Goal: Task Accomplishment & Management: Manage account settings

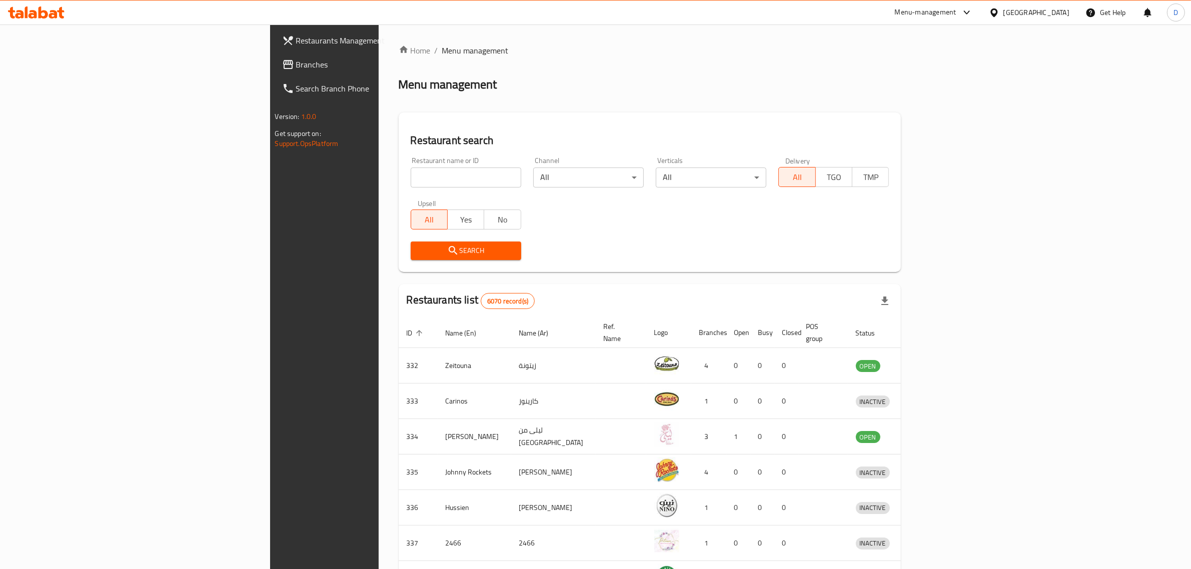
click at [411, 179] on input "search" at bounding box center [466, 178] width 111 height 20
type input "orangery"
click at [405, 239] on div "Search" at bounding box center [466, 251] width 123 height 31
click at [411, 243] on button "Search" at bounding box center [466, 251] width 111 height 19
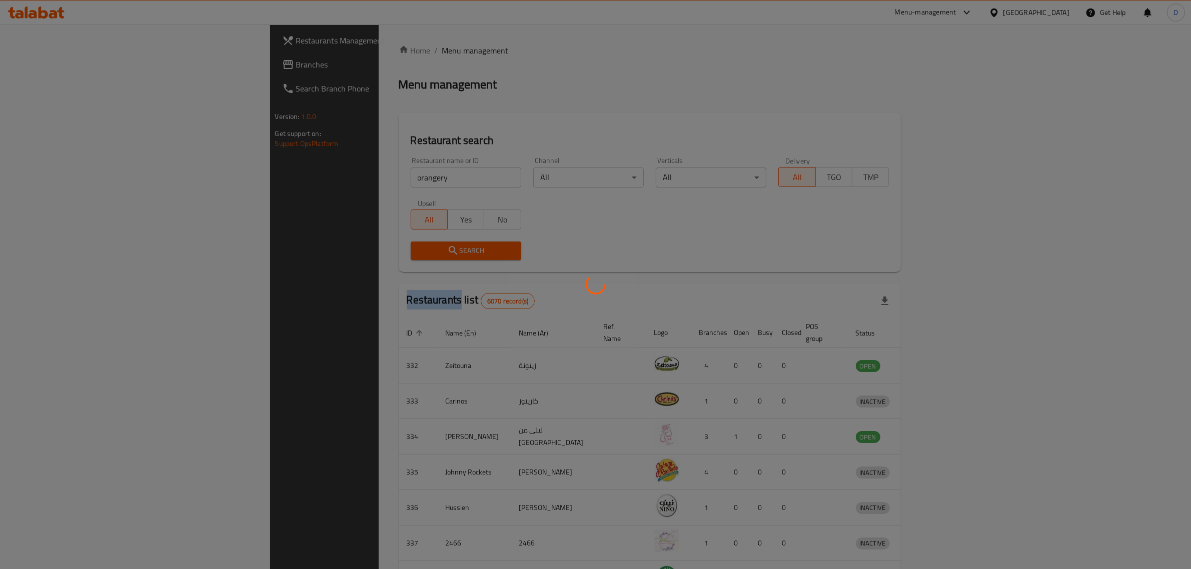
click at [333, 243] on div at bounding box center [595, 284] width 1191 height 569
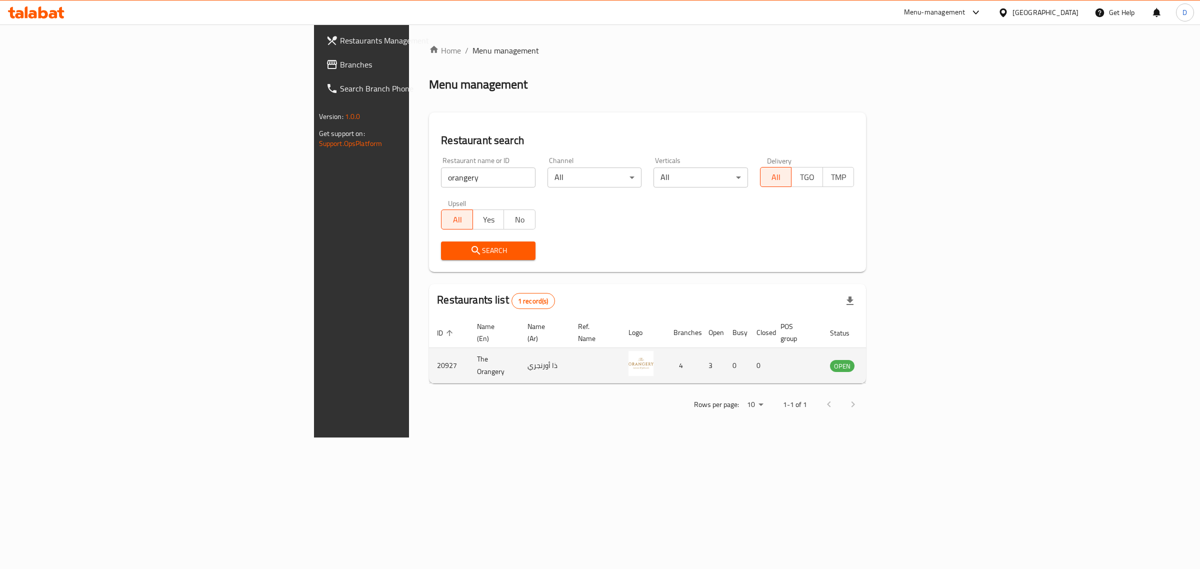
click at [909, 350] on td "enhanced table" at bounding box center [892, 366] width 35 height 36
click at [894, 362] on icon "enhanced table" at bounding box center [888, 366] width 11 height 9
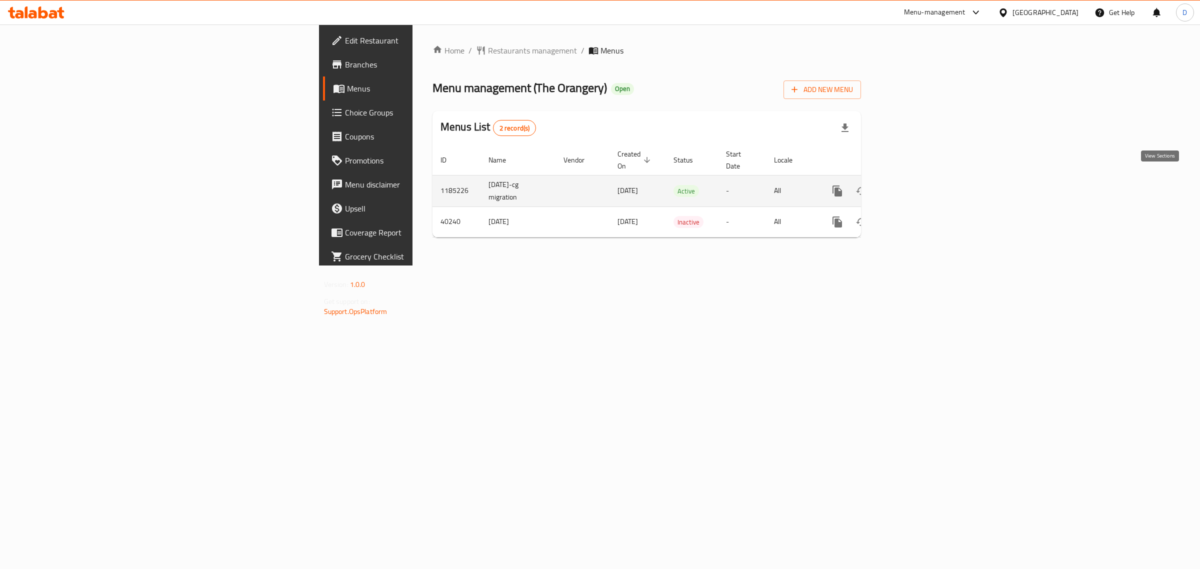
click at [916, 185] on icon "enhanced table" at bounding box center [910, 191] width 12 height 12
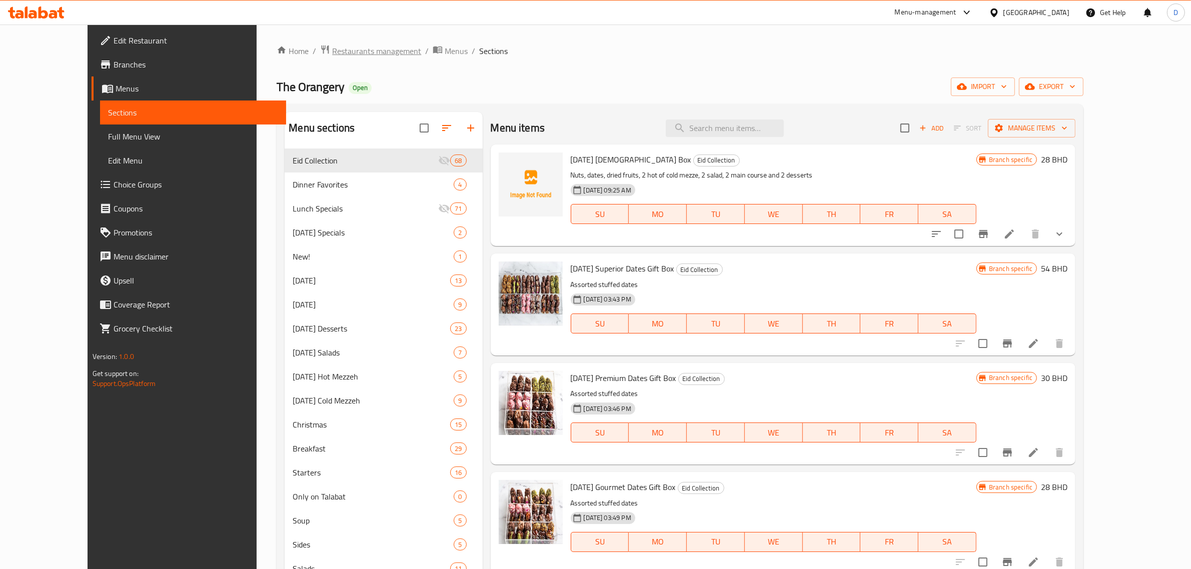
click at [341, 46] on span "Restaurants management" at bounding box center [376, 51] width 89 height 12
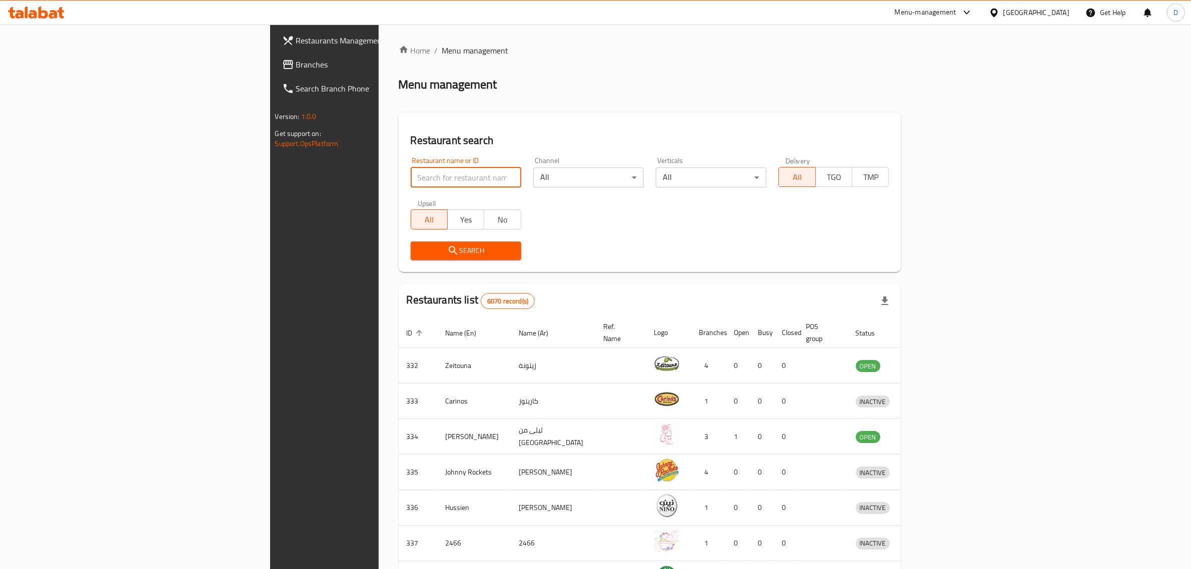
click at [411, 169] on input "search" at bounding box center [466, 178] width 111 height 20
type input "orangery"
click button "Search" at bounding box center [466, 251] width 111 height 19
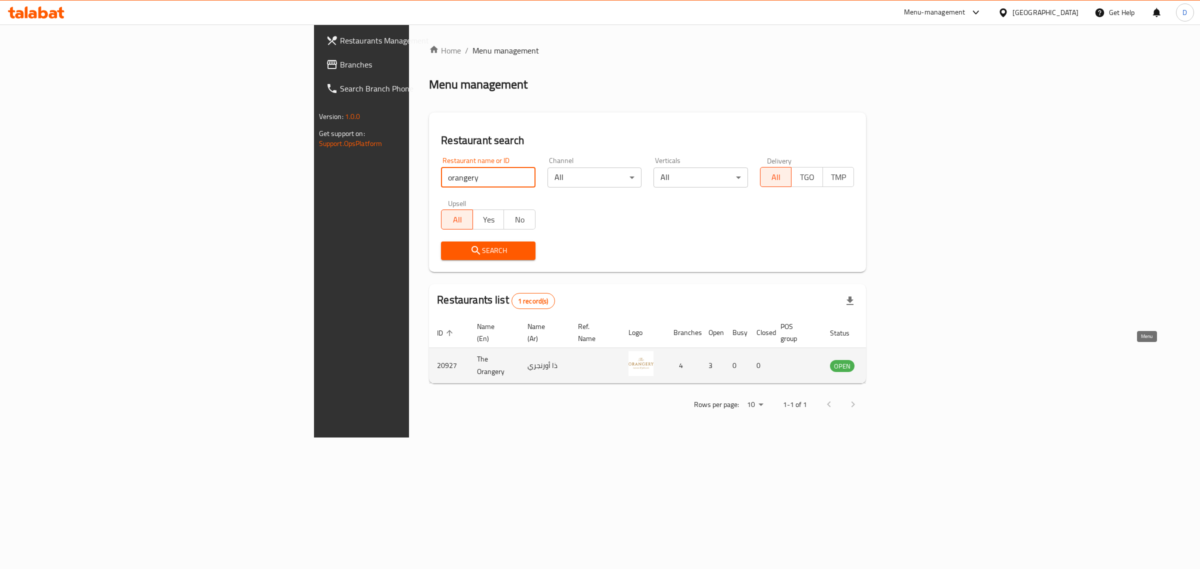
click at [895, 360] on icon "enhanced table" at bounding box center [889, 366] width 12 height 12
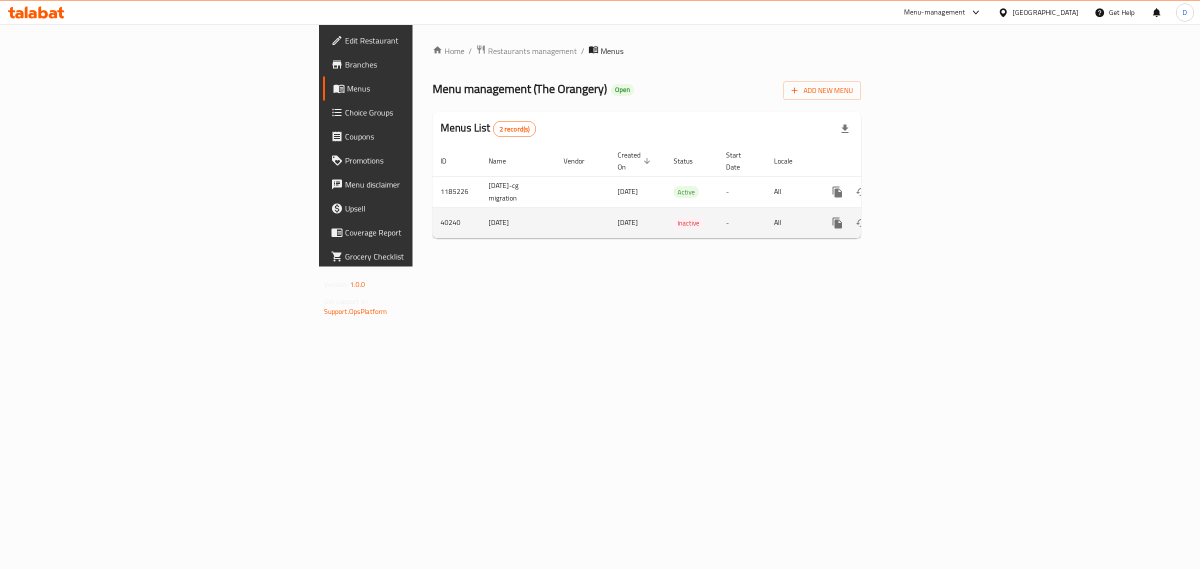
click at [922, 211] on div "enhanced table" at bounding box center [874, 223] width 96 height 24
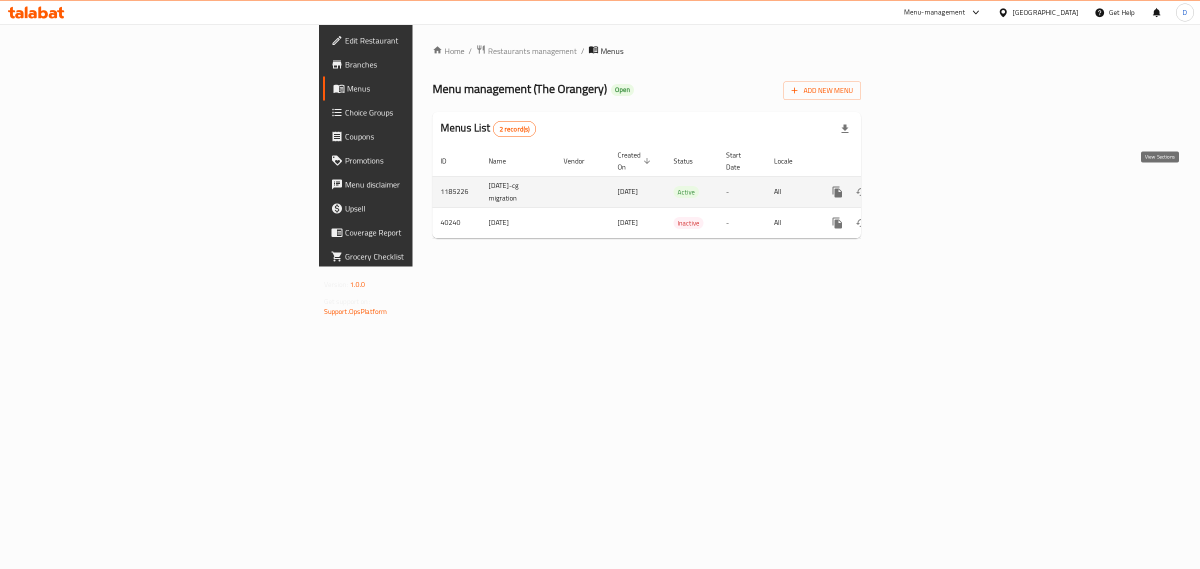
click at [916, 187] on icon "enhanced table" at bounding box center [910, 192] width 12 height 12
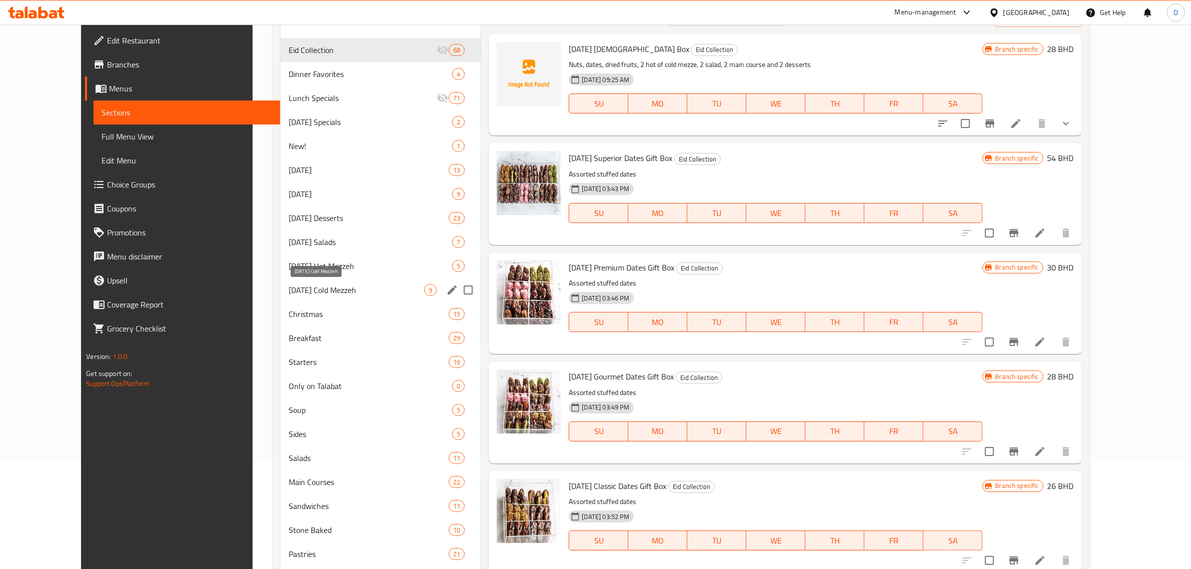
scroll to position [125, 0]
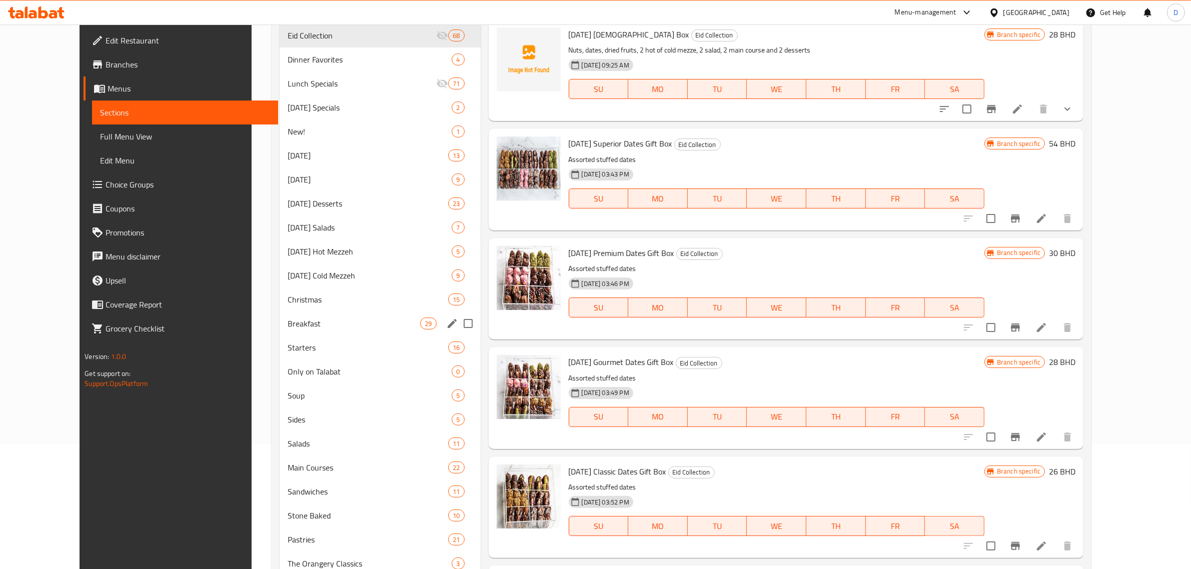
click at [301, 318] on span "Breakfast" at bounding box center [354, 324] width 133 height 12
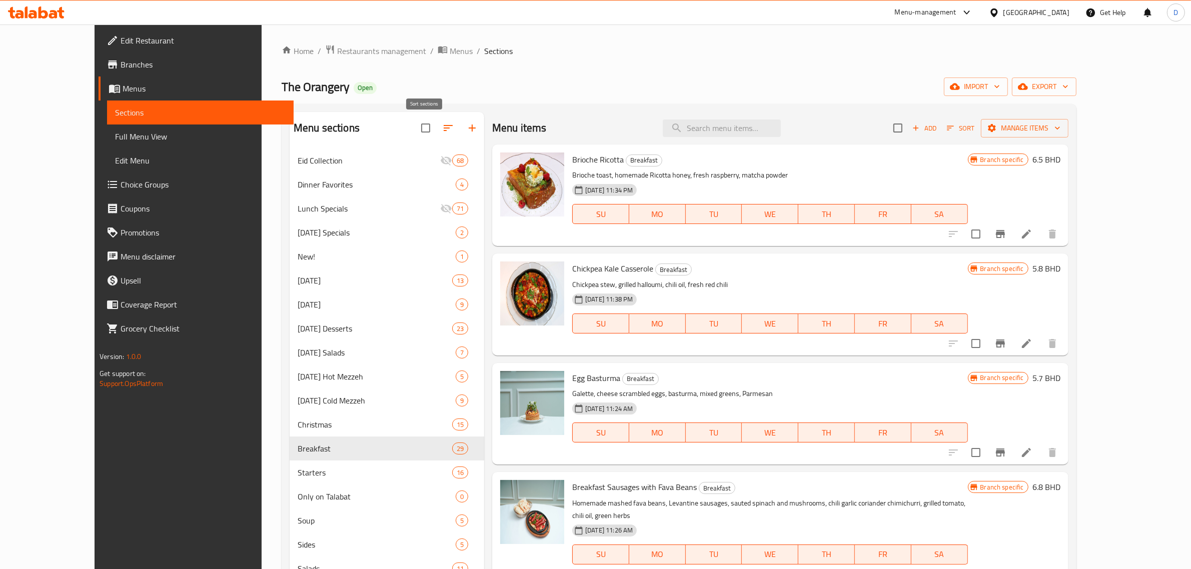
click at [444, 126] on icon "button" at bounding box center [448, 128] width 9 height 6
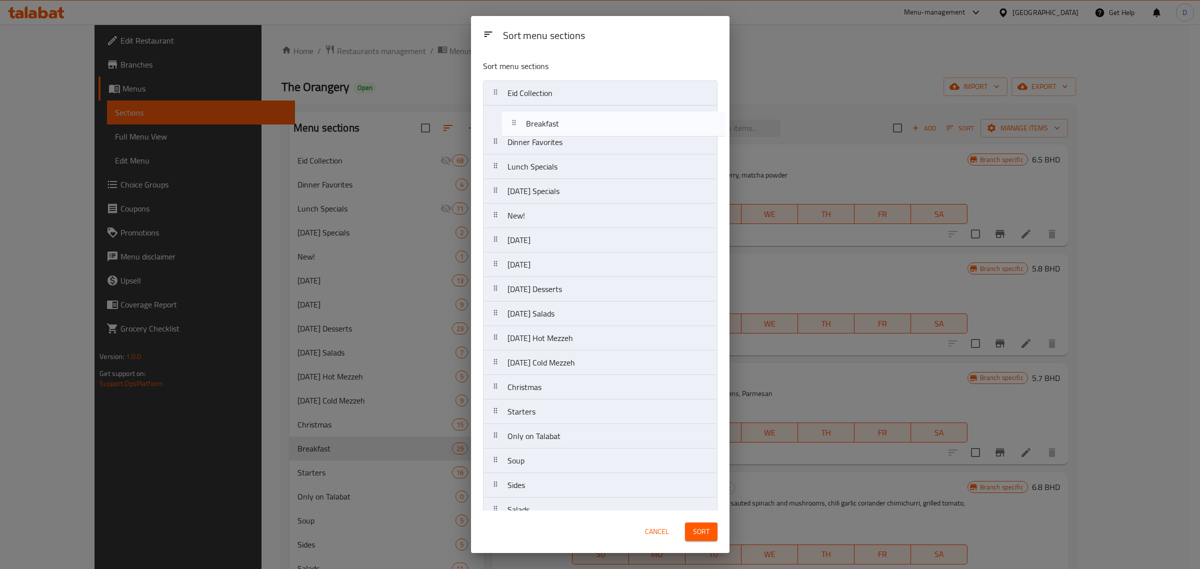
drag, startPoint x: 539, startPoint y: 392, endPoint x: 556, endPoint y: 111, distance: 281.7
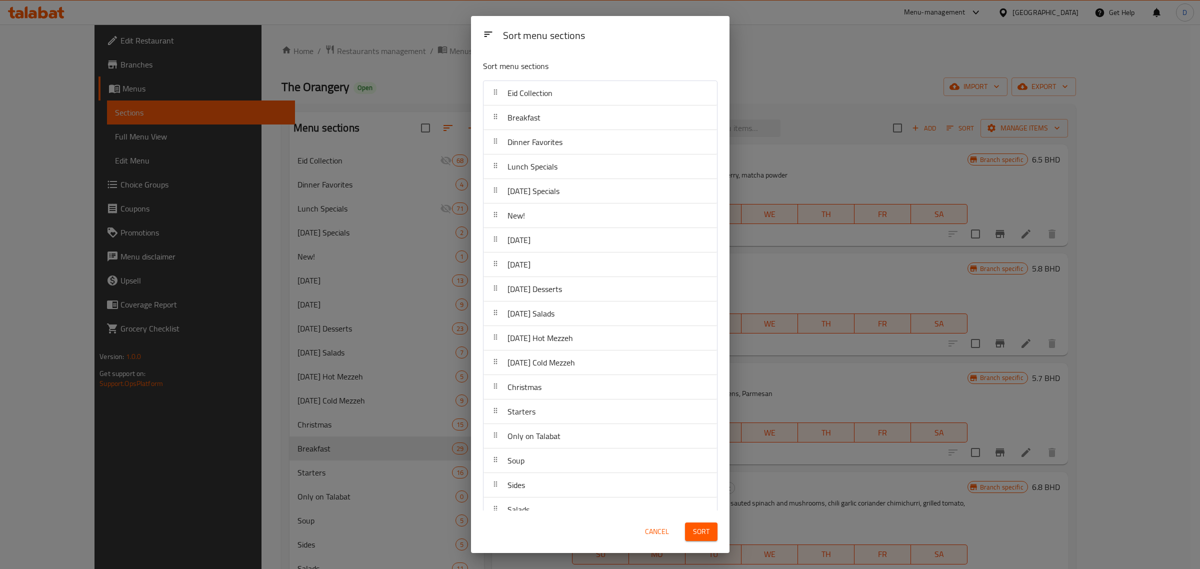
click at [721, 539] on div "Sort" at bounding box center [701, 532] width 45 height 31
click at [713, 533] on button "Sort" at bounding box center [701, 532] width 33 height 19
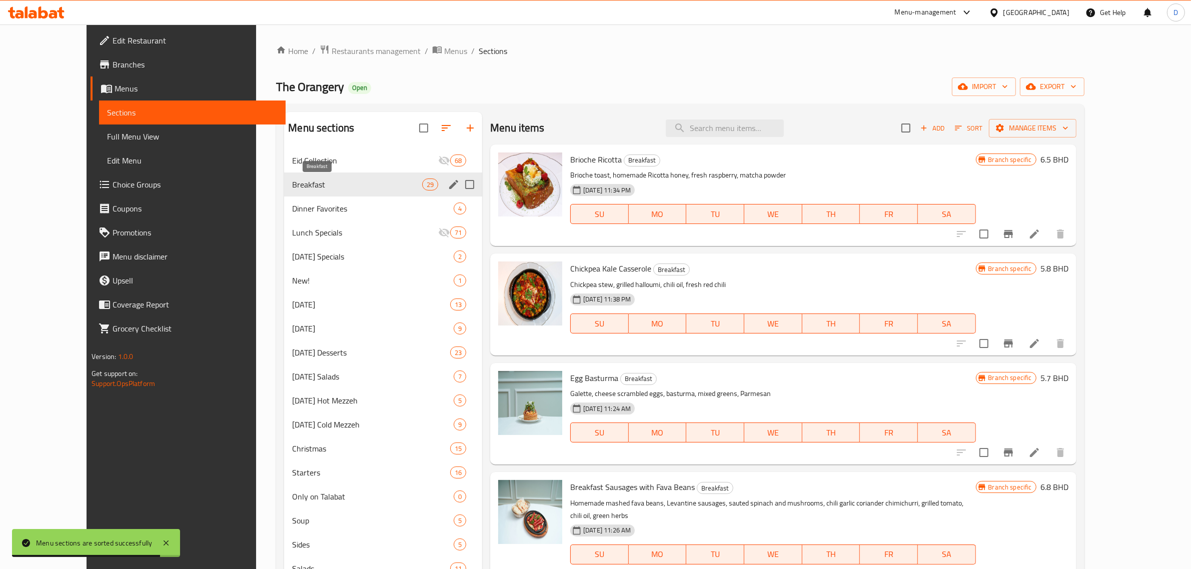
click at [309, 186] on span "Breakfast" at bounding box center [357, 185] width 130 height 12
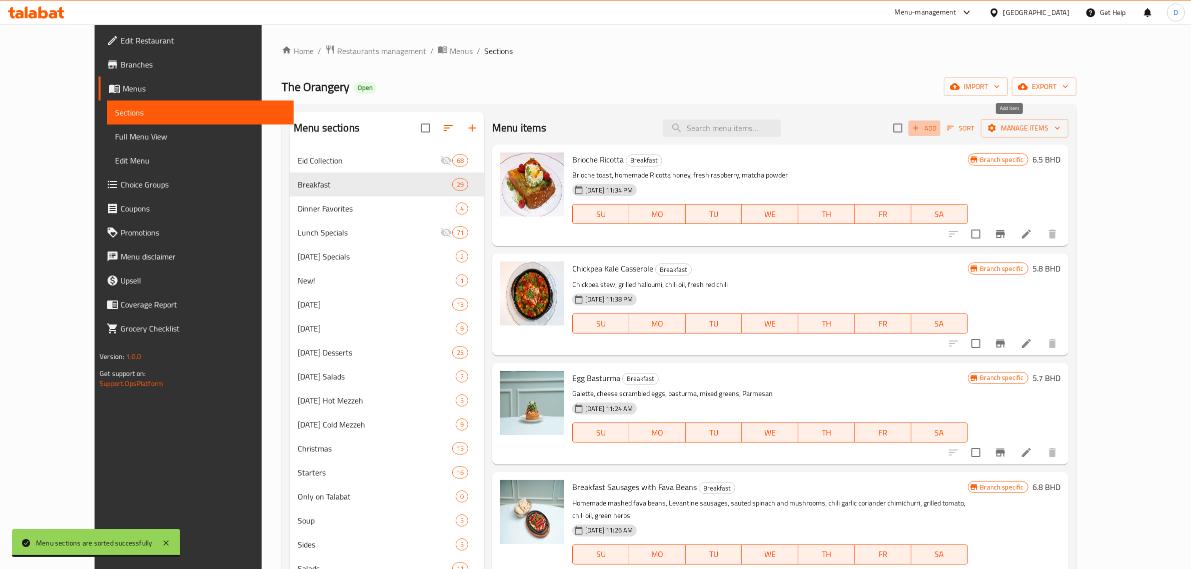
click at [920, 132] on icon "button" at bounding box center [915, 128] width 9 height 9
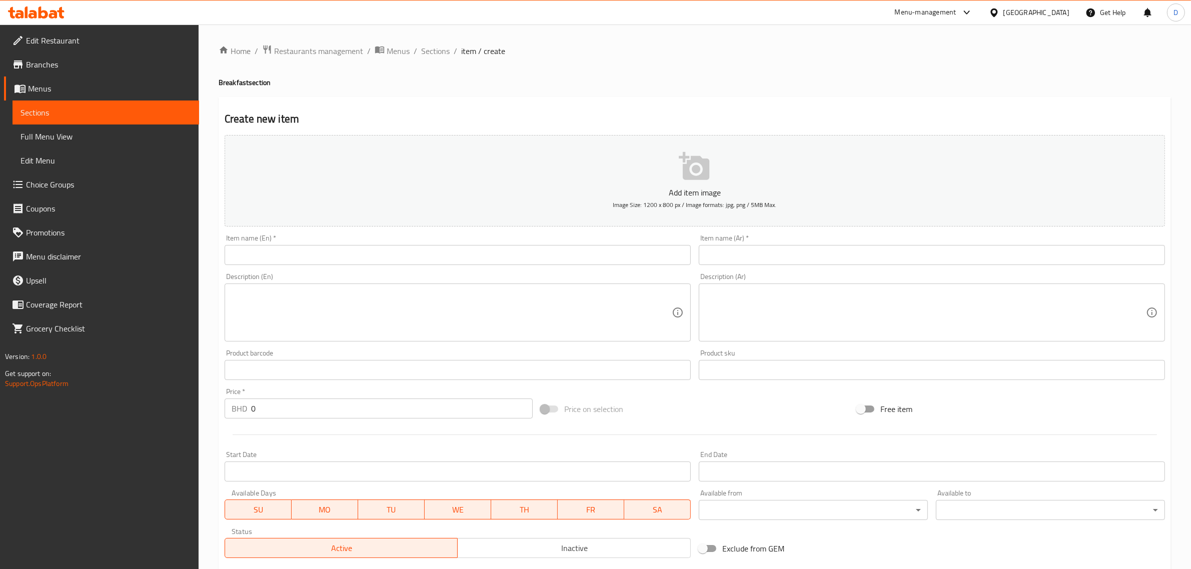
click at [286, 261] on input "text" at bounding box center [458, 255] width 466 height 20
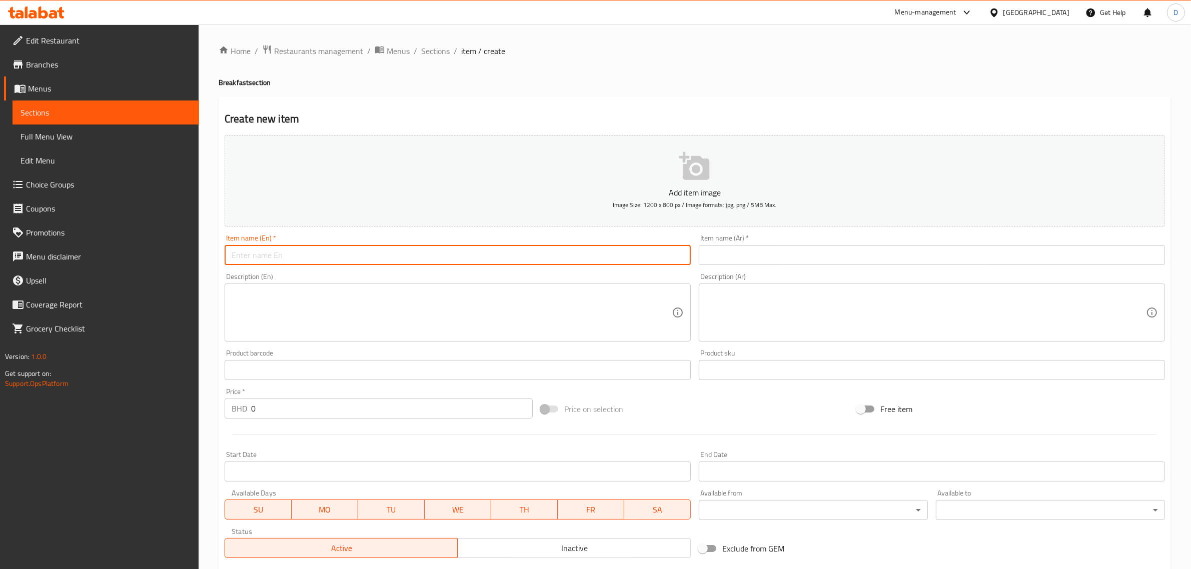
paste input "Saffron Balaleet"
click at [293, 260] on input "Saffron Balaleet" at bounding box center [458, 255] width 466 height 20
type input "Saffron Balaleet"
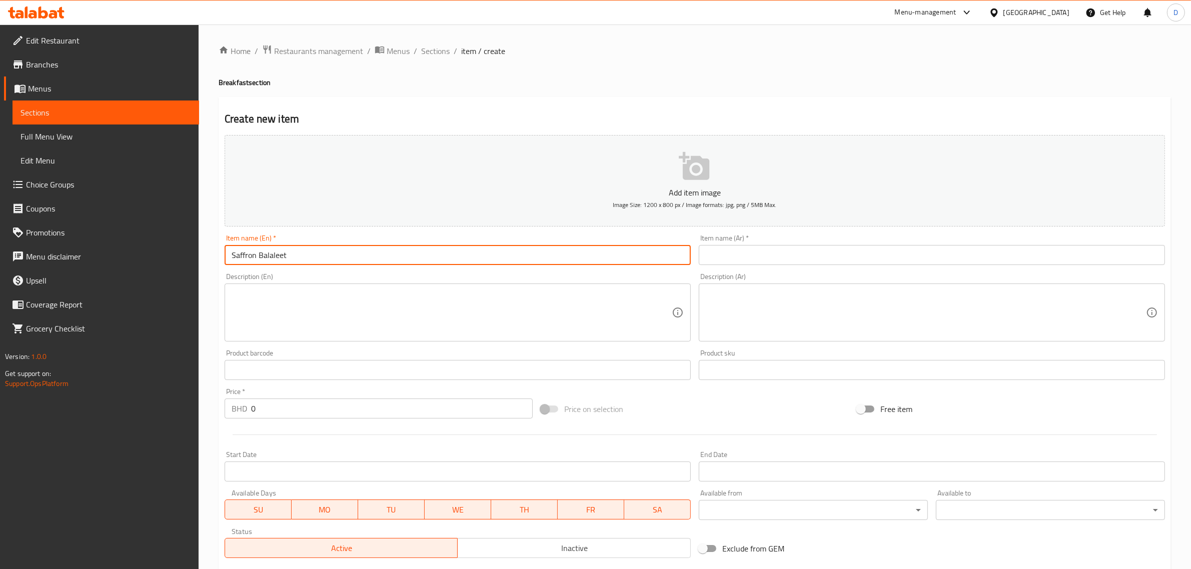
click at [716, 263] on input "text" at bounding box center [932, 255] width 466 height 20
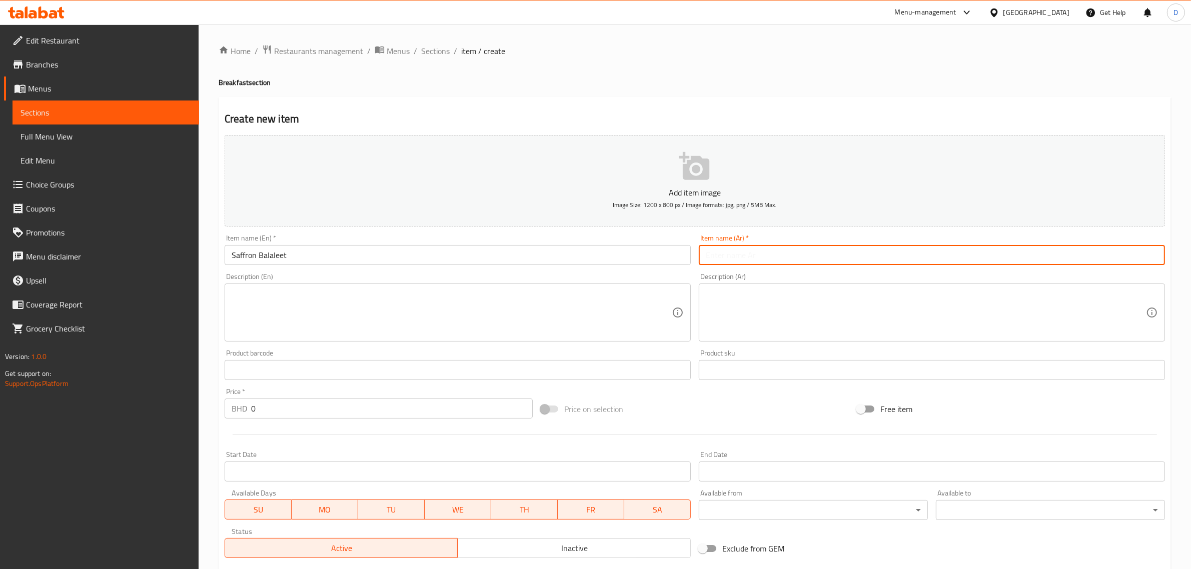
paste input "بلاليط زعفران"
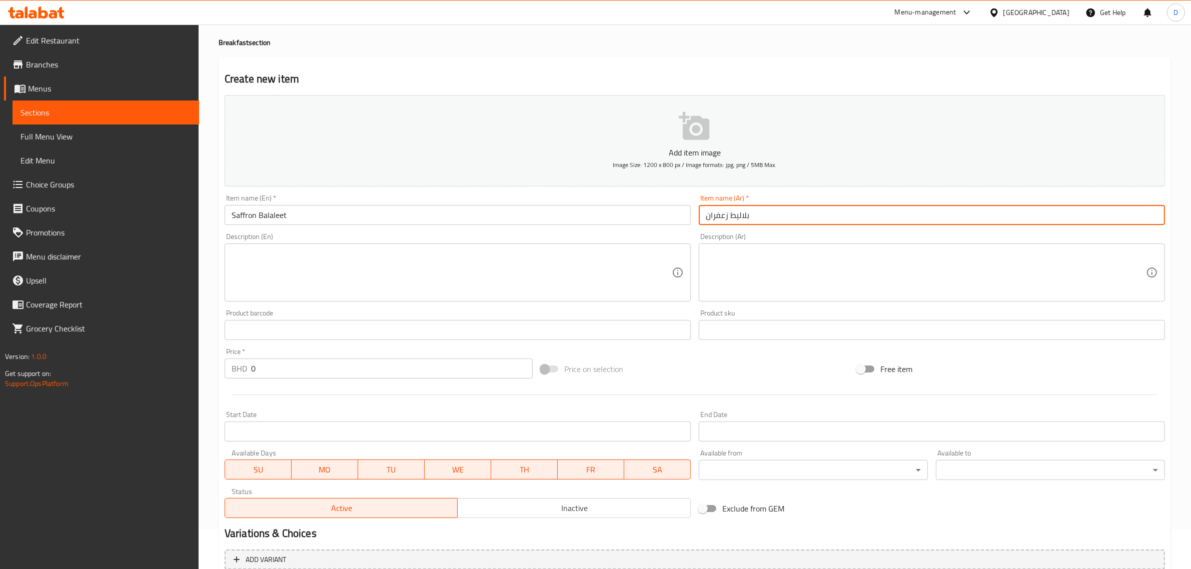
scroll to position [63, 0]
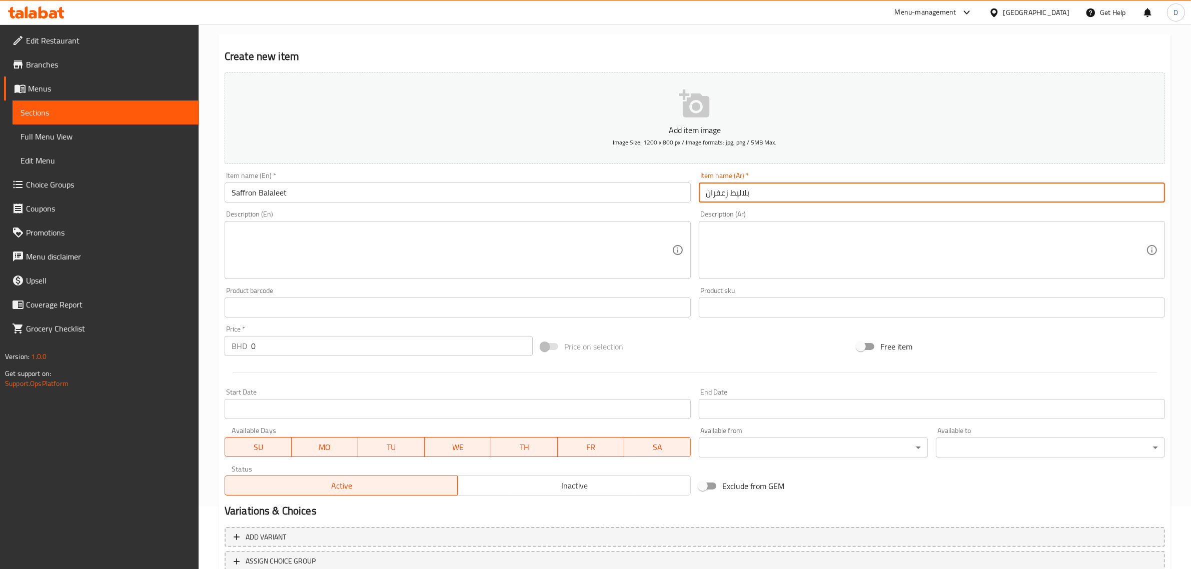
type input "بلاليط زعفران"
click at [296, 348] on input "0" at bounding box center [392, 346] width 282 height 20
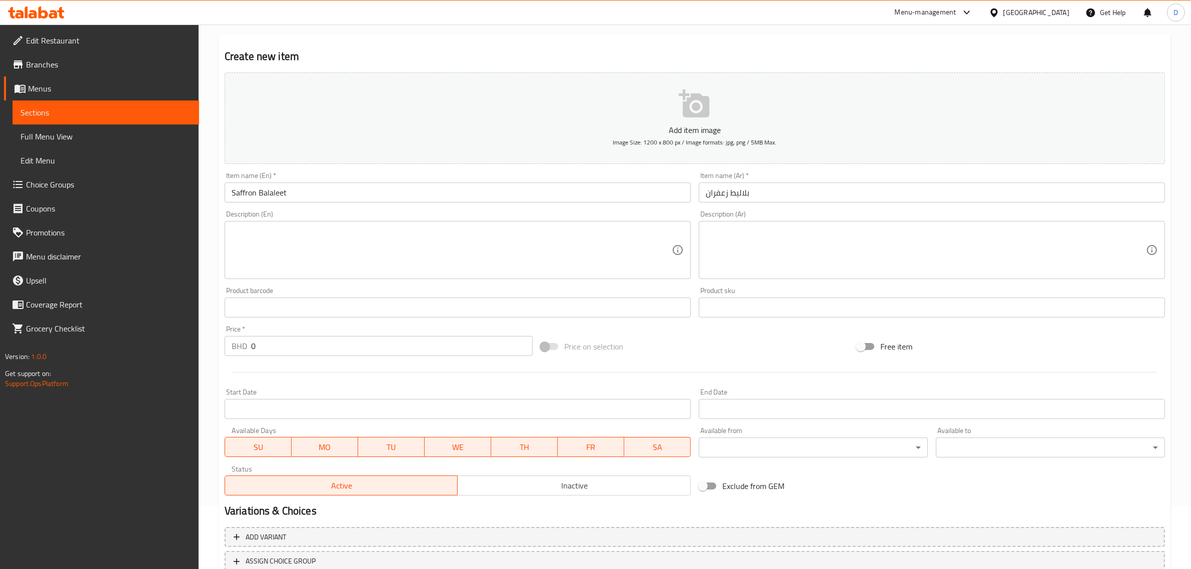
click at [426, 346] on input "0" at bounding box center [392, 346] width 282 height 20
click at [424, 346] on input "0" at bounding box center [392, 346] width 282 height 20
paste input "5.2"
type input "5.2"
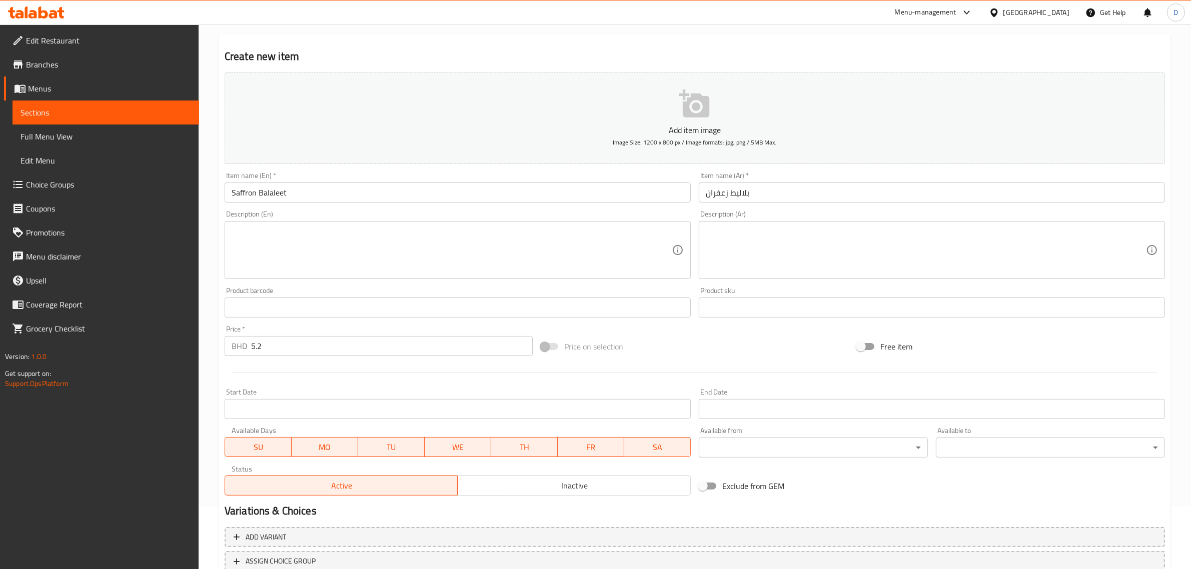
click at [320, 255] on textarea at bounding box center [452, 251] width 440 height 48
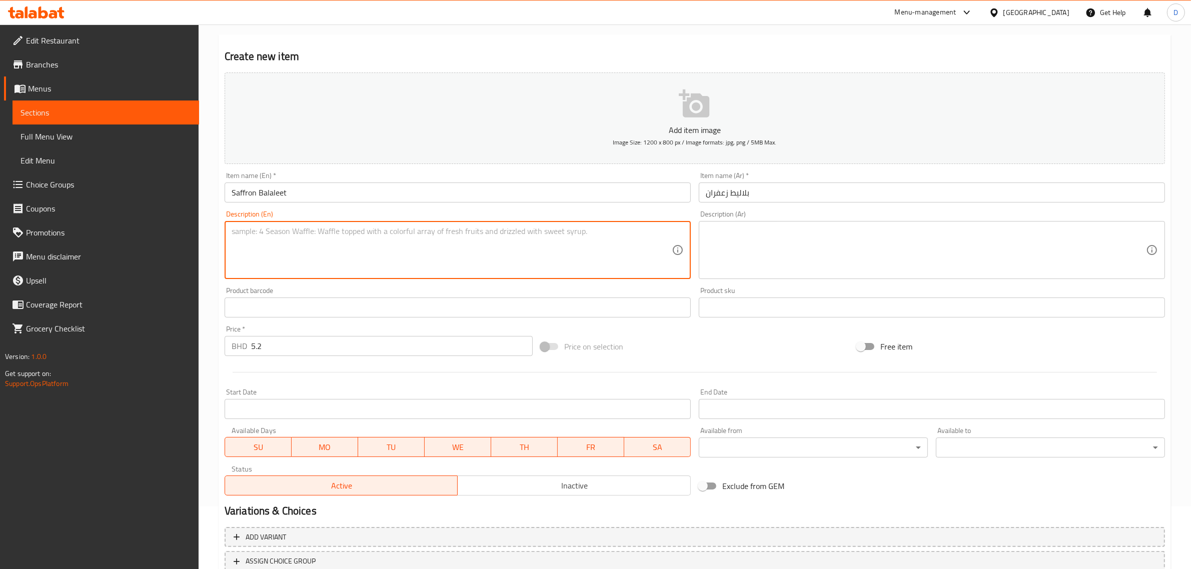
paste textarea "Vermicelli cooked with saffron, rose water, and cardamom, pan-fried egg, and ga…"
click at [449, 252] on textarea "Vermicelli cooked with saffron, rose water, and cardamom, pan-fried egg, and ga…" at bounding box center [452, 251] width 440 height 48
type textarea "Vermicelli cooked with saffron, rose water, and cardamom, pan-fried egg, and ga…"
click at [724, 256] on textarea at bounding box center [926, 251] width 440 height 48
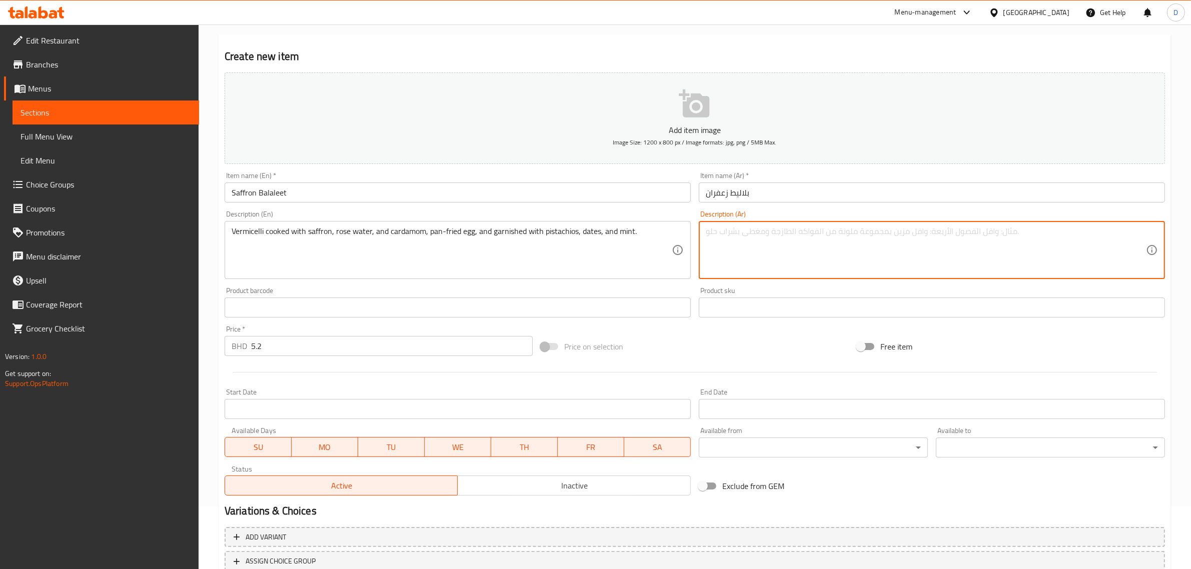
click at [559, 328] on div "Add item image Image Size: 1200 x 800 px / Image formats: jpg, png / 5MB Max. I…" at bounding box center [695, 284] width 948 height 431
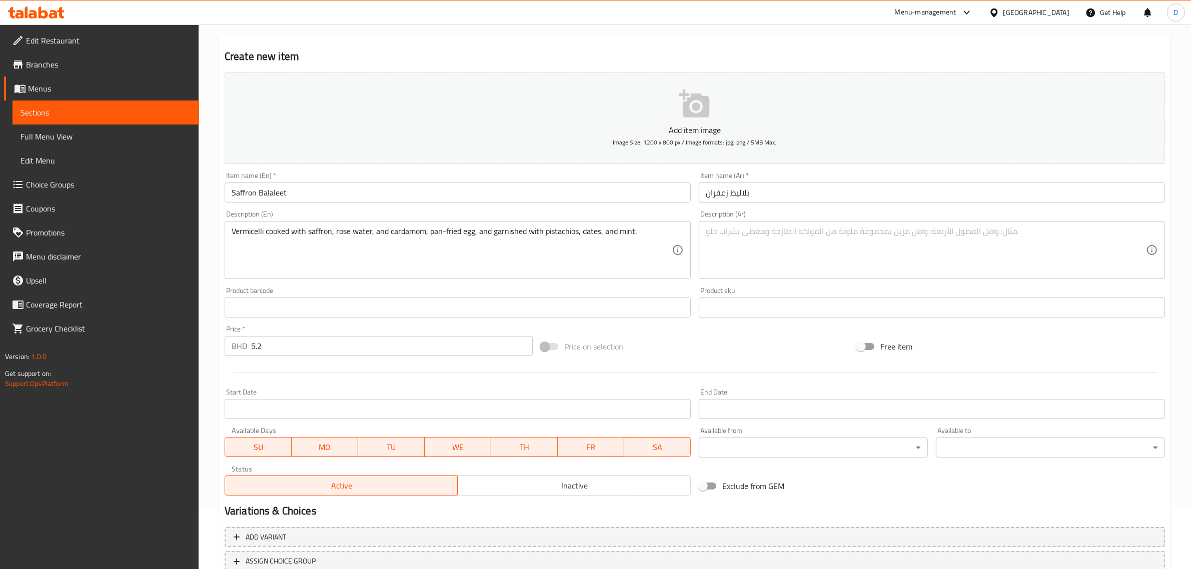
click at [694, 239] on div "Description (En) Vermicelli cooked with saffron, rose water, and cardamom, pan-…" at bounding box center [458, 245] width 474 height 77
click at [776, 239] on textarea at bounding box center [926, 251] width 440 height 48
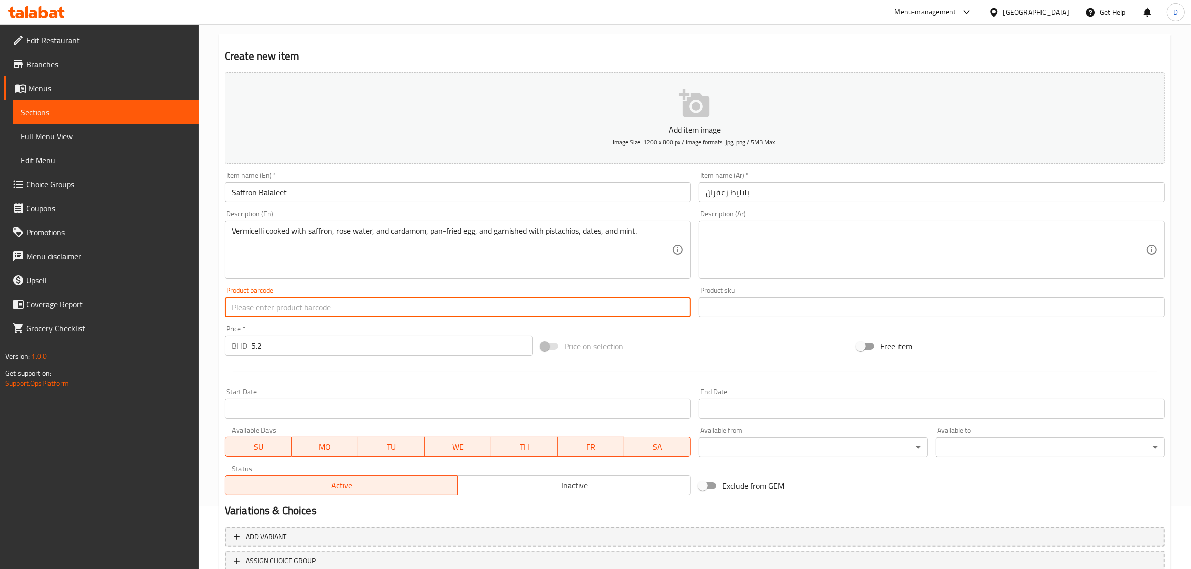
click at [926, 241] on textarea at bounding box center [926, 251] width 440 height 48
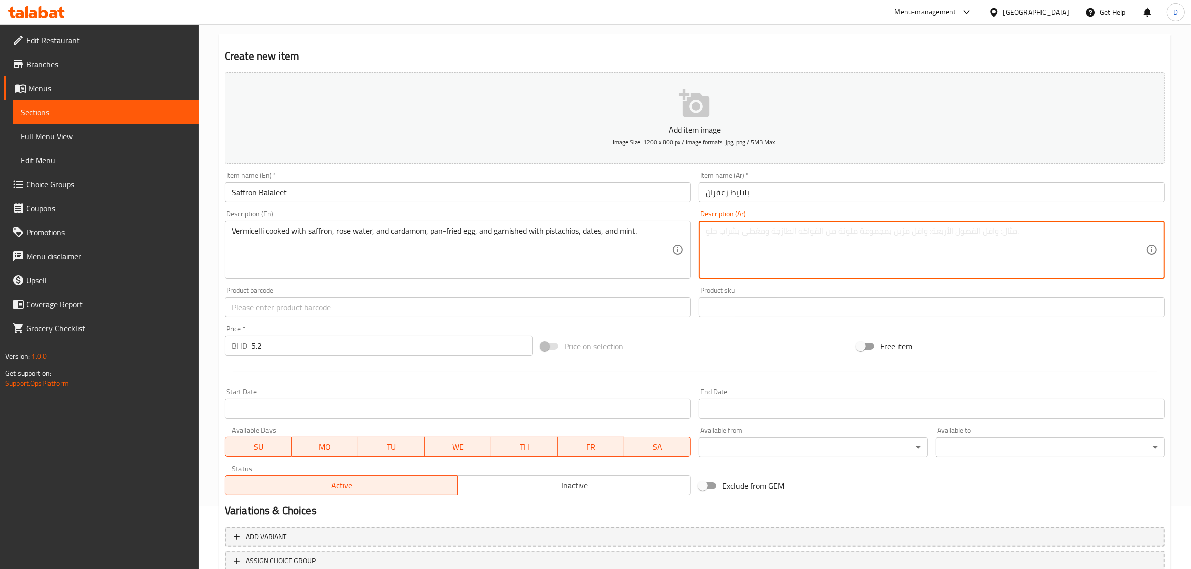
click at [1011, 236] on textarea at bounding box center [926, 251] width 440 height 48
click at [1037, 231] on textarea at bounding box center [926, 251] width 440 height 48
drag, startPoint x: 784, startPoint y: 235, endPoint x: 981, endPoint y: 234, distance: 197.1
click at [981, 234] on textarea at bounding box center [926, 251] width 440 height 48
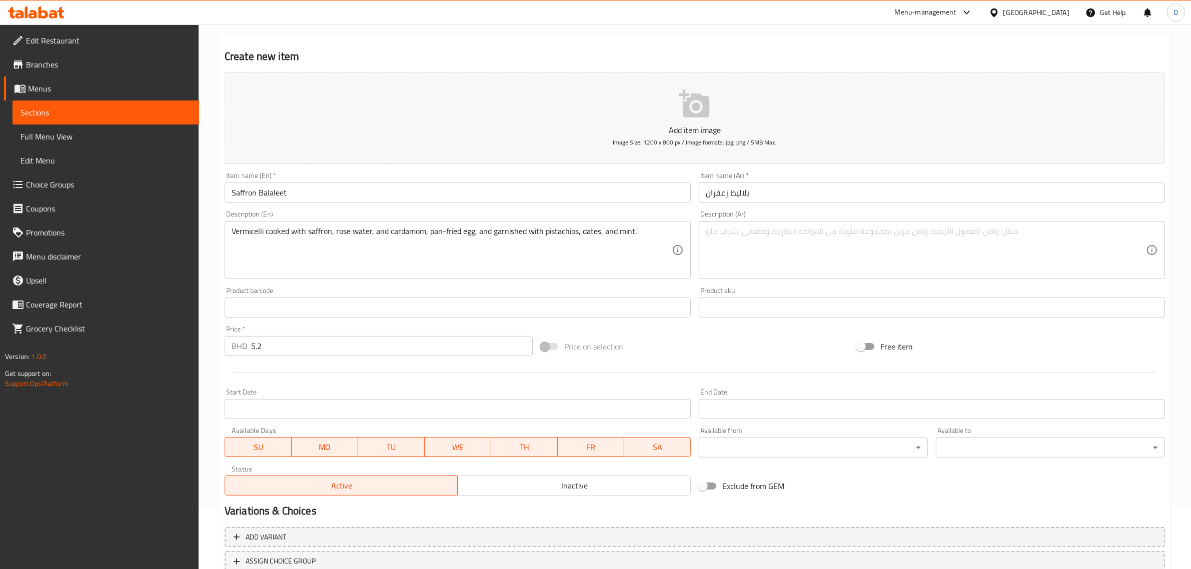
click at [714, 338] on div "Price on selection" at bounding box center [695, 346] width 316 height 27
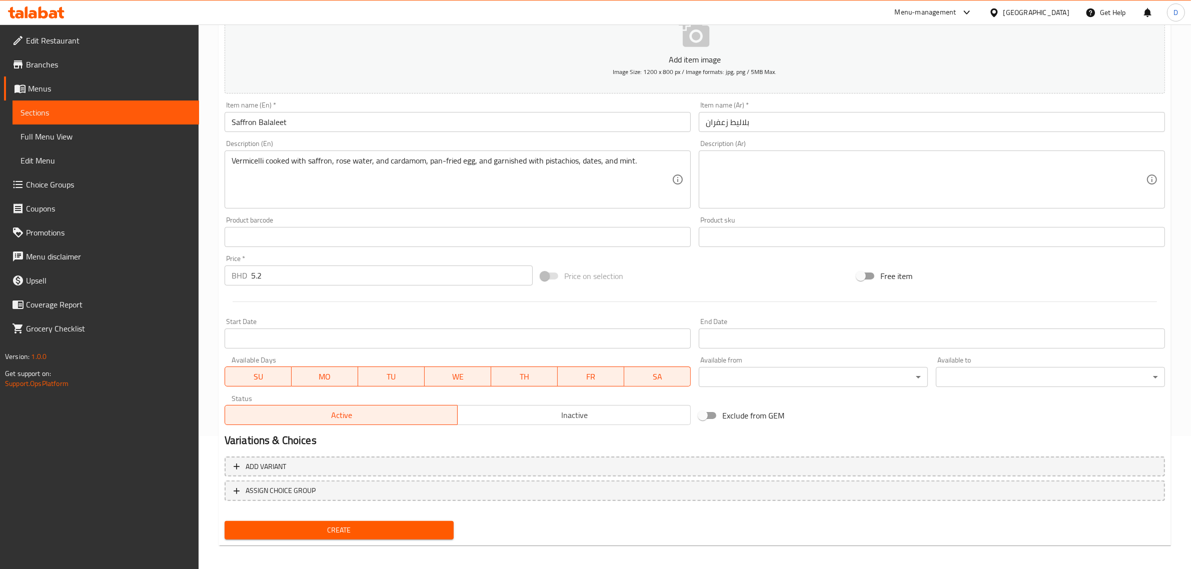
scroll to position [136, 0]
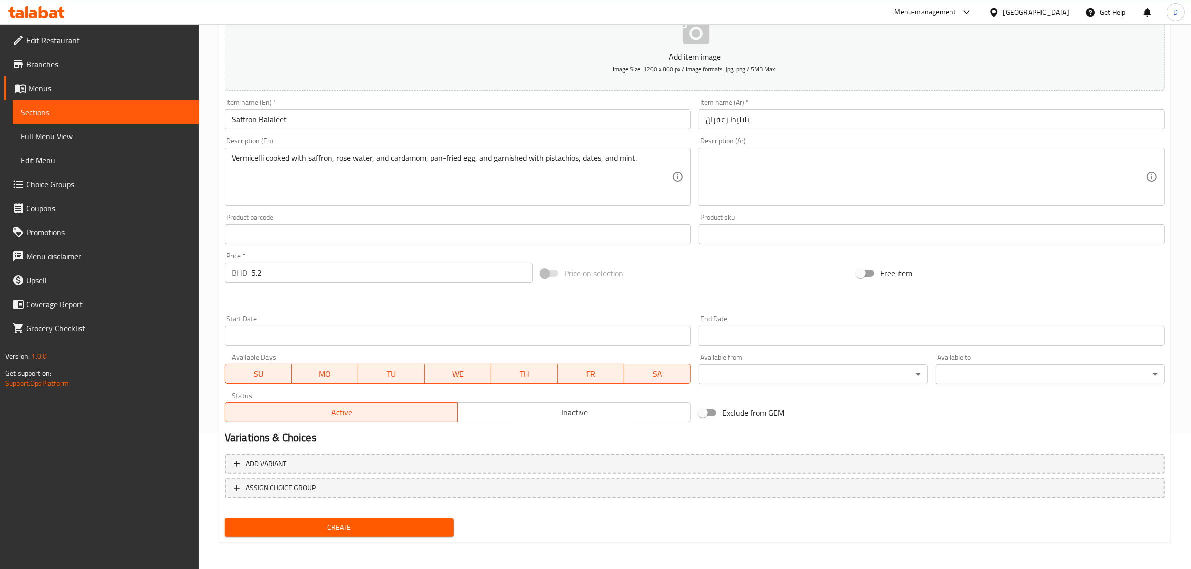
click at [393, 534] on button "Create" at bounding box center [339, 528] width 229 height 19
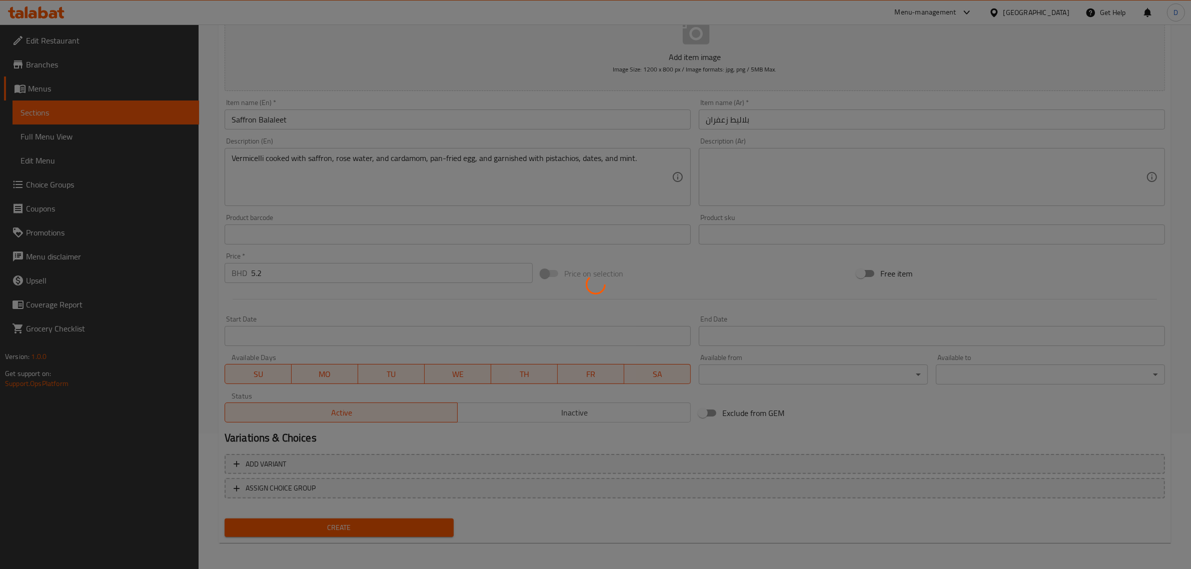
type input "0"
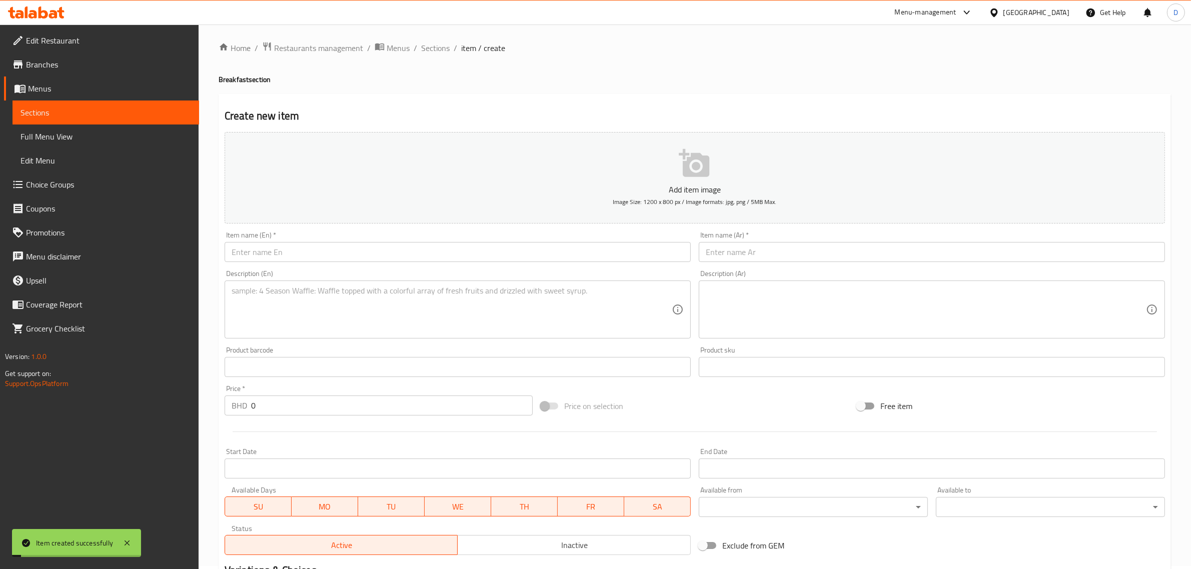
scroll to position [0, 0]
click at [448, 55] on span "Sections" at bounding box center [435, 51] width 29 height 12
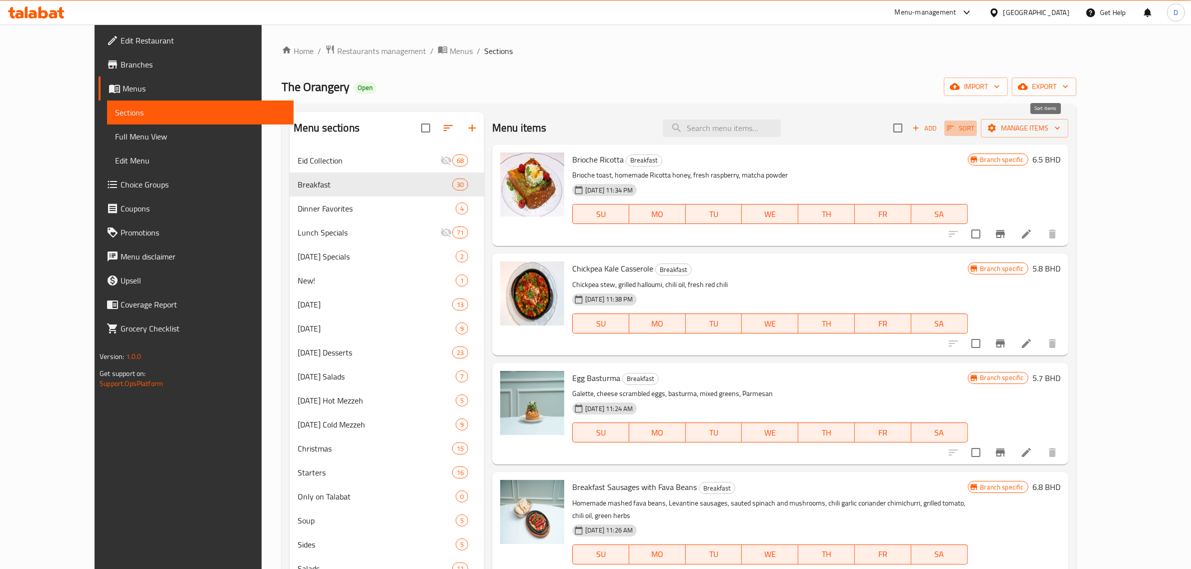
click at [974, 123] on span "Sort" at bounding box center [961, 129] width 28 height 12
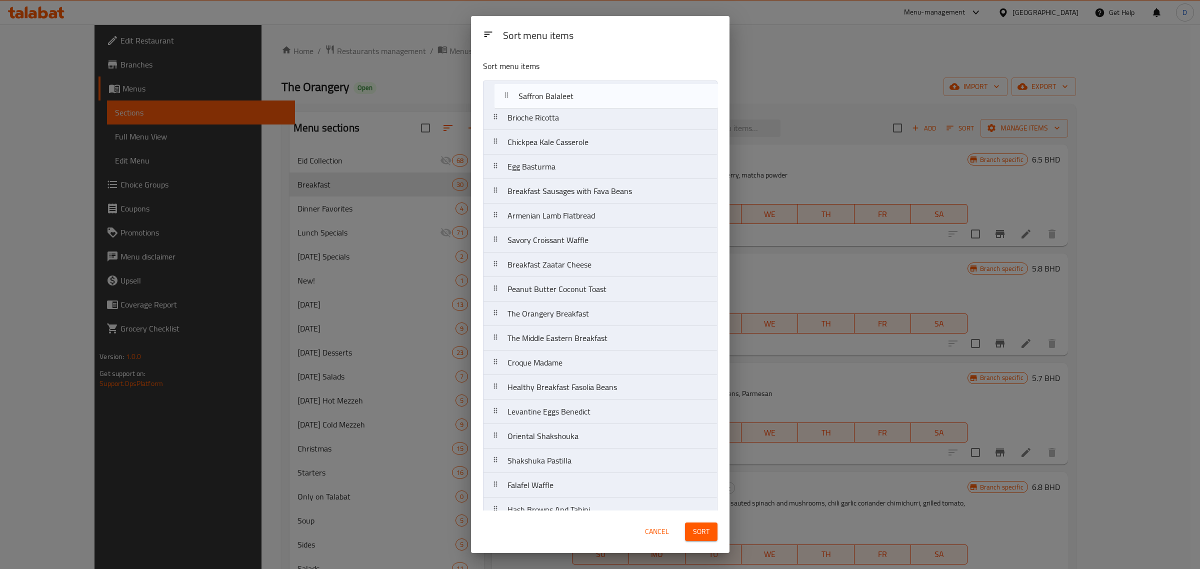
drag, startPoint x: 538, startPoint y: 312, endPoint x: 550, endPoint y: 53, distance: 259.4
click at [550, 53] on div "Sort menu items Brioche Ricotta Chickpea Kale Casserole Egg Basturma Breakfast …" at bounding box center [600, 281] width 259 height 459
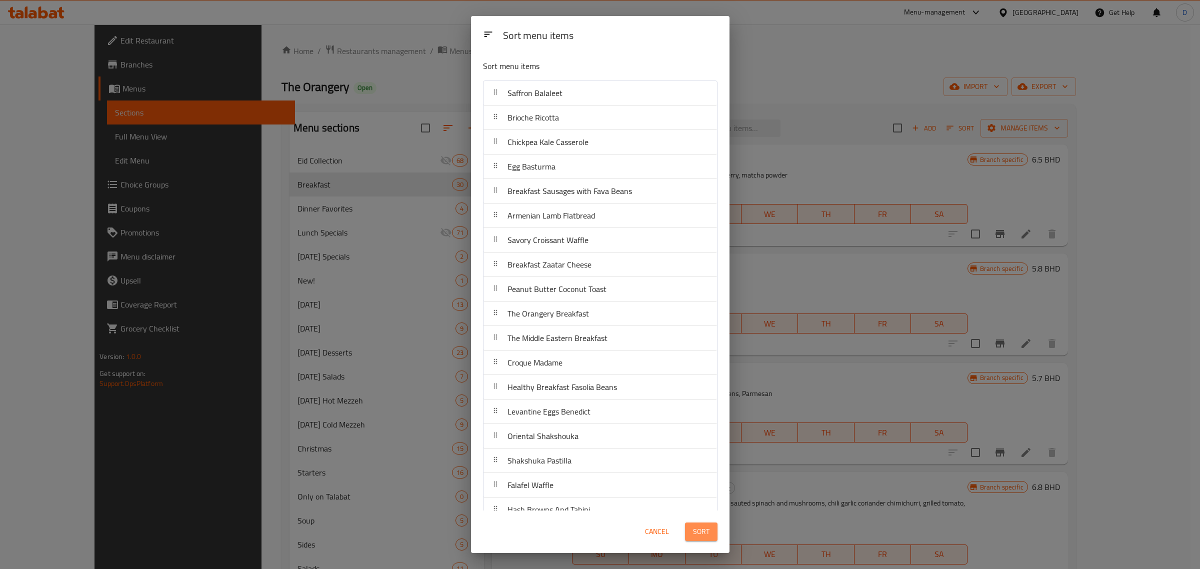
click at [708, 534] on span "Sort" at bounding box center [701, 532] width 17 height 13
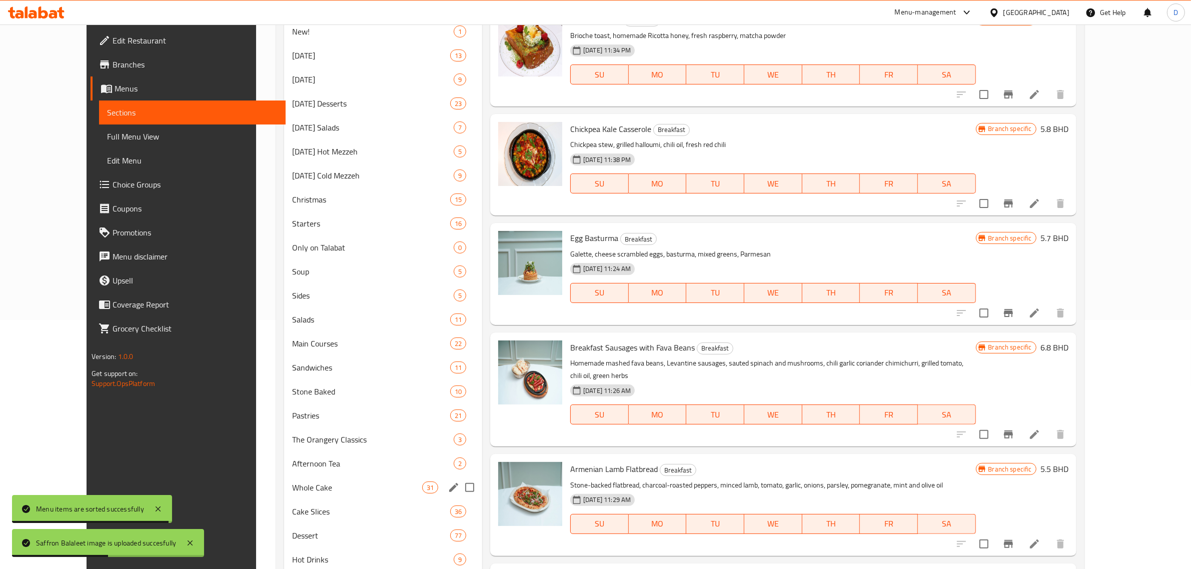
scroll to position [250, 0]
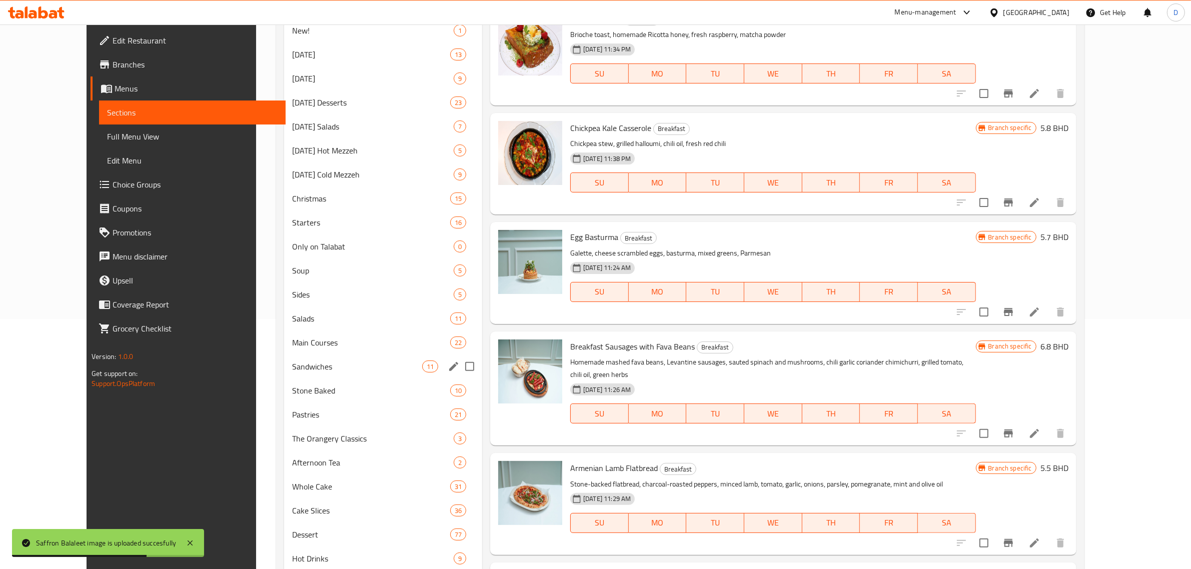
click at [284, 374] on div "Sandwiches 11" at bounding box center [383, 367] width 198 height 24
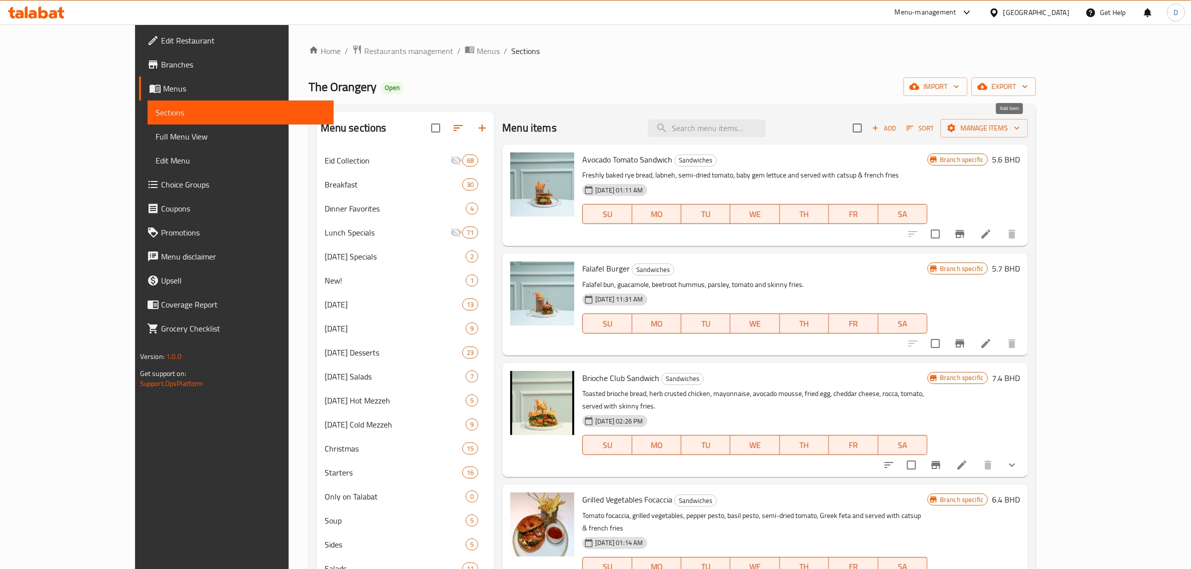
click at [897, 126] on span "Add" at bounding box center [883, 129] width 27 height 12
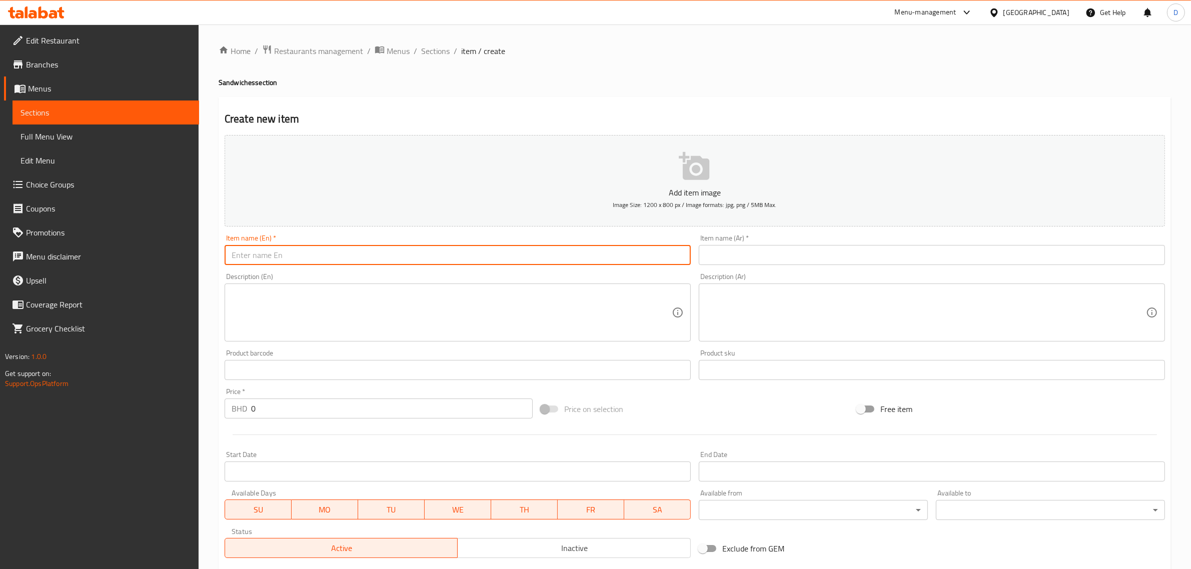
click at [402, 248] on input "text" at bounding box center [458, 255] width 466 height 20
paste input "Neopolitan Bresoala Sandwich"
click at [403, 251] on input "Neopolitan Bresoala Sandwich" at bounding box center [458, 255] width 466 height 20
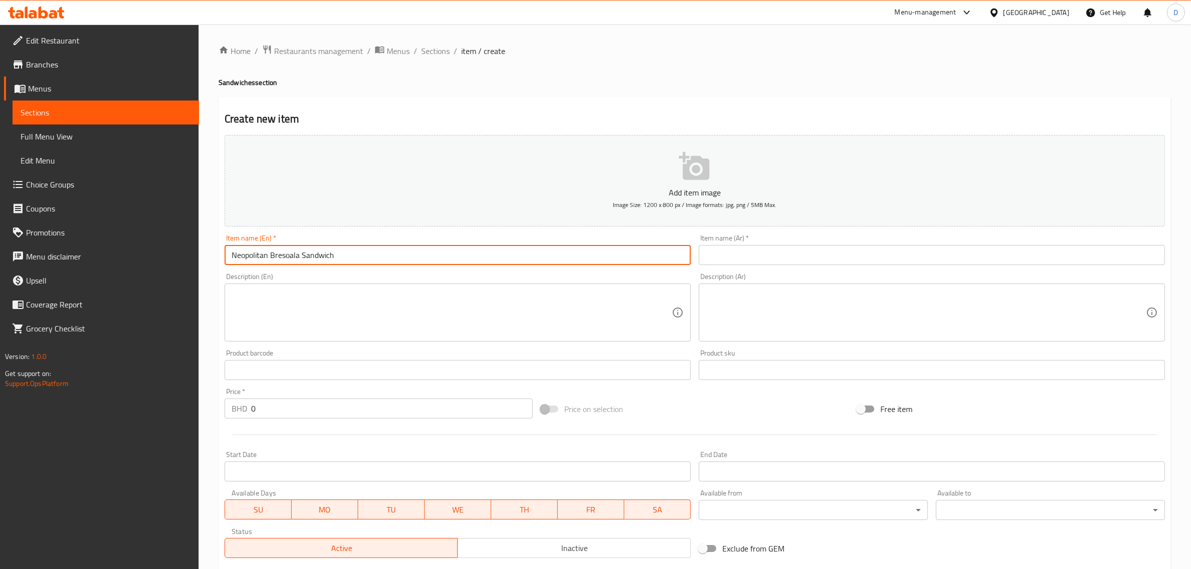
click at [403, 251] on input "Neopolitan Bresoala Sandwich" at bounding box center [458, 255] width 466 height 20
click at [404, 255] on input "Neopolitan Bresoala Sandwich" at bounding box center [458, 255] width 466 height 20
type input "Neopolitan Bresoala Sandwich"
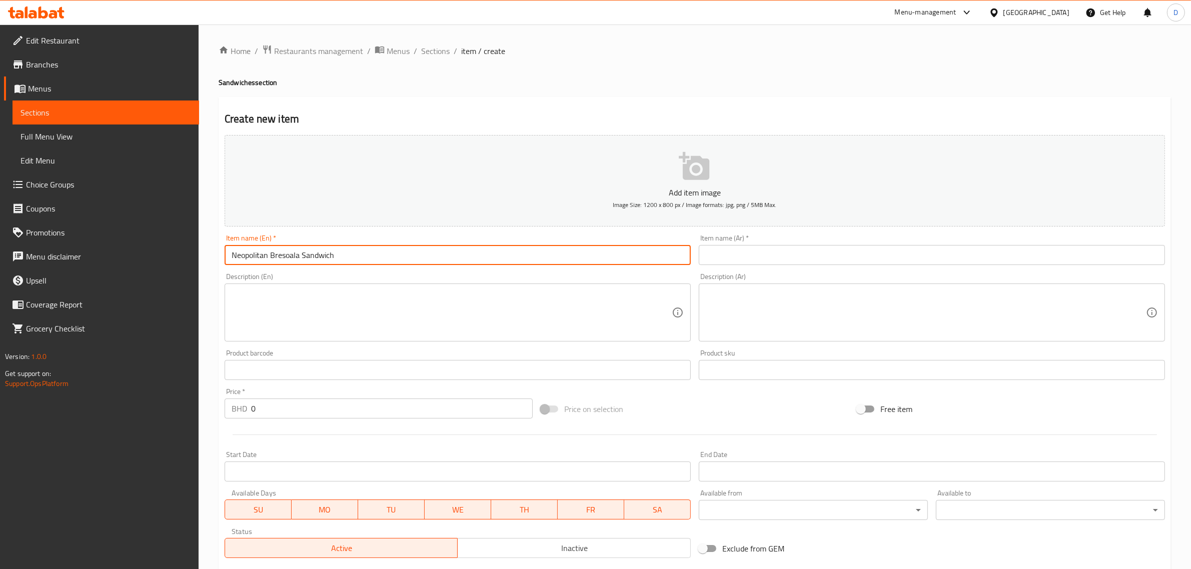
click at [768, 252] on input "text" at bounding box center [932, 255] width 466 height 20
paste input "ساندويتش بريسوالا النابوليتاني"
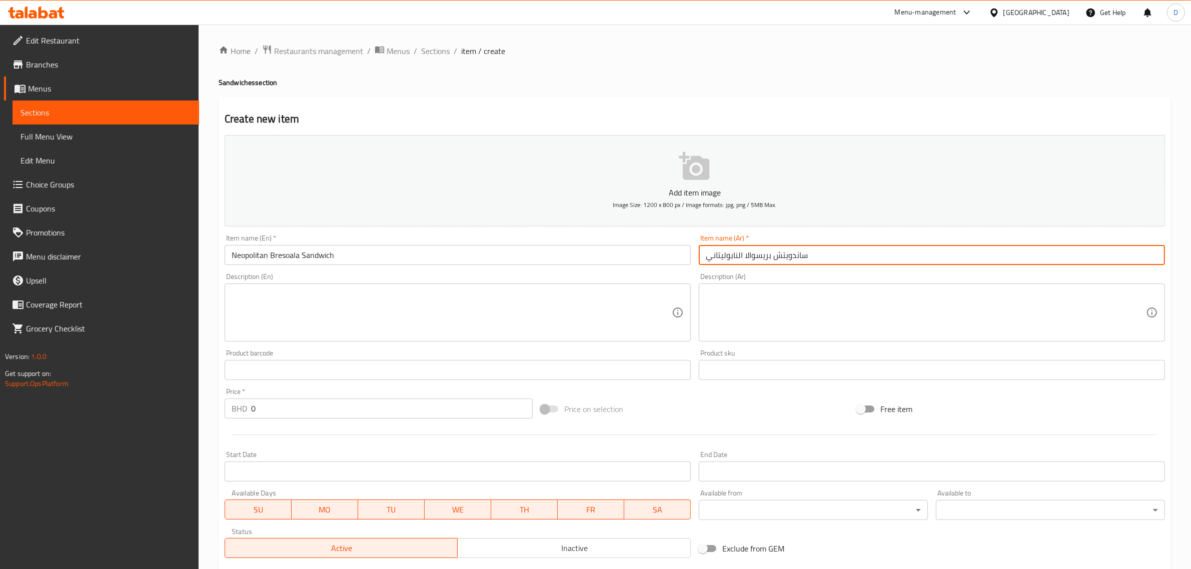
type input "ساندويتش بريسوالا النابوليتاني"
click at [339, 304] on textarea at bounding box center [452, 313] width 440 height 48
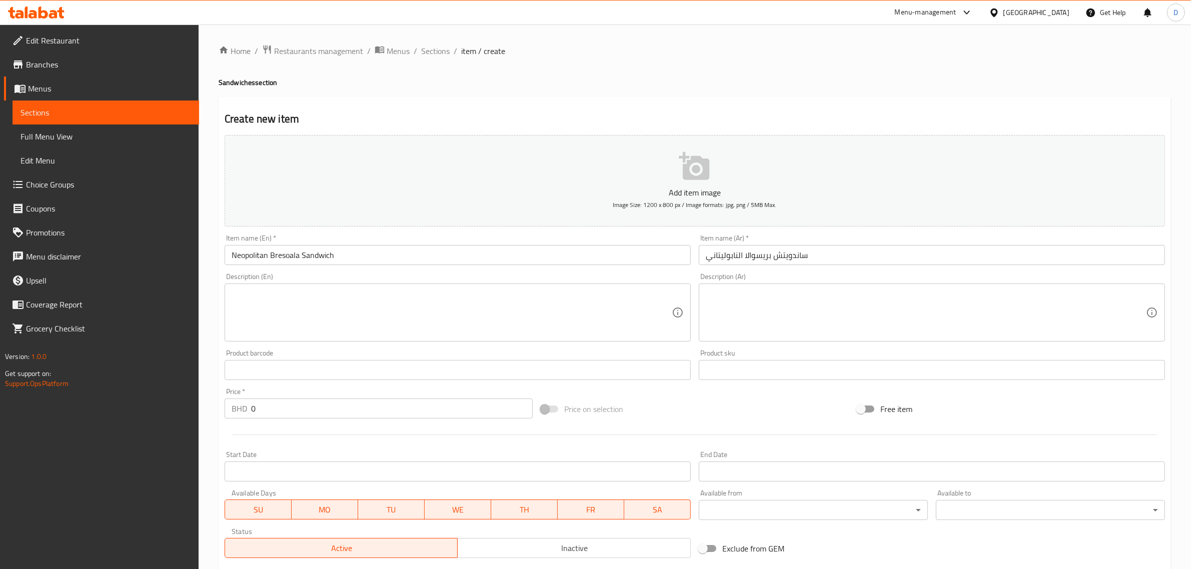
click at [394, 313] on textarea at bounding box center [452, 313] width 440 height 48
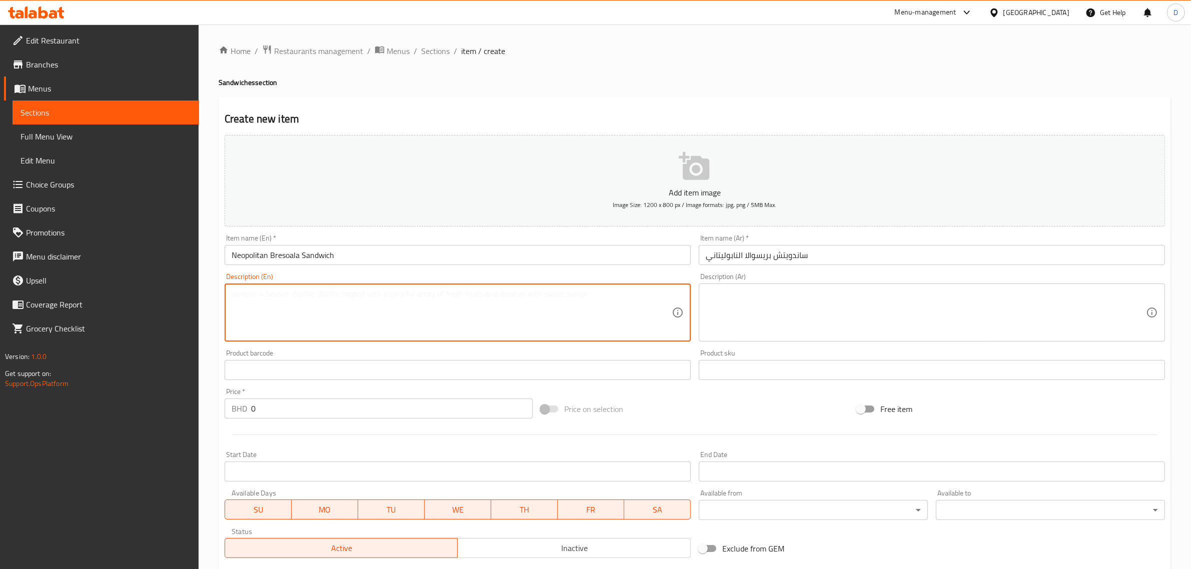
paste textarea "Homemade pizza dough, sliced bresaola, mozzarella cheese, semi-dried tomatoes, …"
drag, startPoint x: 432, startPoint y: 316, endPoint x: 496, endPoint y: 348, distance: 71.6
click at [438, 321] on textarea "Homemade pizza dough, sliced bresaola, mozzarella cheese, semi-dried tomatoes, …" at bounding box center [452, 313] width 440 height 48
click at [571, 333] on textarea "Homemade pizza dough, sliced bresaola, mozzarella cheese, semi-dried tomatoes, …" at bounding box center [452, 313] width 440 height 48
type textarea "Homemade pizza dough, sliced bresaola, mozzarella cheese, semi-dried tomatoes, …"
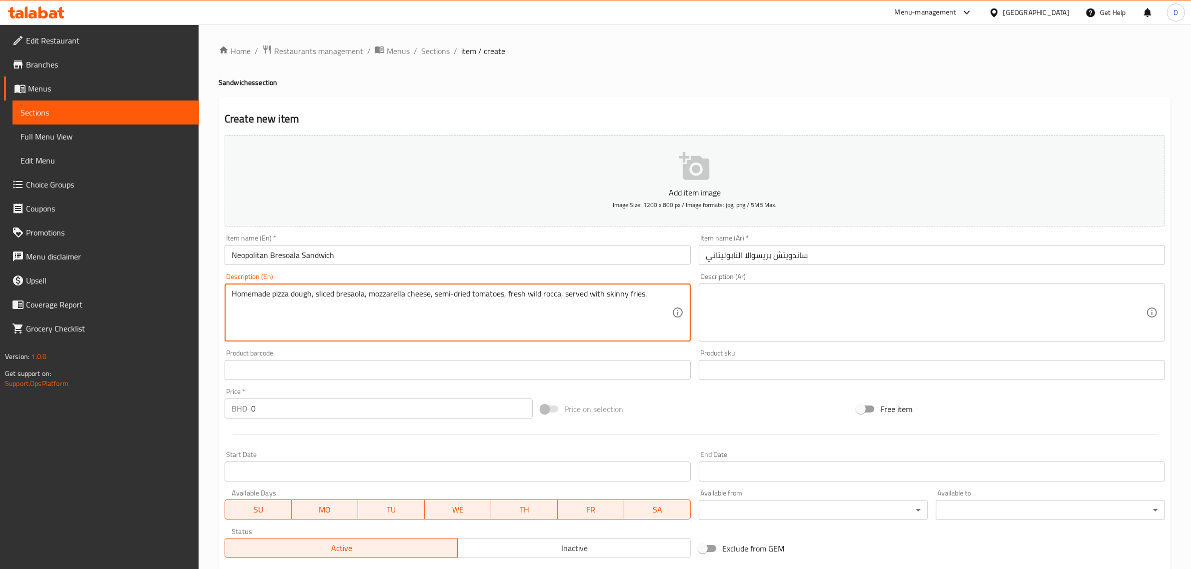
click at [681, 350] on div "Product barcode Product barcode" at bounding box center [458, 365] width 466 height 31
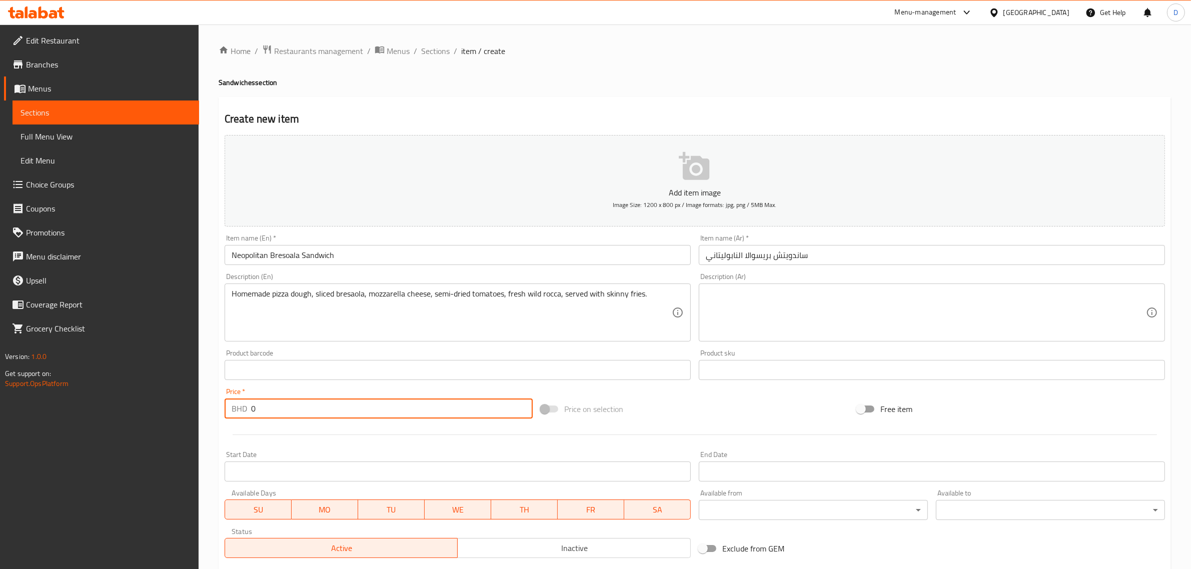
drag, startPoint x: 254, startPoint y: 408, endPoint x: 241, endPoint y: 408, distance: 12.5
click at [241, 408] on div "BHD 0 Price *" at bounding box center [379, 409] width 308 height 20
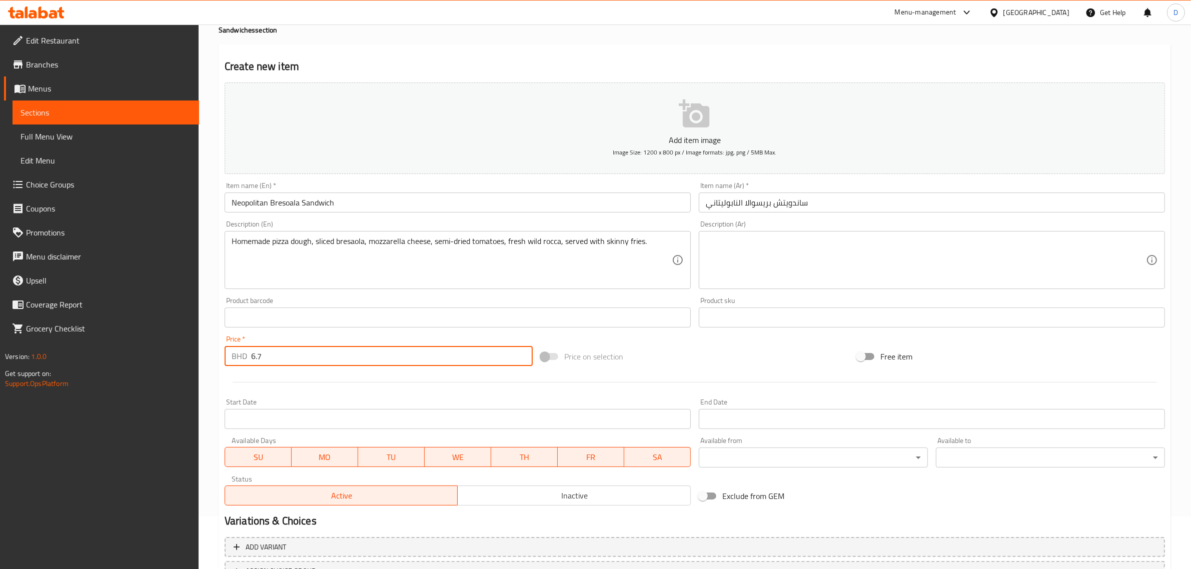
scroll to position [125, 0]
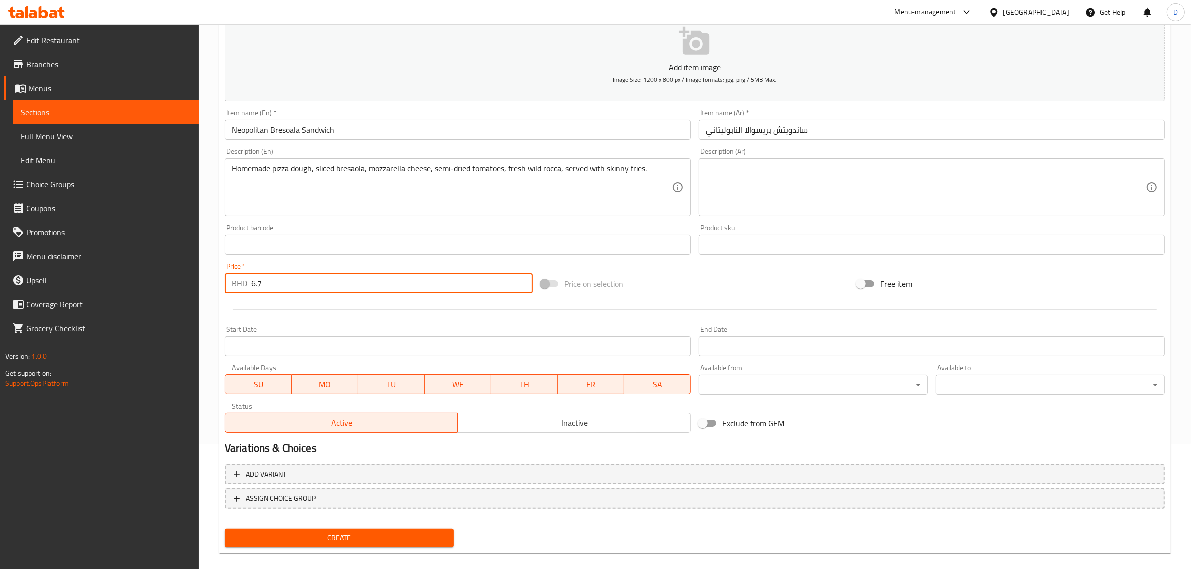
type input "6.7"
click at [689, 294] on div "Price on selection" at bounding box center [695, 284] width 316 height 27
click at [421, 534] on span "Create" at bounding box center [339, 538] width 213 height 13
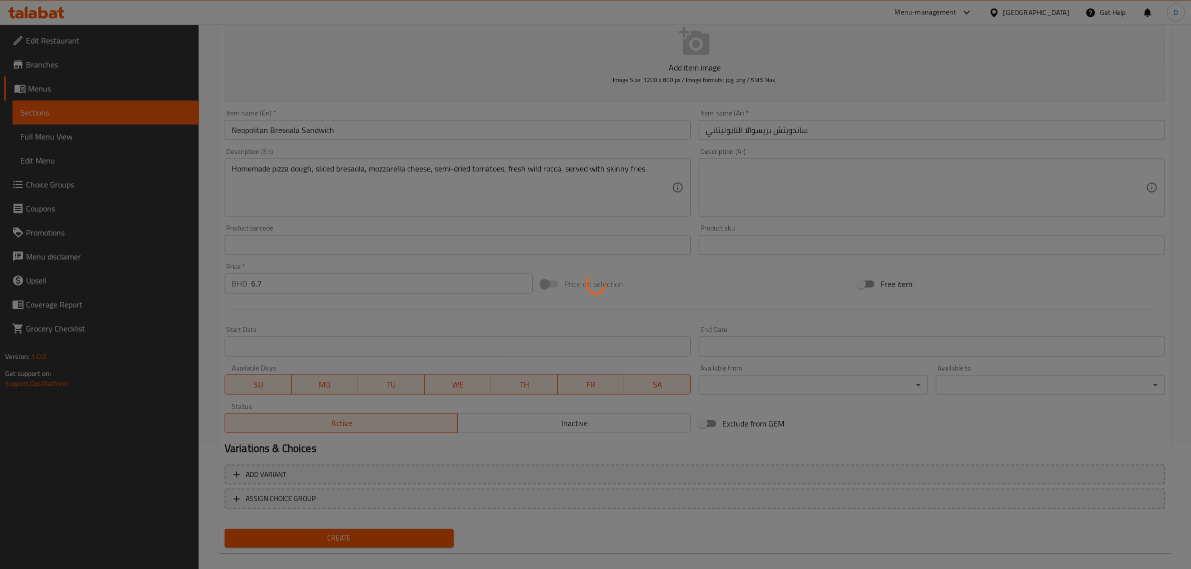
type input "0"
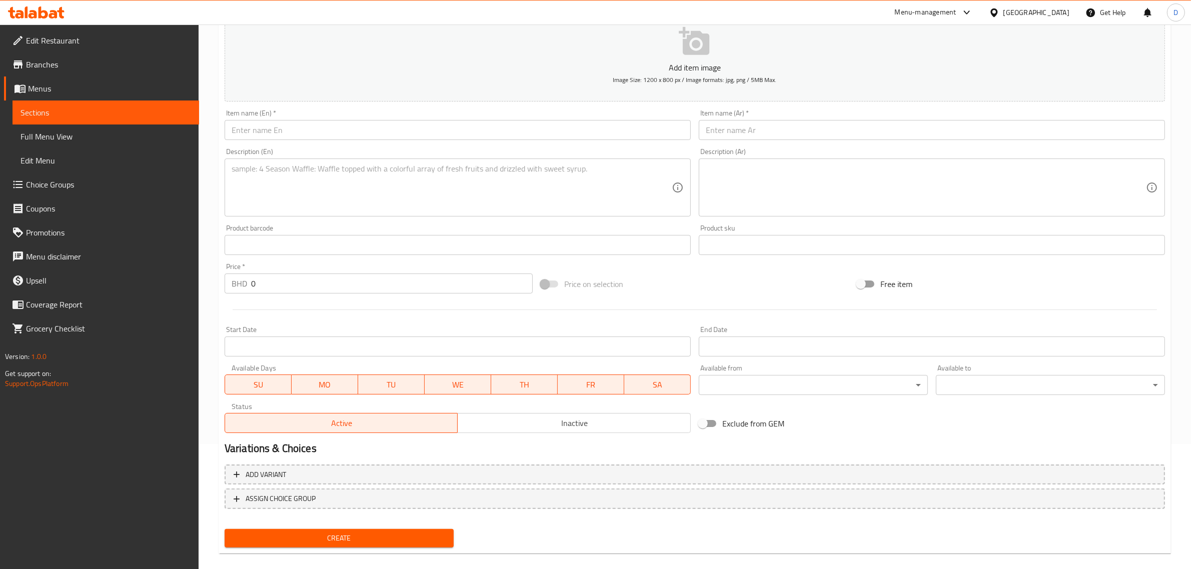
click at [287, 136] on input "text" at bounding box center [458, 130] width 466 height 20
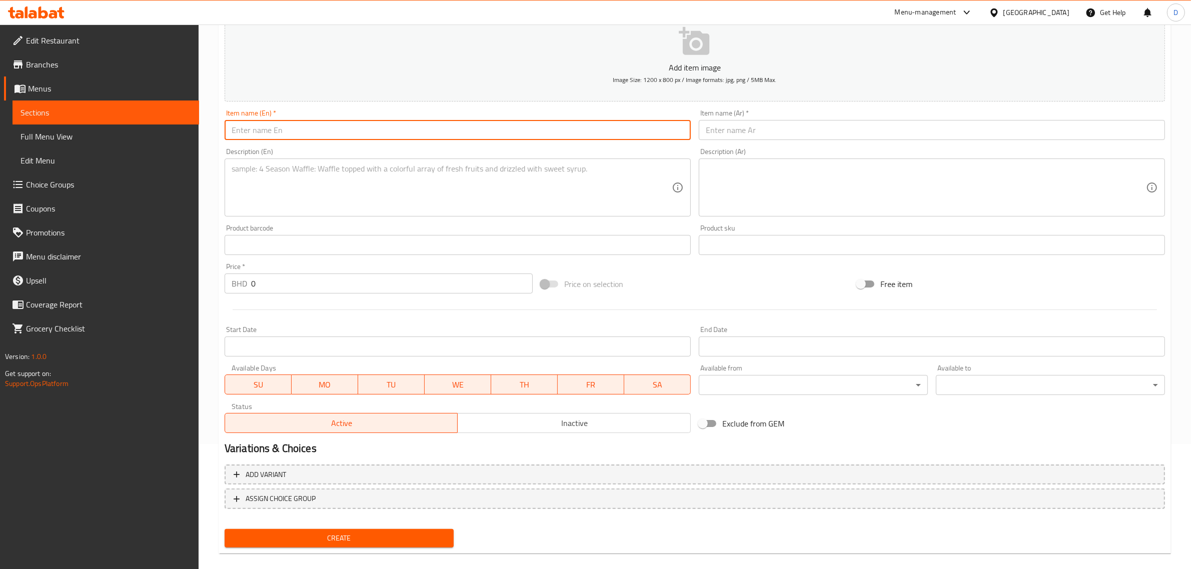
paste input "Foccacia Milanese Sandwich"
type input "Foccacia Milanese Sandwich"
click at [351, 190] on textarea at bounding box center [452, 188] width 440 height 48
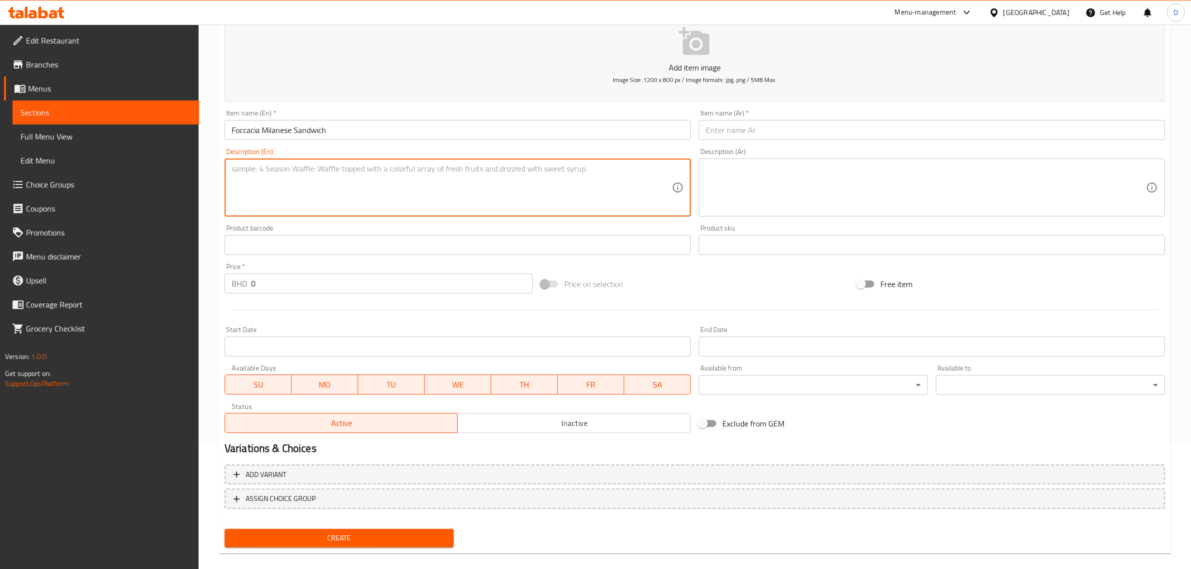
click at [358, 131] on input "Foccacia Milanese Sandwich" at bounding box center [458, 130] width 466 height 20
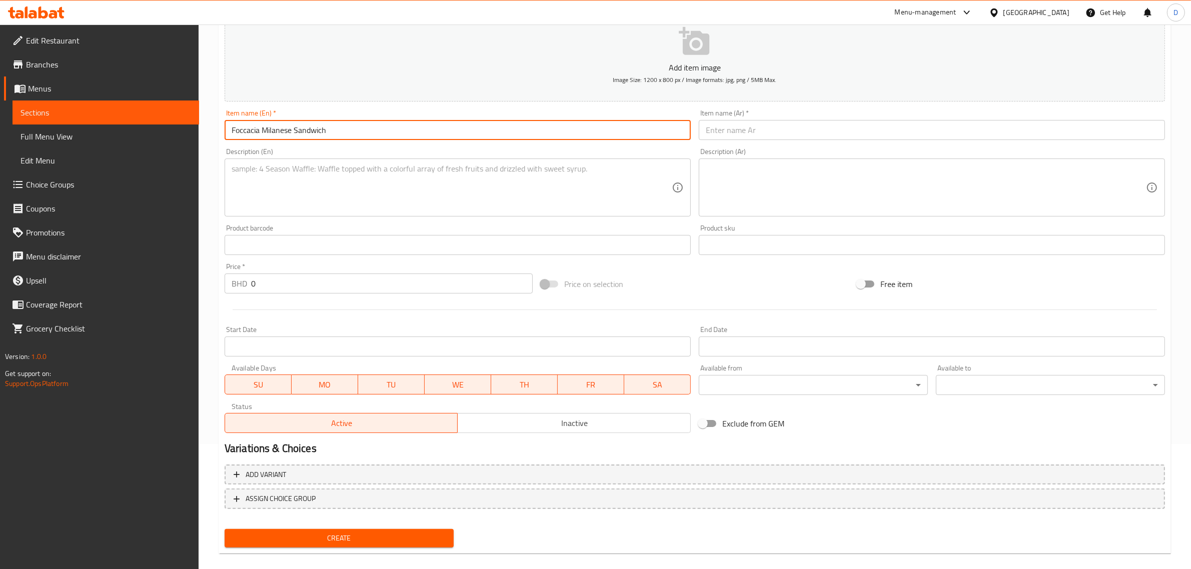
click at [359, 131] on input "Foccacia Milanese Sandwich" at bounding box center [458, 130] width 466 height 20
click at [749, 132] on input "text" at bounding box center [932, 130] width 466 height 20
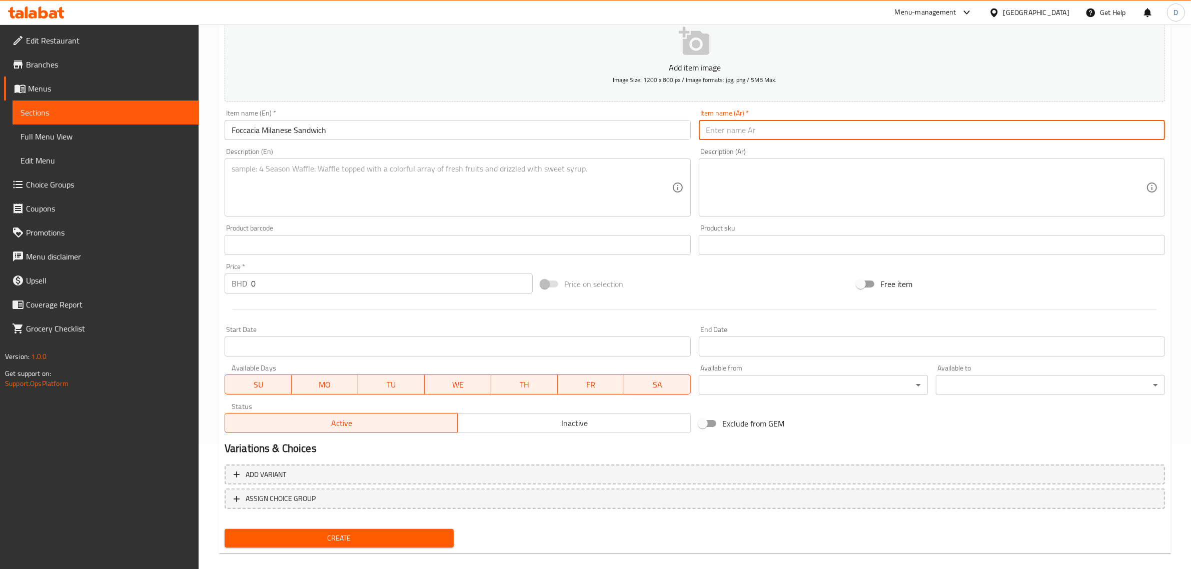
paste input "ساندويتش فوكاشيا ميلانو"
type input "ساندويتش فوكاشيا ميلانو"
click at [572, 158] on div "Description (En) Description (En)" at bounding box center [458, 182] width 466 height 69
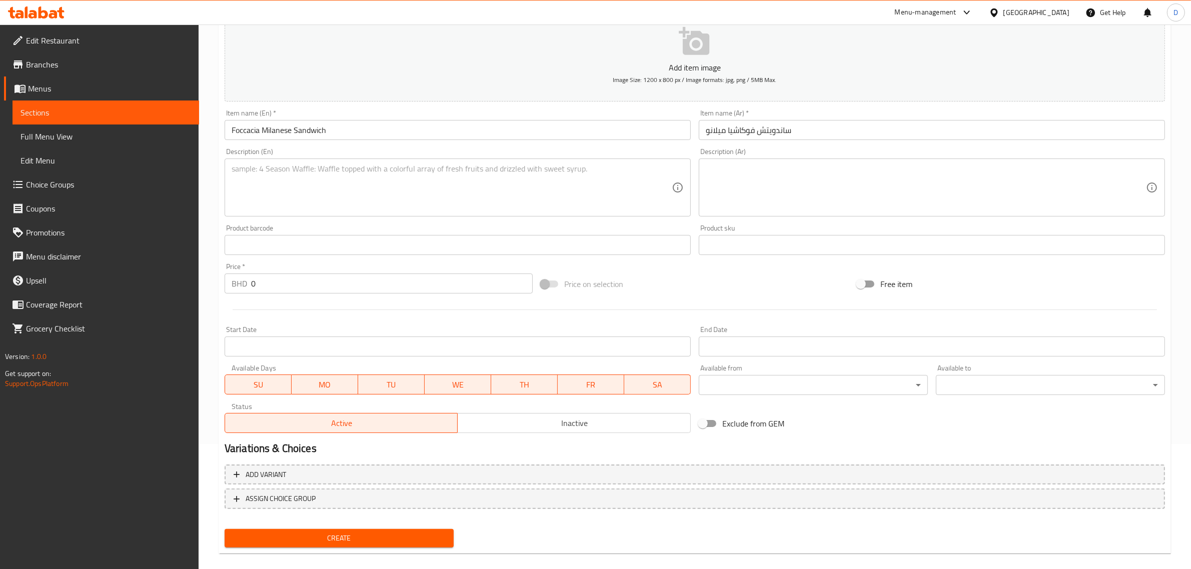
click at [398, 190] on textarea at bounding box center [452, 188] width 440 height 48
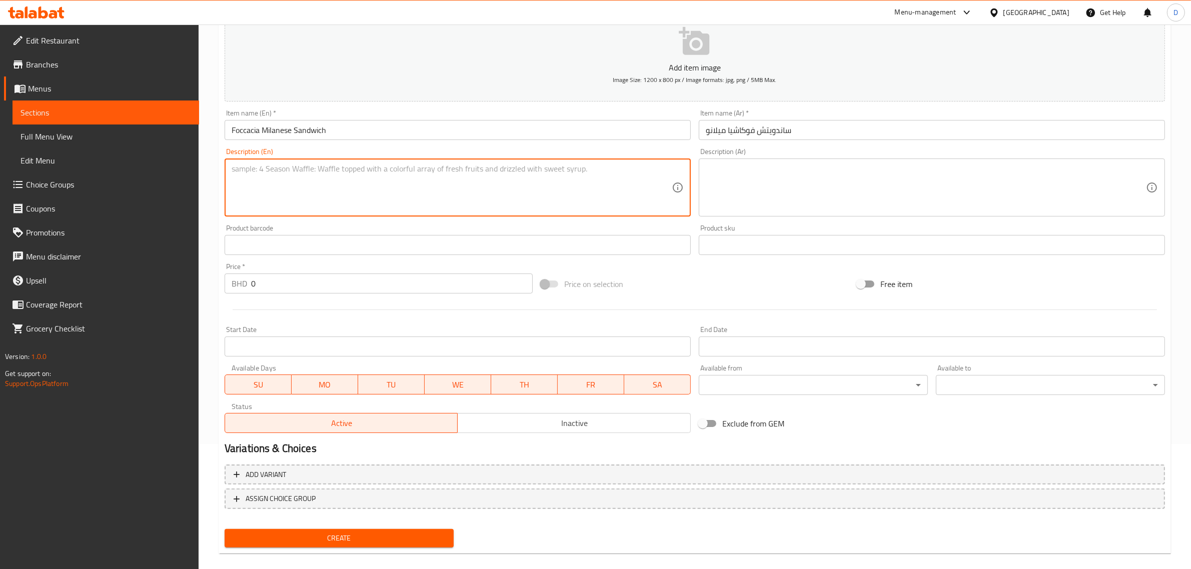
paste textarea "Homemade focaccia bread, breaded chicken breast, parmesan cheese, roasted bell …"
type textarea "Homemade focaccia bread, breaded chicken breast, parmesan cheese, roasted bell …"
click at [700, 293] on div "Price on selection" at bounding box center [695, 284] width 316 height 27
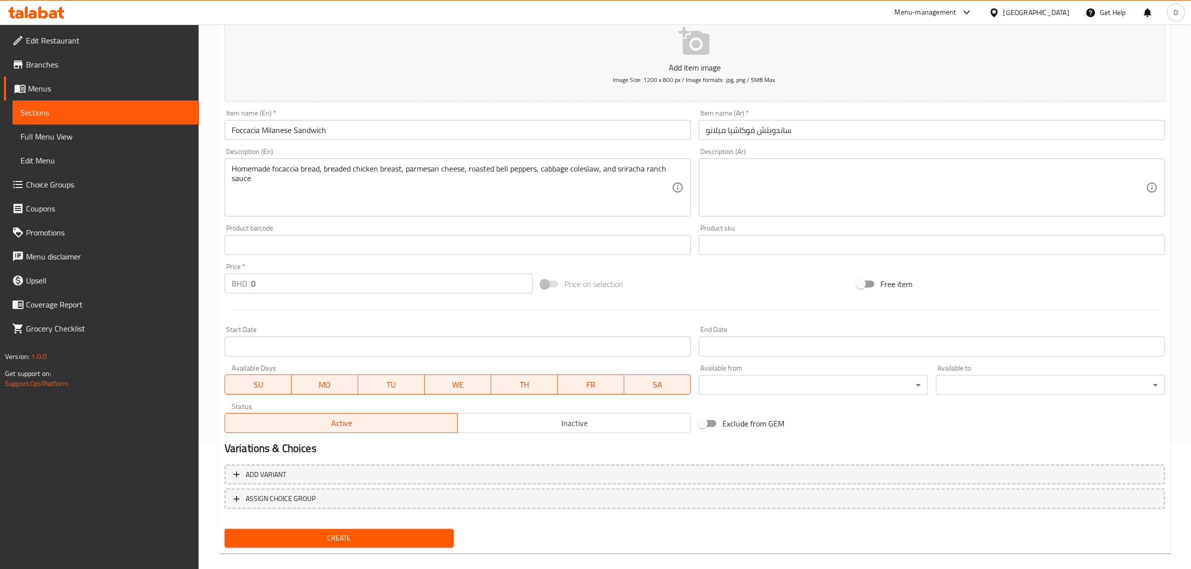
click at [259, 278] on input "0" at bounding box center [392, 284] width 282 height 20
paste input "6.2"
type input "6.2"
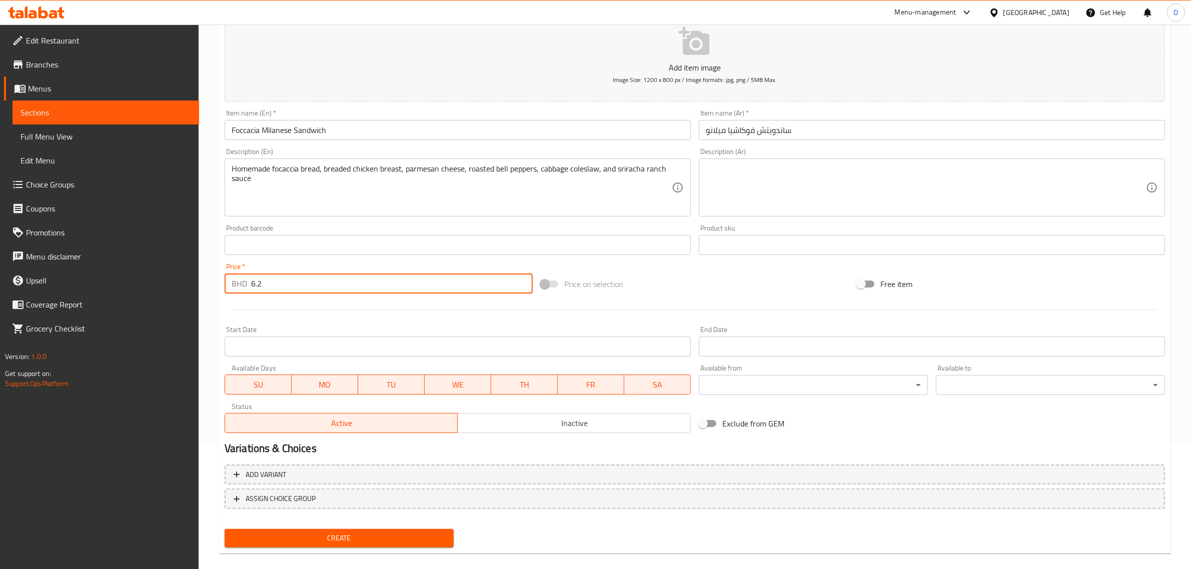
click at [296, 312] on div at bounding box center [695, 310] width 948 height 25
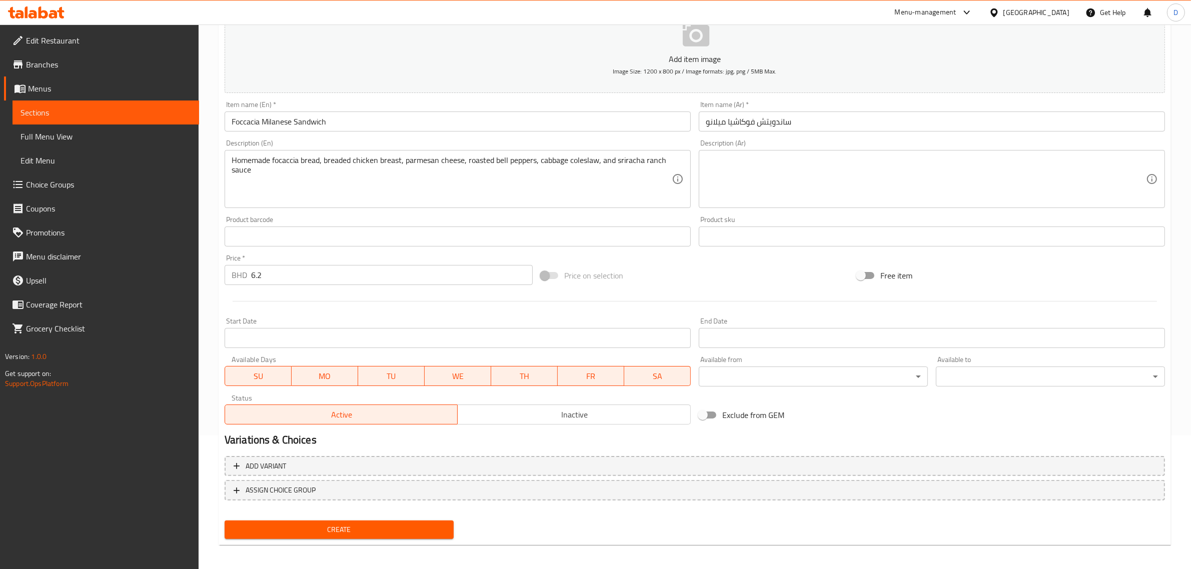
scroll to position [136, 0]
click at [389, 527] on span "Create" at bounding box center [339, 528] width 213 height 13
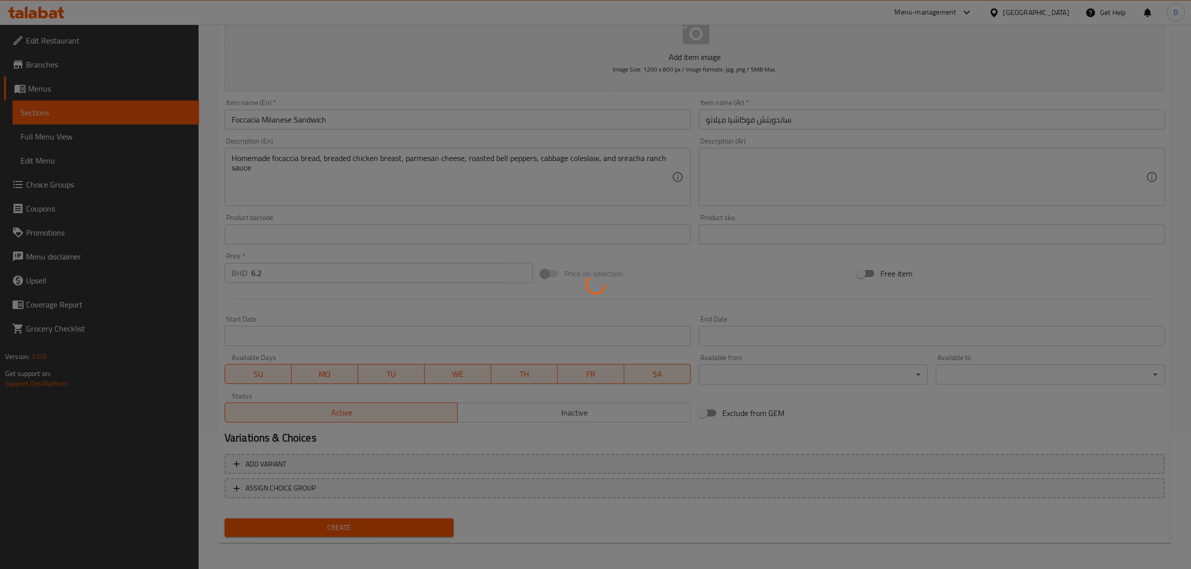
type input "0"
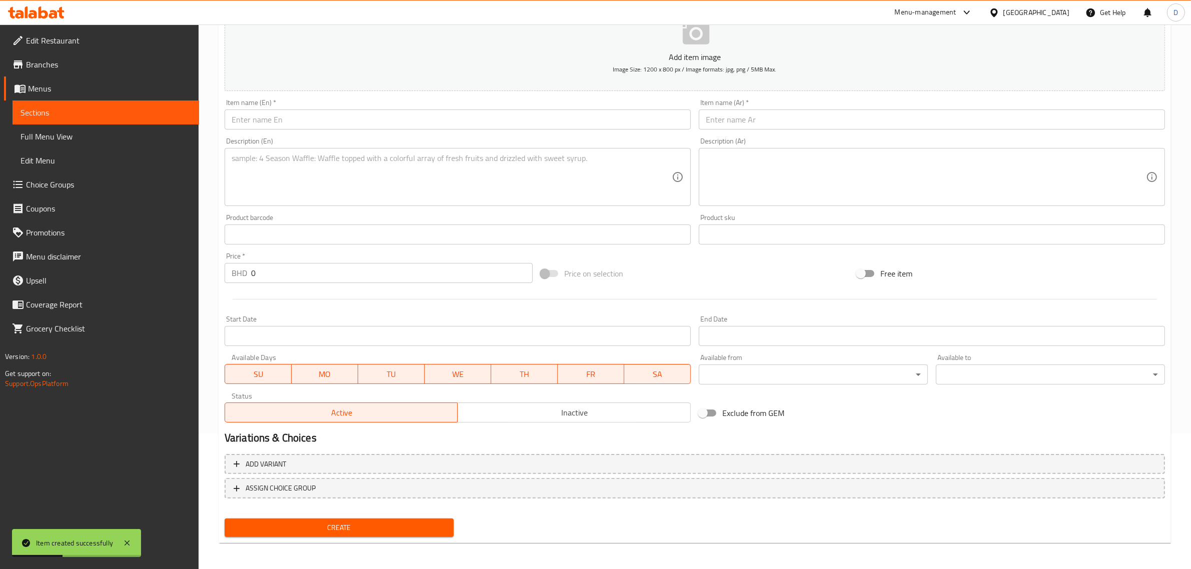
click at [361, 119] on input "text" at bounding box center [458, 120] width 466 height 20
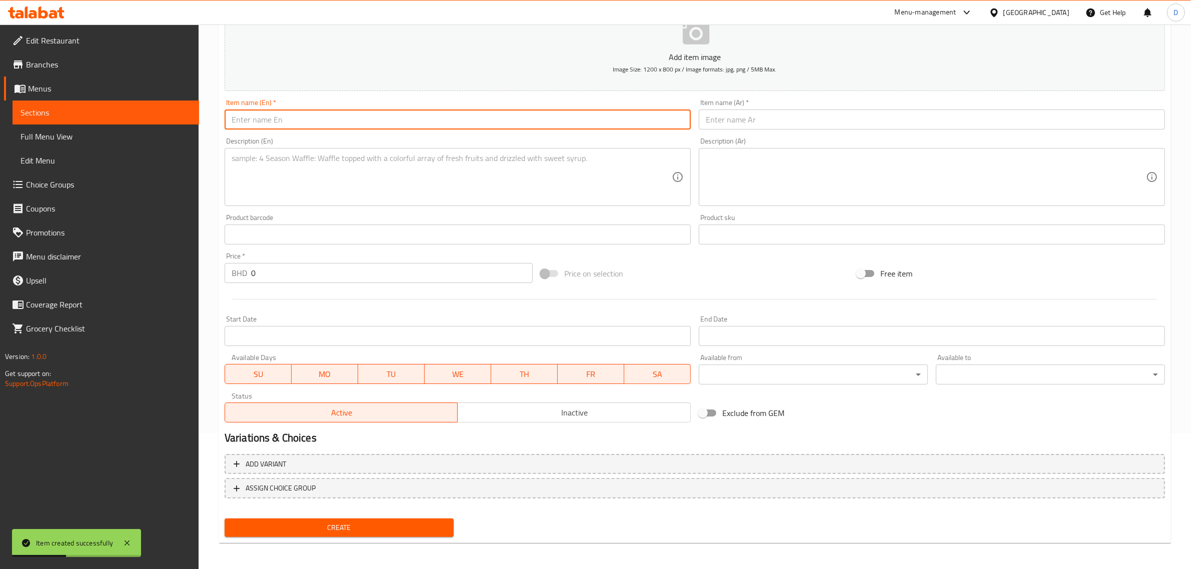
paste input "The Orangery Smash Burger"
drag, startPoint x: 369, startPoint y: 119, endPoint x: 109, endPoint y: 123, distance: 260.6
click at [109, 123] on div "Edit Restaurant Branches Menus Sections Full Menu View Edit Menu Choice Groups …" at bounding box center [595, 230] width 1191 height 682
type input "The Orangery Smash Burger"
click at [754, 110] on input "text" at bounding box center [932, 120] width 466 height 20
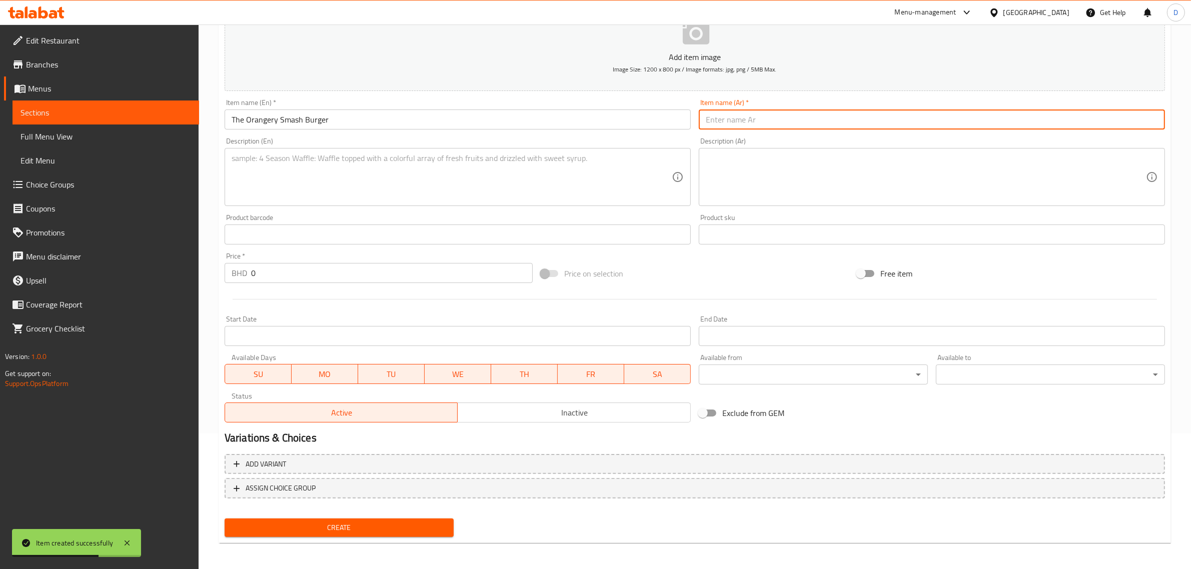
paste input "برجر أورانجري سماش"
type input "برجر أورانجري سماش"
click at [453, 189] on textarea at bounding box center [452, 178] width 440 height 48
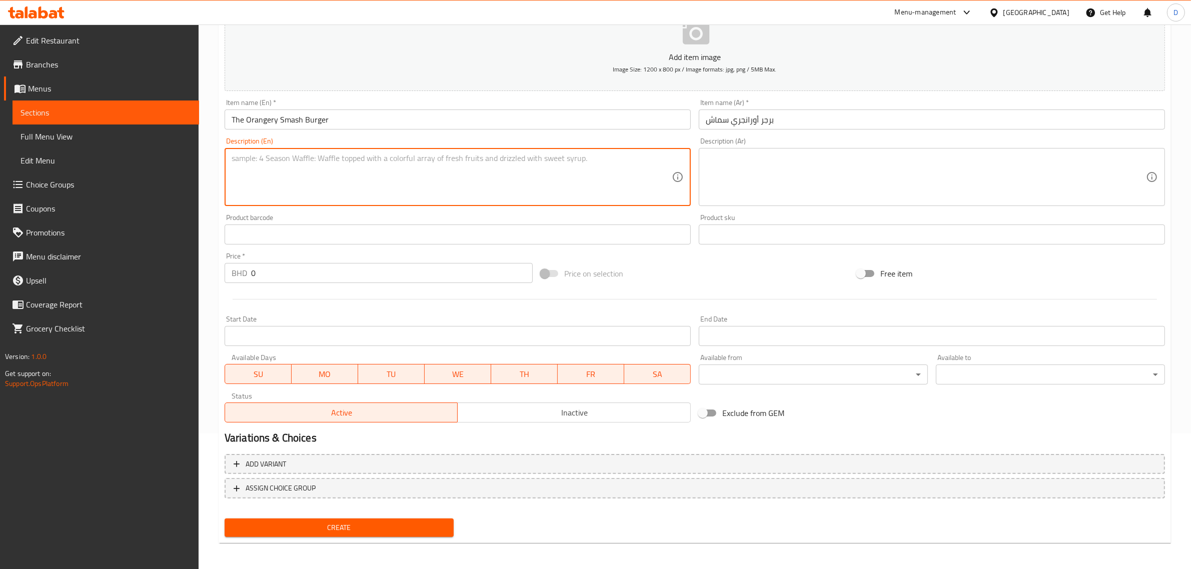
click at [433, 173] on textarea at bounding box center [452, 178] width 440 height 48
paste textarea "Homemade beef [PERSON_NAME] topped with cheddar cheese, ginger cocktail sauce, …"
type textarea "Homemade beef [PERSON_NAME] topped with cheddar cheese, ginger cocktail sauce, …"
click at [675, 289] on div at bounding box center [695, 299] width 948 height 25
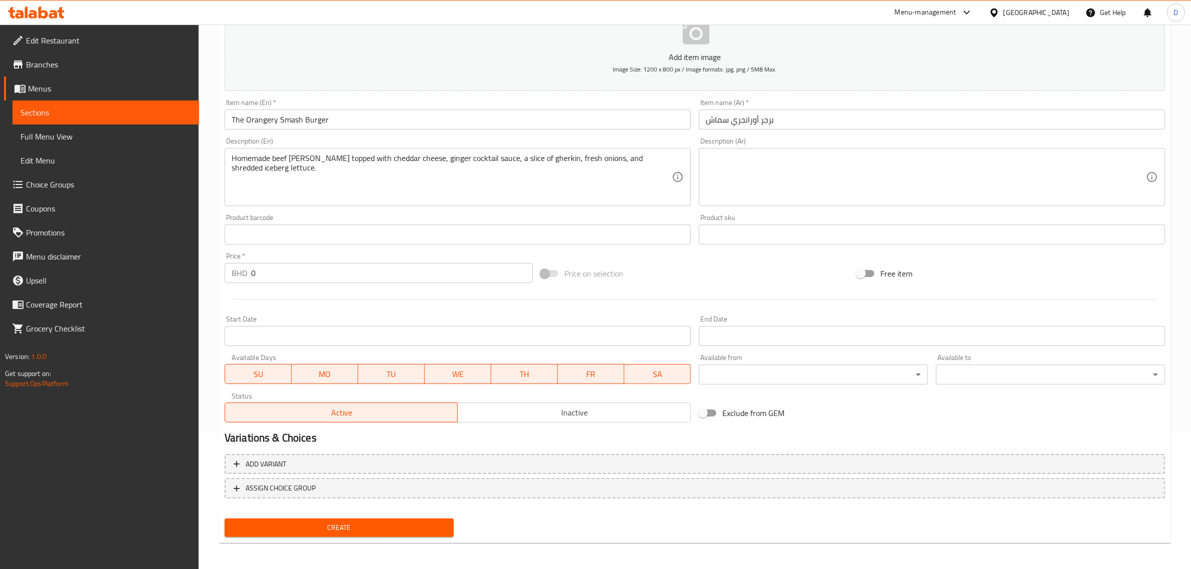
drag, startPoint x: 277, startPoint y: 274, endPoint x: 213, endPoint y: 278, distance: 63.6
click at [215, 278] on div "Home / Restaurants management / Menus / Sections / item / create Sandwiches sec…" at bounding box center [695, 230] width 992 height 682
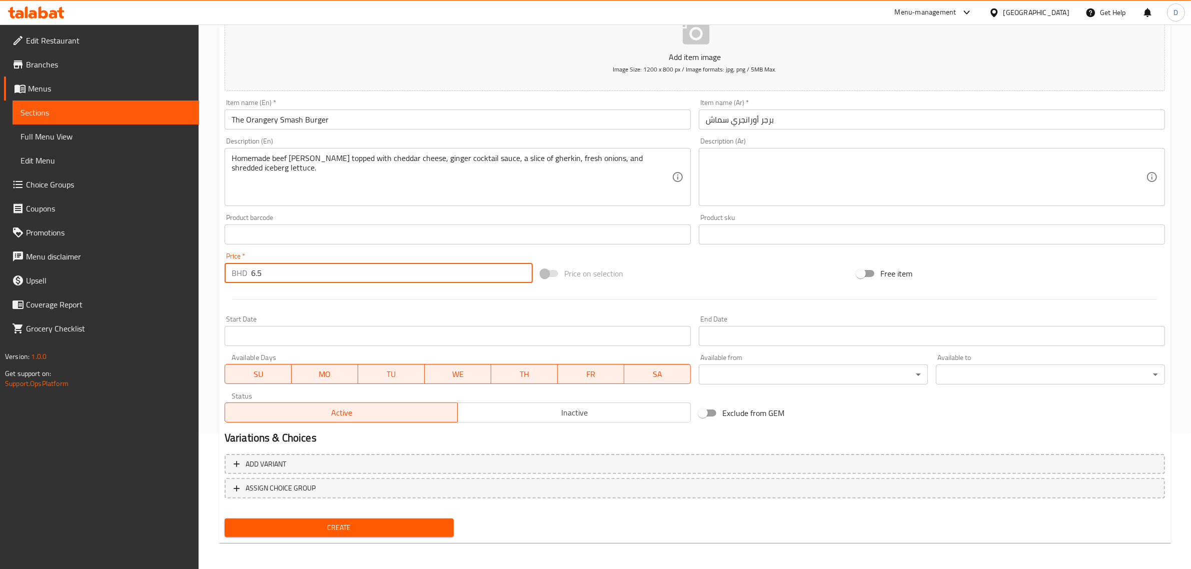
type input "6.5"
click at [367, 522] on span "Create" at bounding box center [339, 528] width 213 height 13
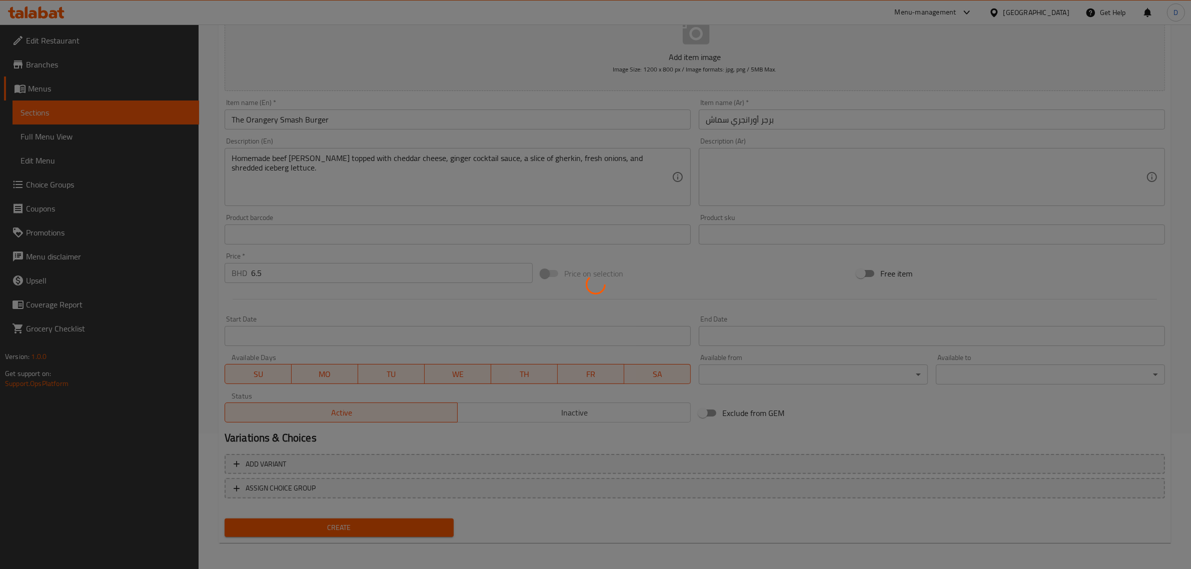
type input "0"
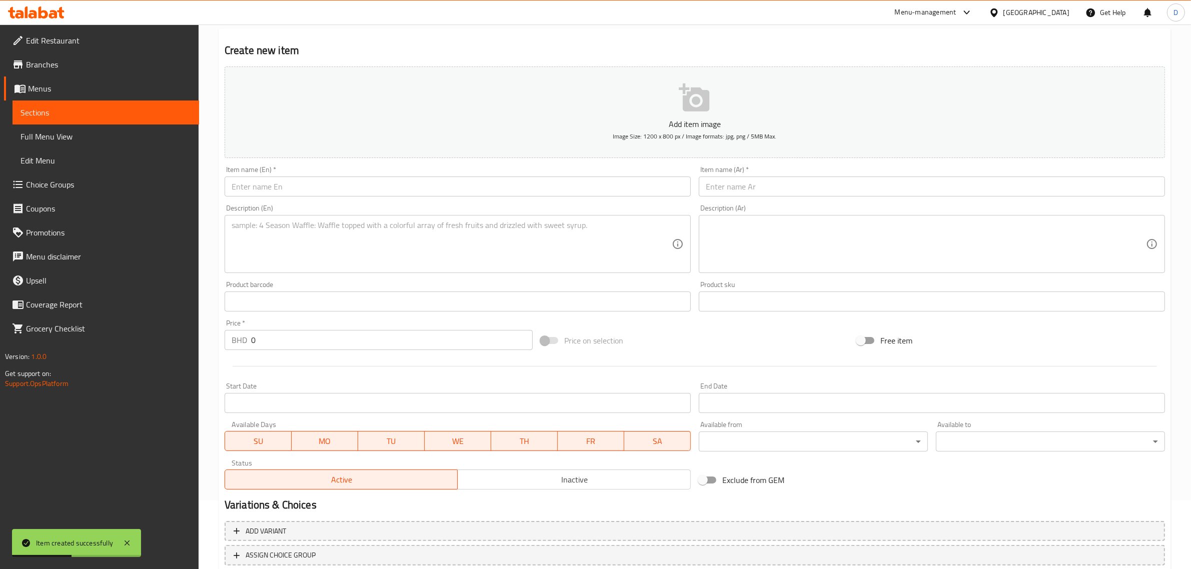
scroll to position [0, 0]
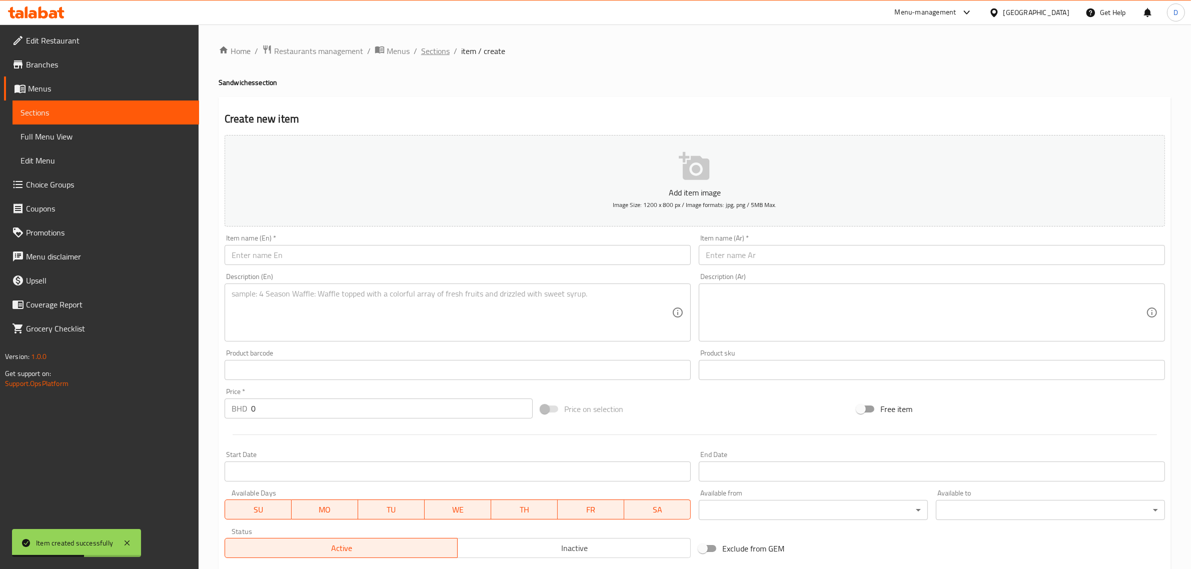
click at [430, 51] on span "Sections" at bounding box center [435, 51] width 29 height 12
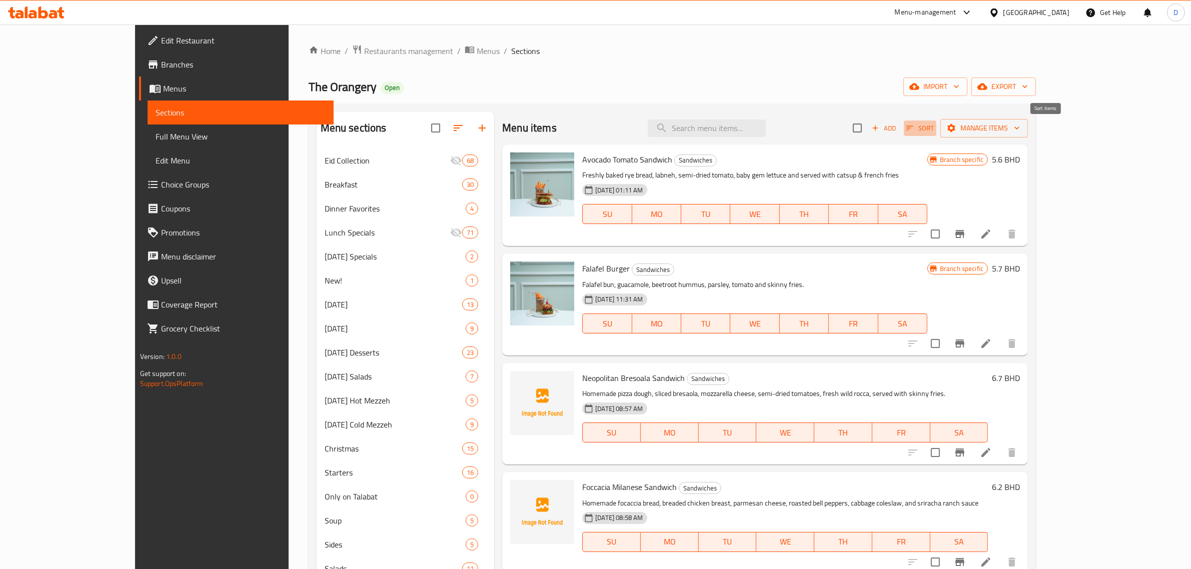
click at [914, 128] on icon "button" at bounding box center [909, 128] width 9 height 9
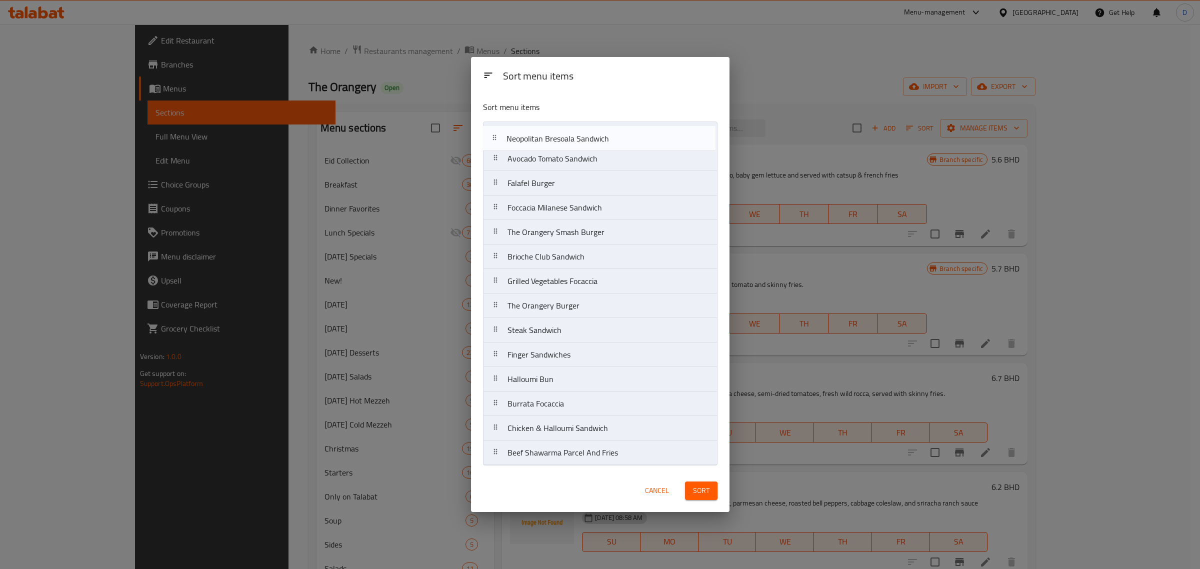
drag, startPoint x: 555, startPoint y: 193, endPoint x: 556, endPoint y: 134, distance: 58.5
click at [556, 134] on nav "Avocado Tomato Sandwich Falafel Burger Neopolitan Bresoala Sandwich Foccacia Mi…" at bounding box center [600, 294] width 235 height 344
drag, startPoint x: 559, startPoint y: 214, endPoint x: 564, endPoint y: 151, distance: 62.7
click at [564, 151] on nav "Neopolitan Bresoala Sandwich Avocado Tomato Sandwich Falafel Burger Foccacia Mi…" at bounding box center [600, 294] width 235 height 344
drag, startPoint x: 567, startPoint y: 240, endPoint x: 569, endPoint y: 173, distance: 67.1
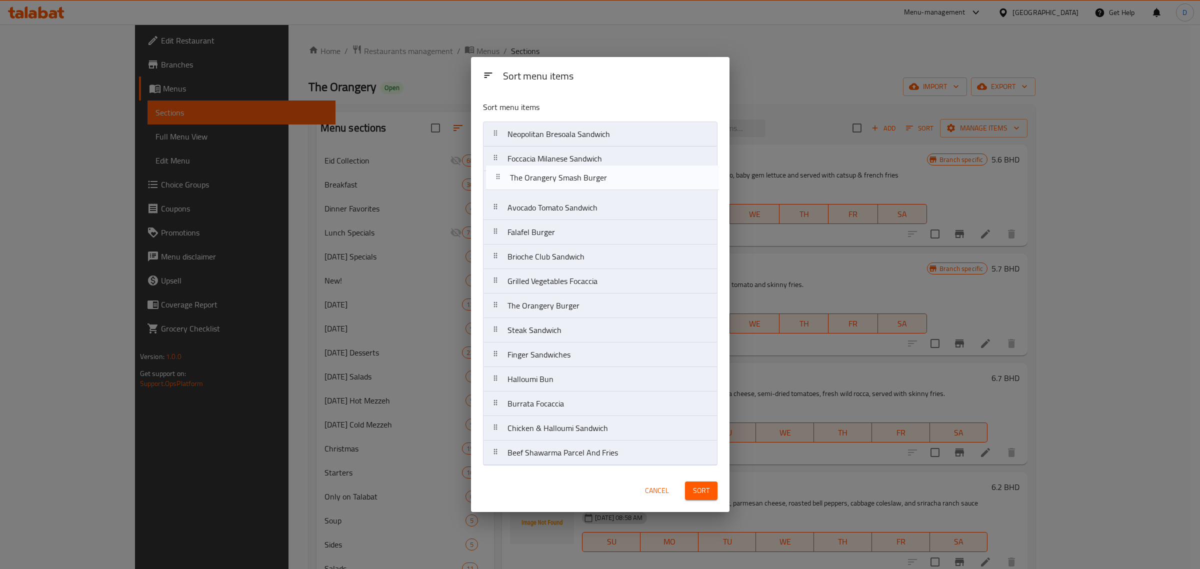
click at [569, 173] on nav "Neopolitan Bresoala Sandwich Foccacia Milanese Sandwich Avocado Tomato Sandwich…" at bounding box center [600, 294] width 235 height 344
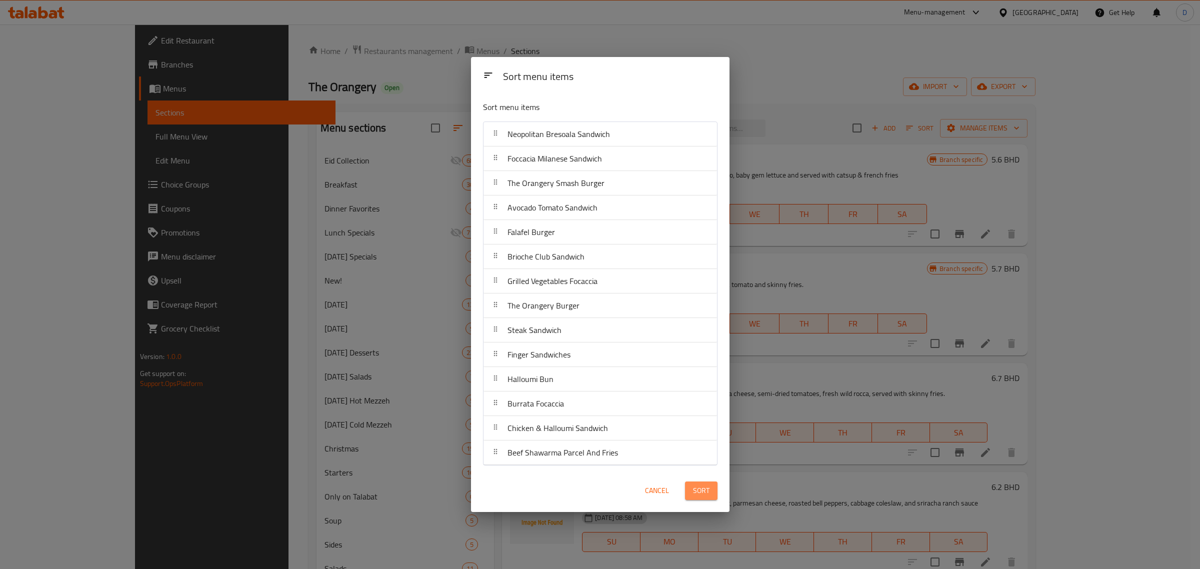
click at [713, 486] on button "Sort" at bounding box center [701, 491] width 33 height 19
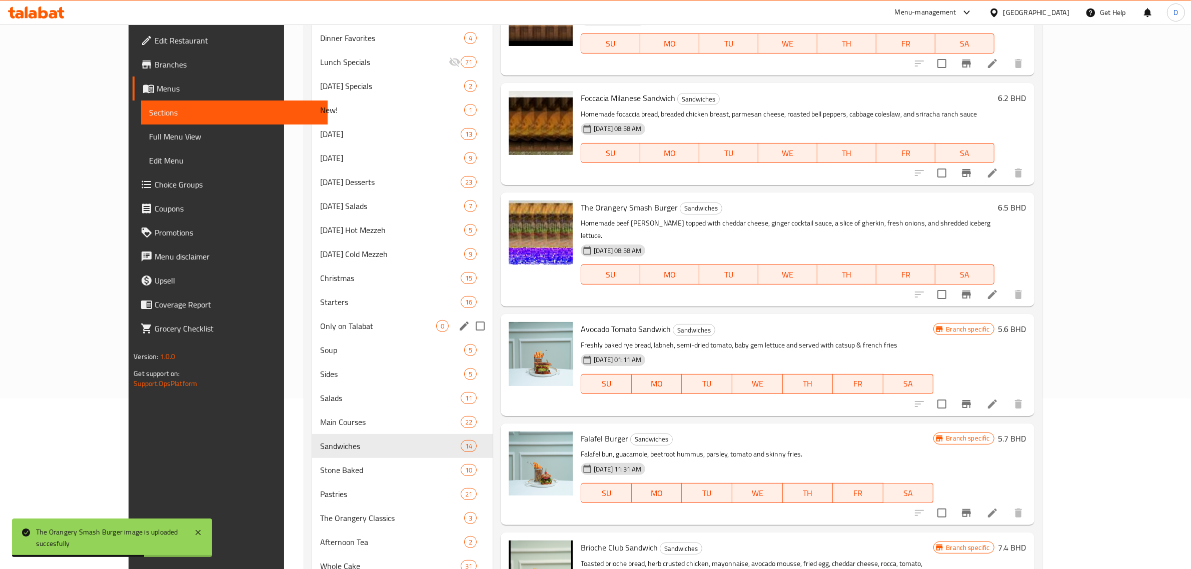
scroll to position [188, 0]
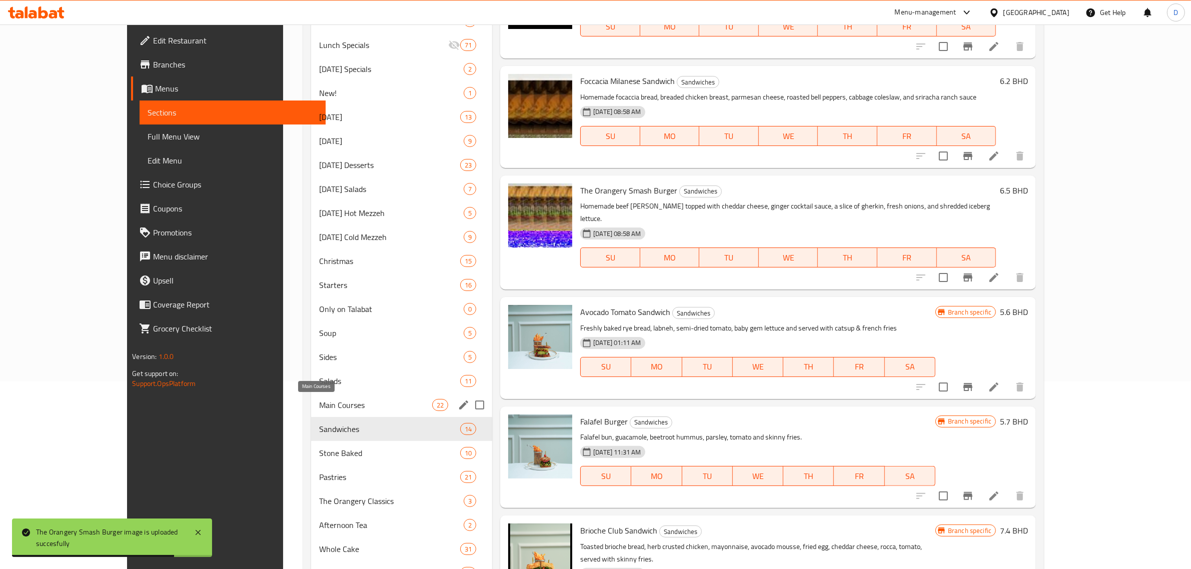
click at [319, 400] on span "Main Courses" at bounding box center [375, 405] width 113 height 12
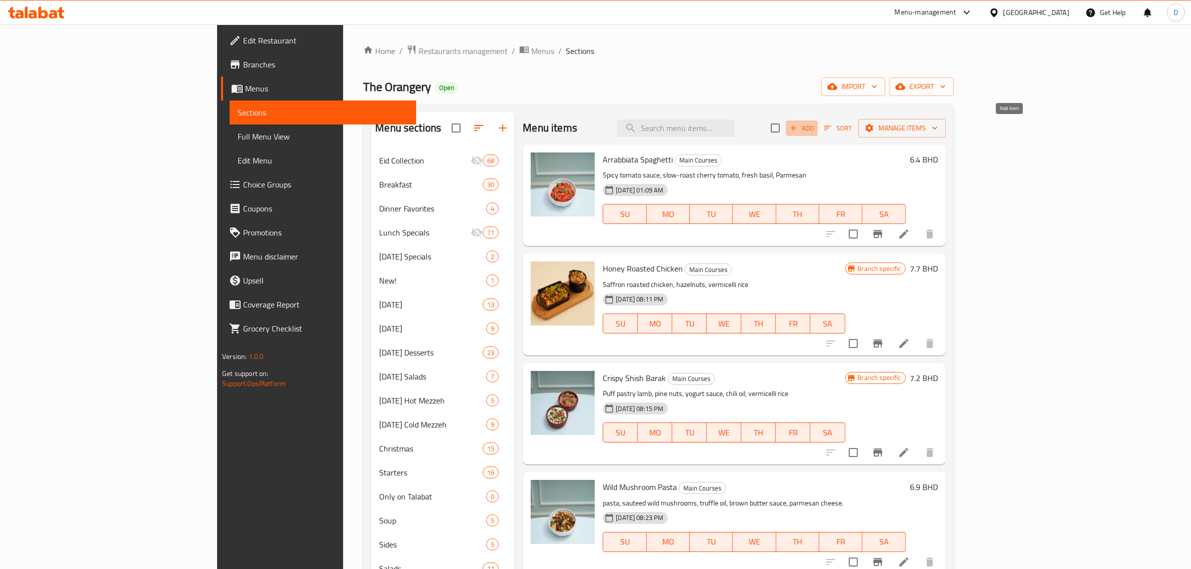
click at [815, 124] on span "Add" at bounding box center [801, 129] width 27 height 12
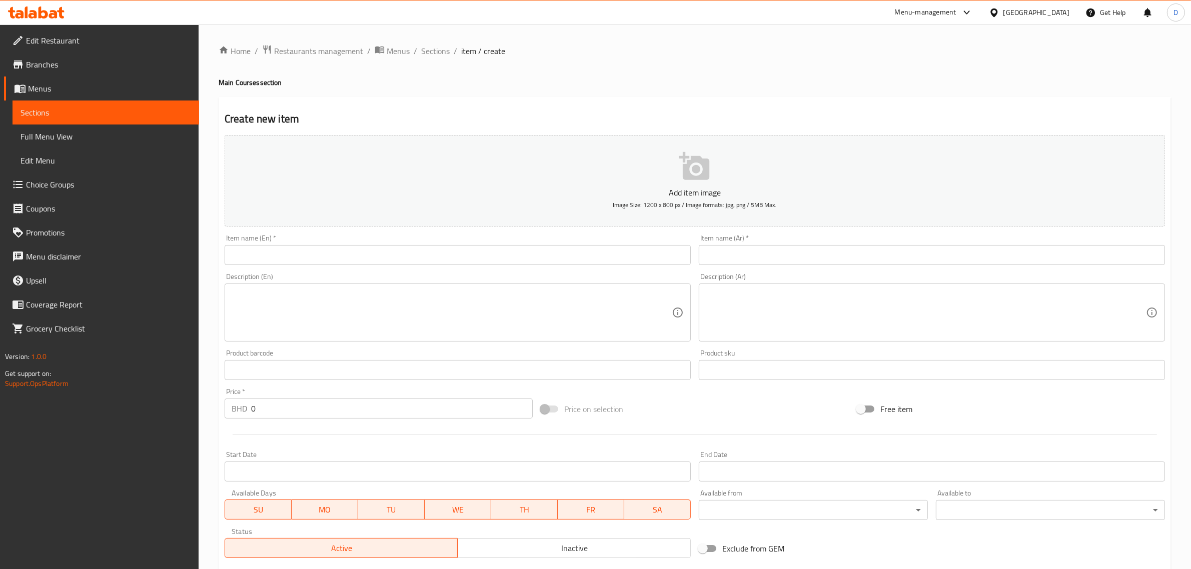
click at [340, 259] on input "text" at bounding box center [458, 255] width 466 height 20
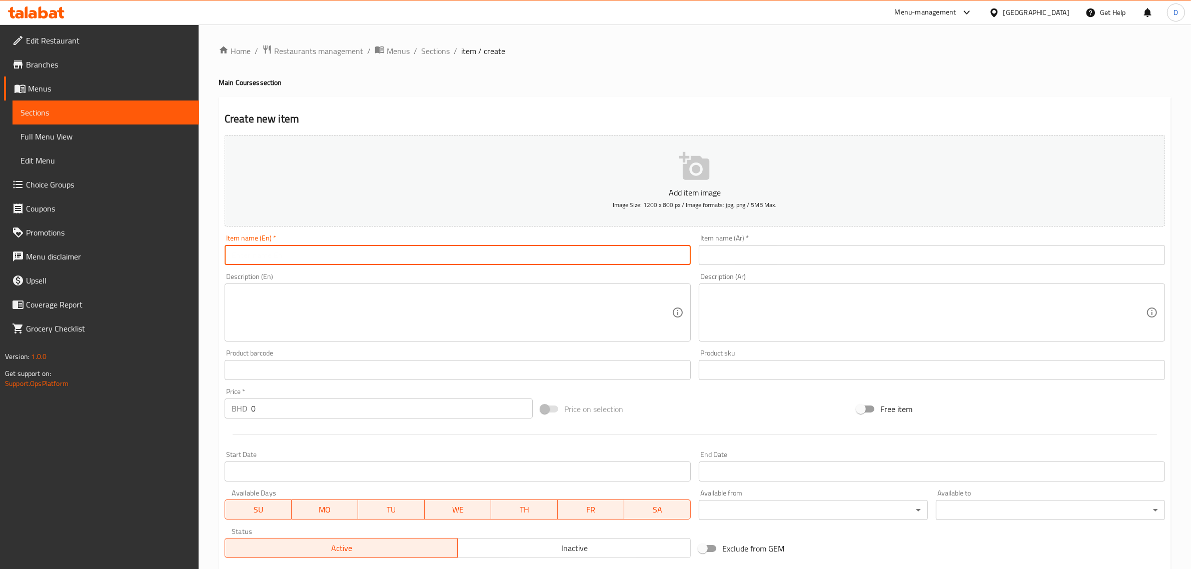
paste input "Coconut Baked Chicken"
click at [340, 259] on input "Coconut Baked Chicken" at bounding box center [458, 255] width 466 height 20
type input "Coconut Baked Chicken"
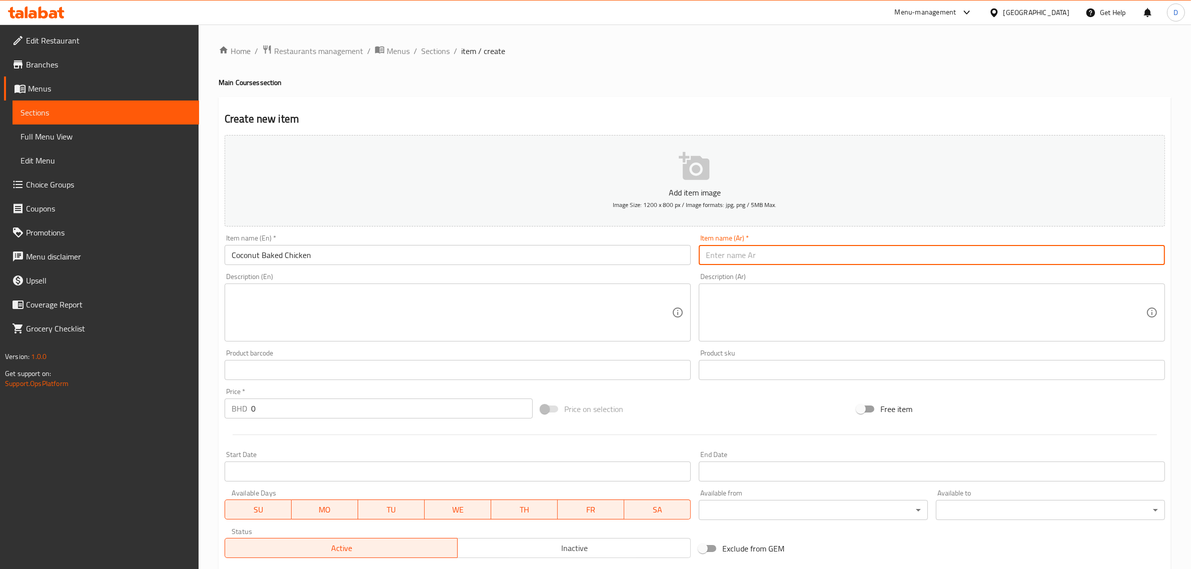
click at [731, 253] on input "text" at bounding box center [932, 255] width 466 height 20
paste input "دجاج مخبوز بجوز الهند"
type input "دجاج مخبوز بجوز الهند"
click at [582, 308] on textarea at bounding box center [452, 313] width 440 height 48
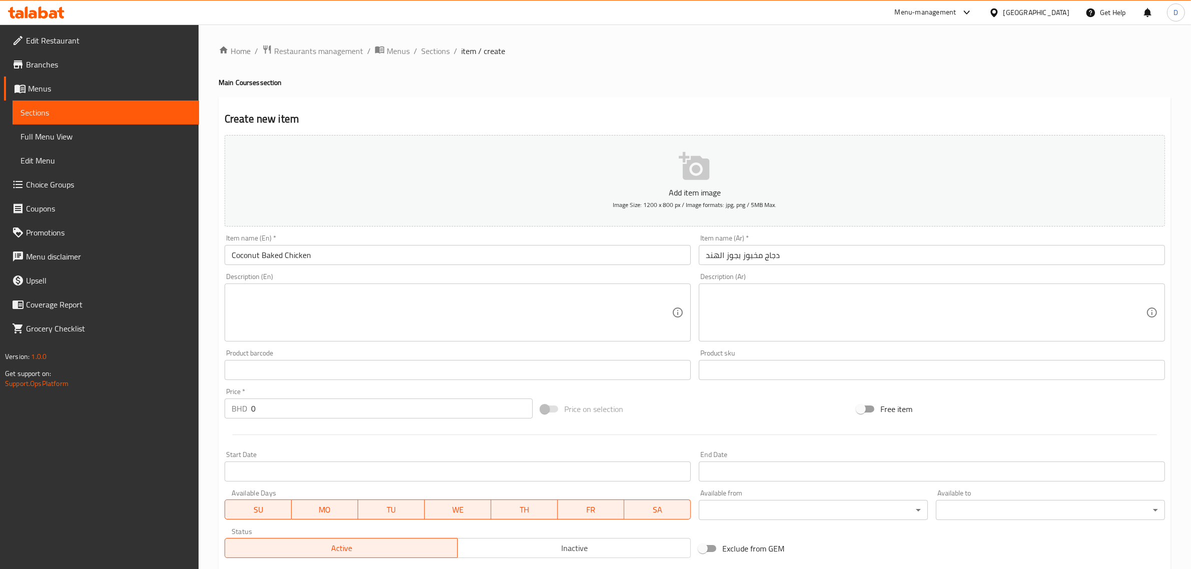
click at [372, 309] on textarea at bounding box center [452, 313] width 440 height 48
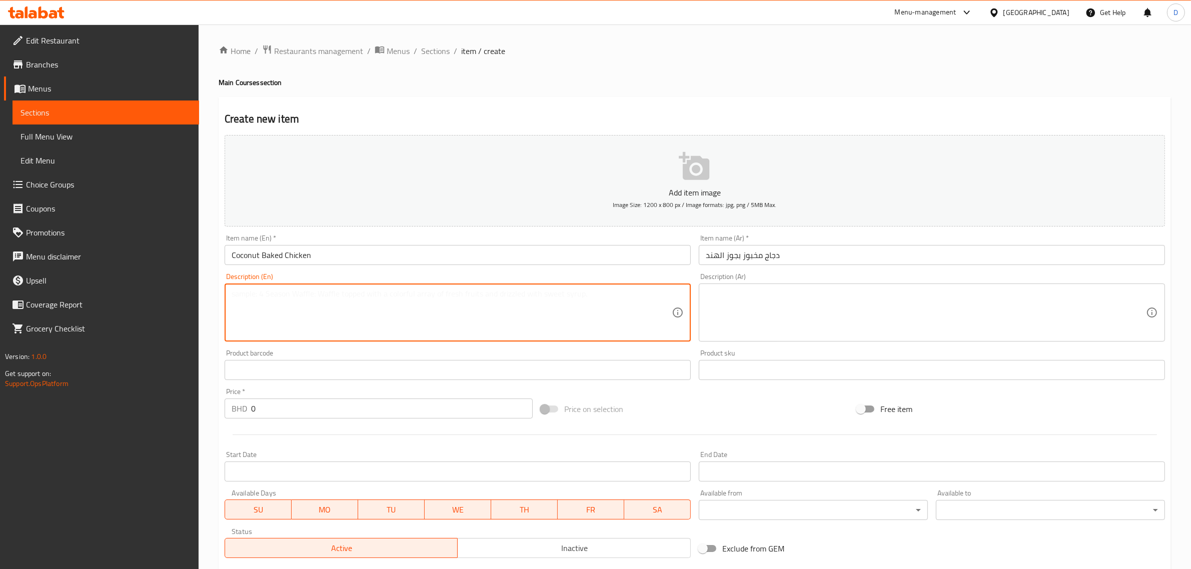
paste textarea "Half-marinated chicken in coconut gravy, mixed herbs, and parmesan cheese, garn…"
drag, startPoint x: 461, startPoint y: 322, endPoint x: 763, endPoint y: 324, distance: 302.1
click at [463, 322] on textarea "Half-marinated chicken in coconut gravy, mixed herbs, and parmesan cheese, garn…" at bounding box center [452, 313] width 440 height 48
type textarea "Half-marinated chicken in coconut gravy, mixed herbs, and parmesan cheese, garn…"
click at [800, 321] on textarea at bounding box center [926, 313] width 440 height 48
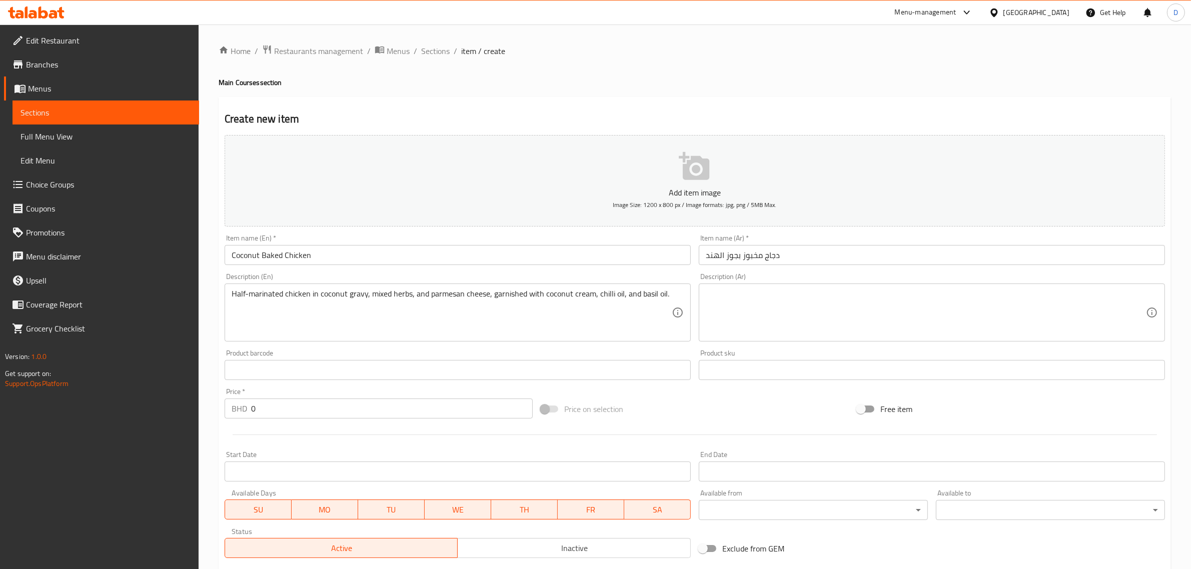
drag, startPoint x: 245, startPoint y: 409, endPoint x: 214, endPoint y: 409, distance: 31.5
click at [215, 409] on div "Home / Restaurants management / Menus / Sections / item / create Main Courses s…" at bounding box center [695, 366] width 992 height 682
type input "6.4"
click at [796, 309] on textarea at bounding box center [926, 313] width 440 height 48
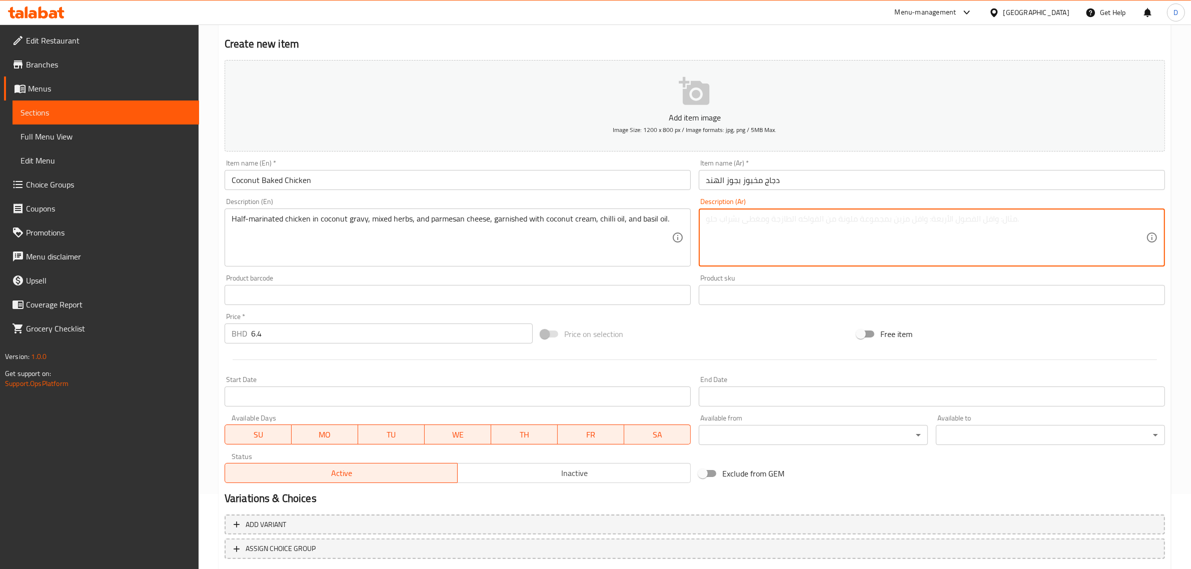
scroll to position [136, 0]
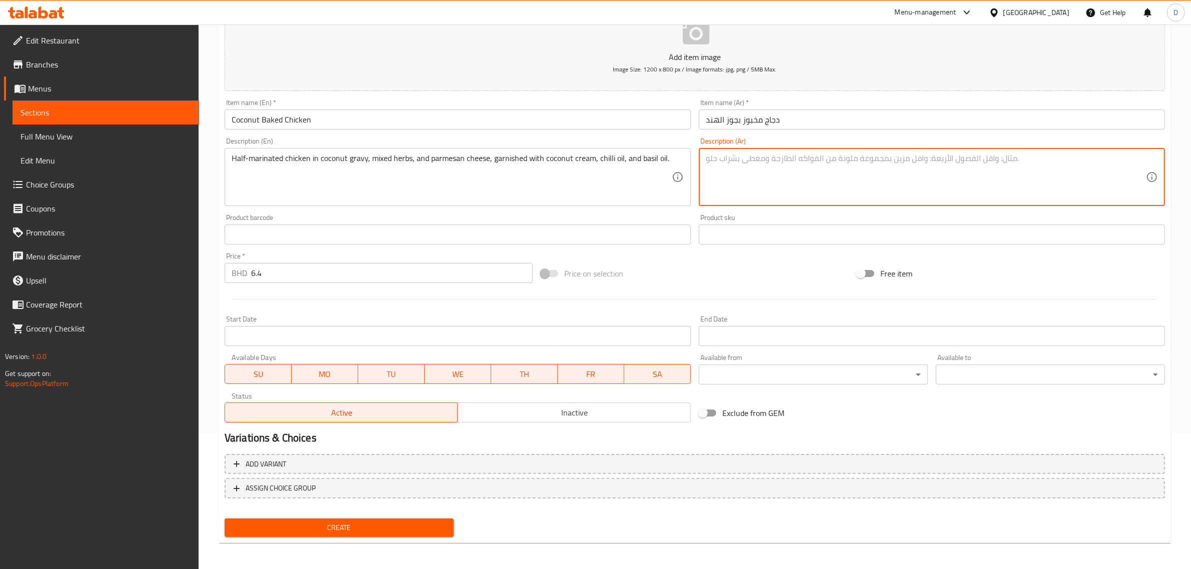
click at [348, 519] on button "Create" at bounding box center [339, 528] width 229 height 19
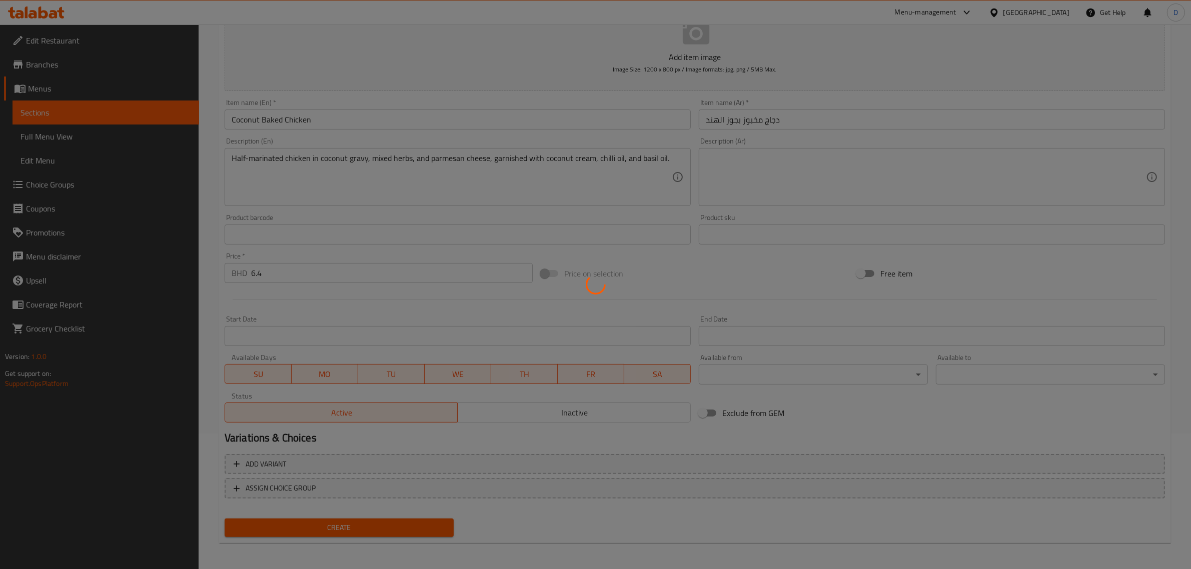
type input "0"
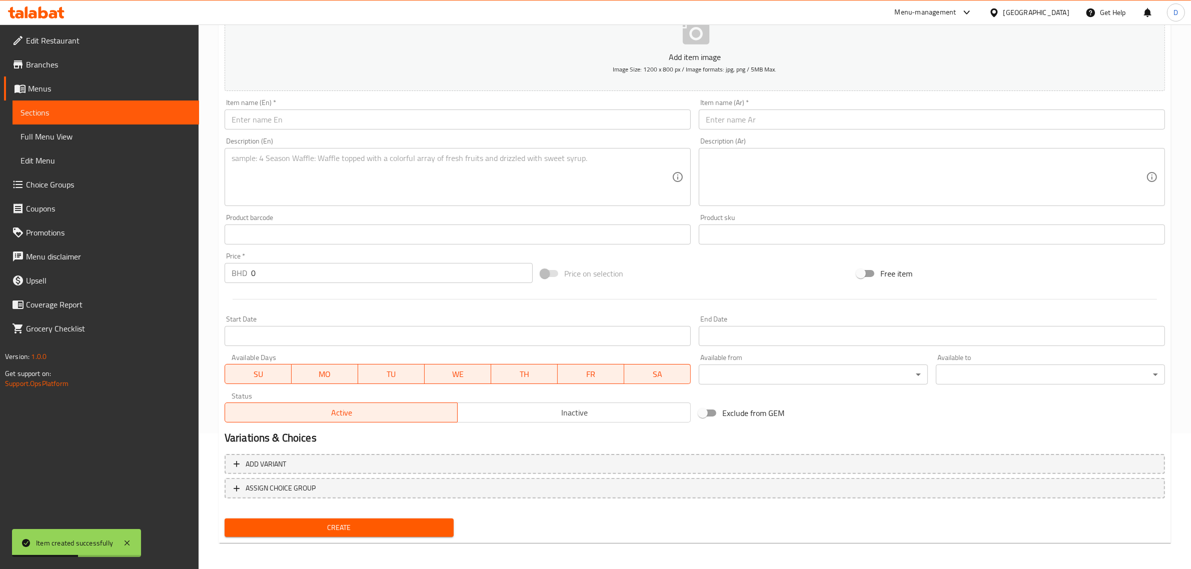
click at [380, 110] on input "text" at bounding box center [458, 120] width 466 height 20
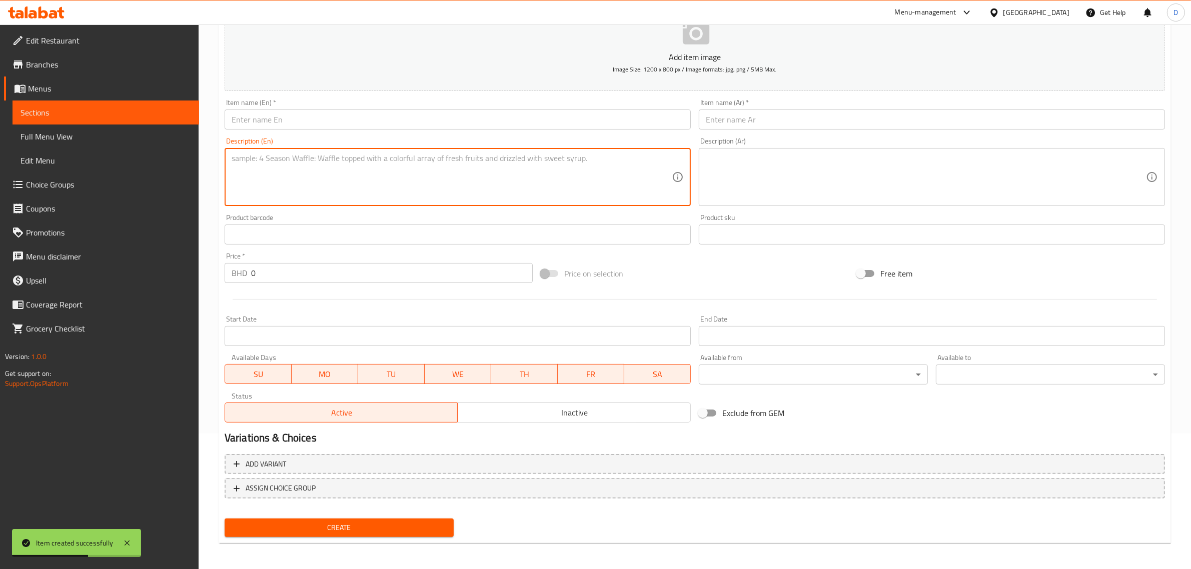
click at [538, 171] on textarea at bounding box center [452, 178] width 440 height 48
paste textarea "موساكا الباذنجان واللحم البقري"
type textarea "موساكا الباذنجان واللحم البقري"
click at [794, 125] on input "text" at bounding box center [932, 120] width 466 height 20
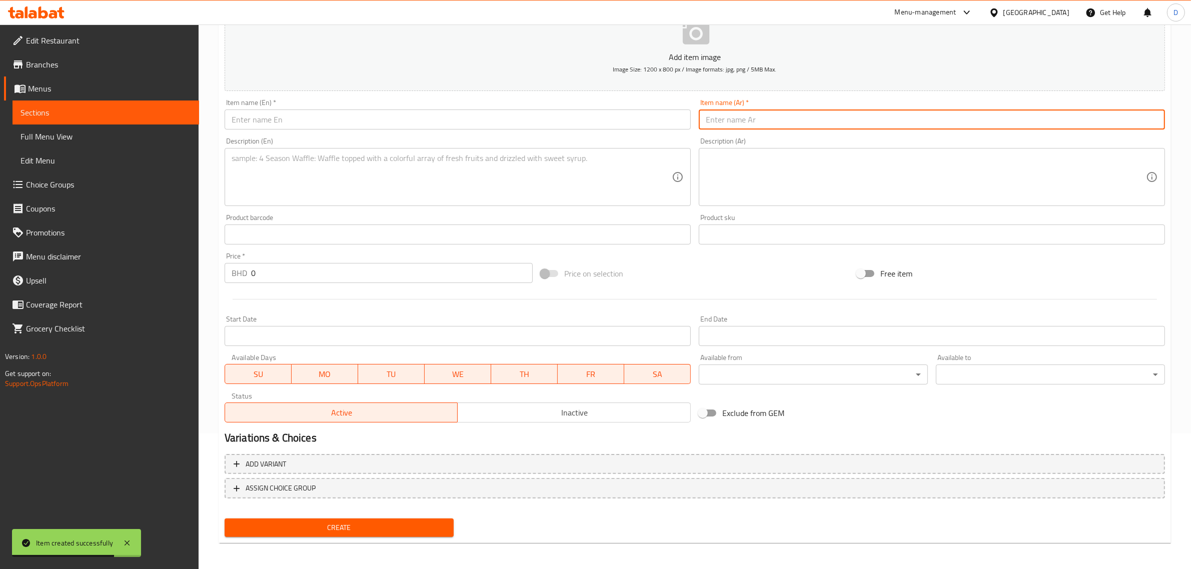
paste input "موساكا الباذنجان واللحم البقري"
type input "موساكا الباذنجان واللحم البقري"
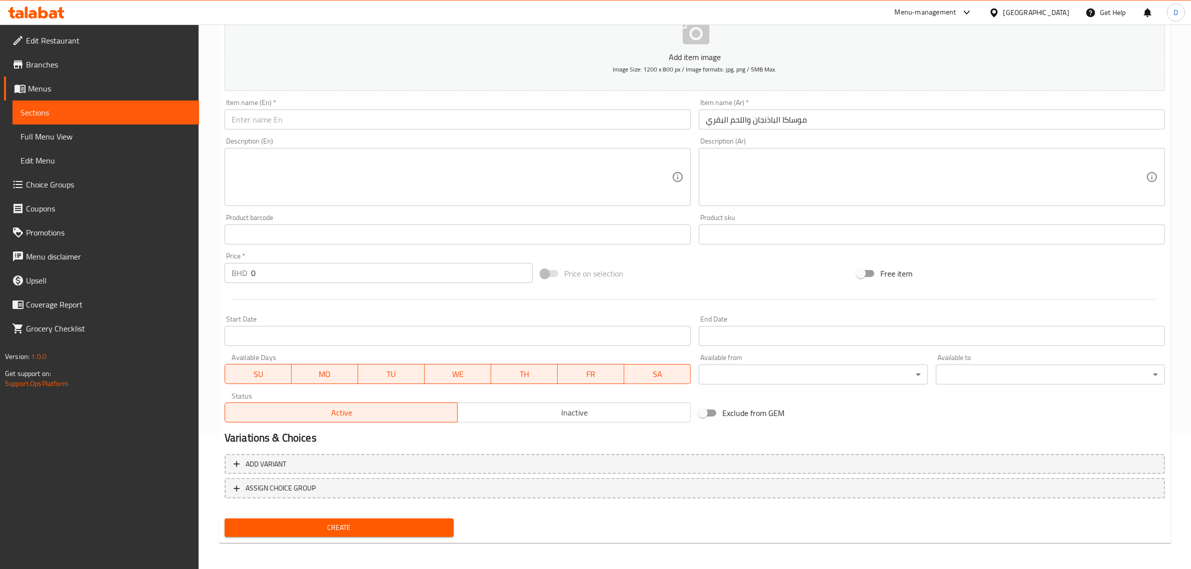
click at [373, 118] on input "text" at bounding box center [458, 120] width 466 height 20
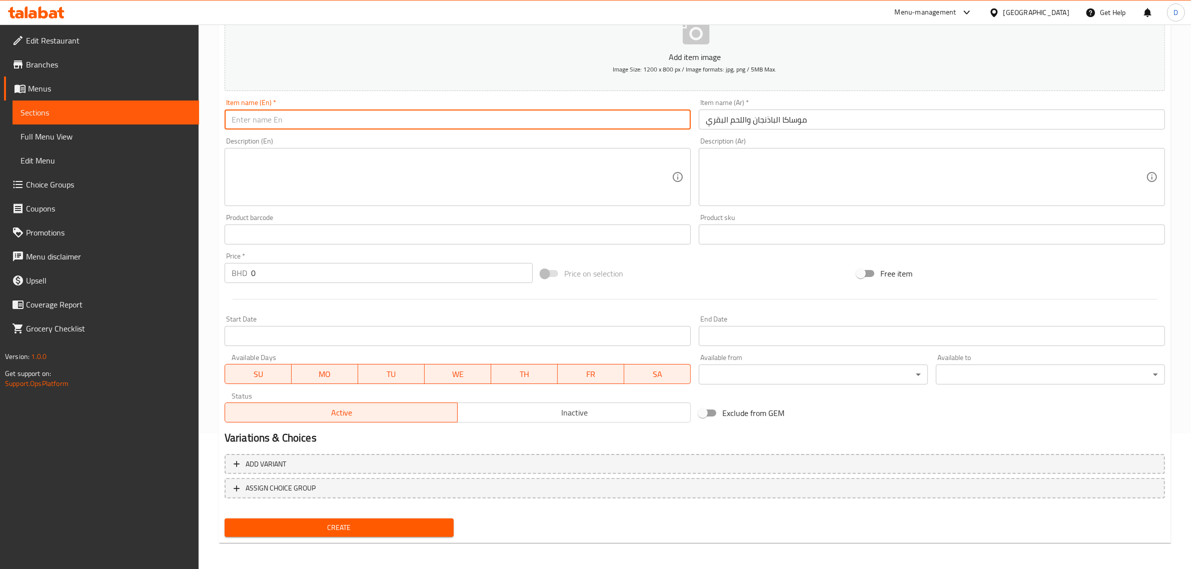
paste input "Eggplant Beef Mousaka"
type input "Eggplant Beef Mousaka"
click at [284, 183] on textarea at bounding box center [452, 178] width 440 height 48
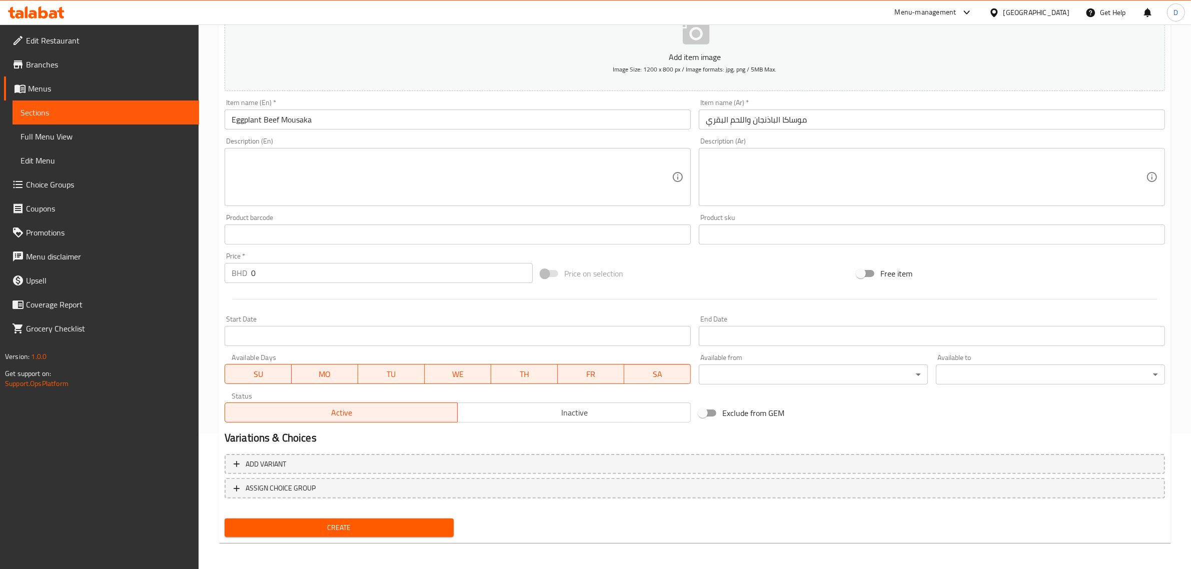
click at [388, 178] on textarea at bounding box center [452, 178] width 440 height 48
paste textarea "Chargrilled eggplant beef Bolognese with grated parmesan cheese, a cream cheese…"
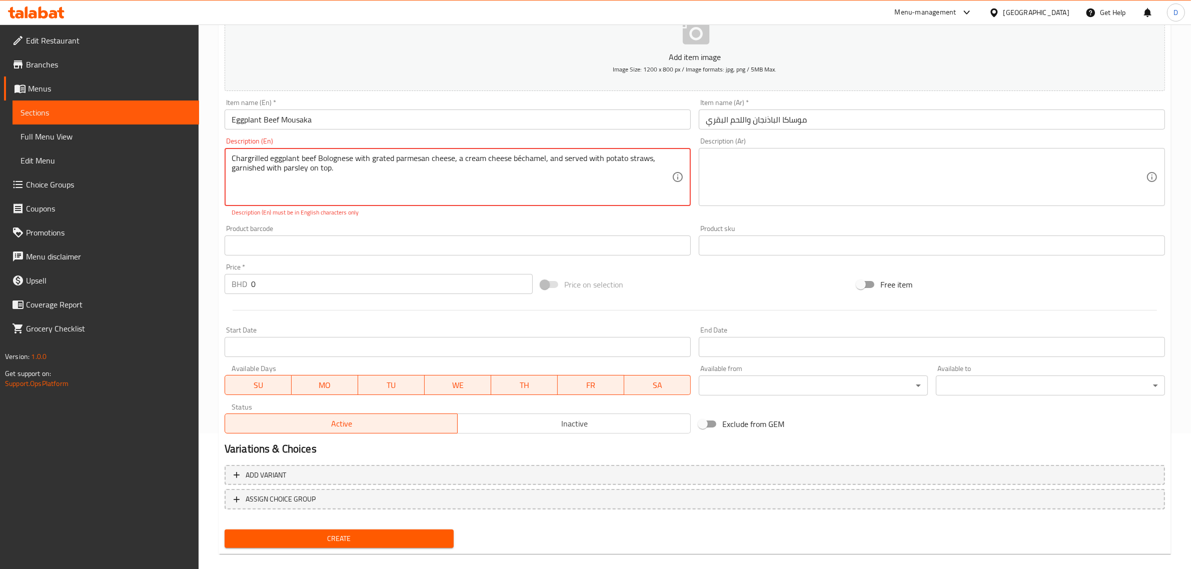
click at [407, 179] on textarea "Chargrilled eggplant beef Bolognese with grated parmesan cheese, a cream cheese…" at bounding box center [452, 178] width 440 height 48
click at [518, 155] on textarea "Chargrilled eggplant beef Bolognese with grated parmesan cheese, a cream cheese…" at bounding box center [452, 178] width 440 height 48
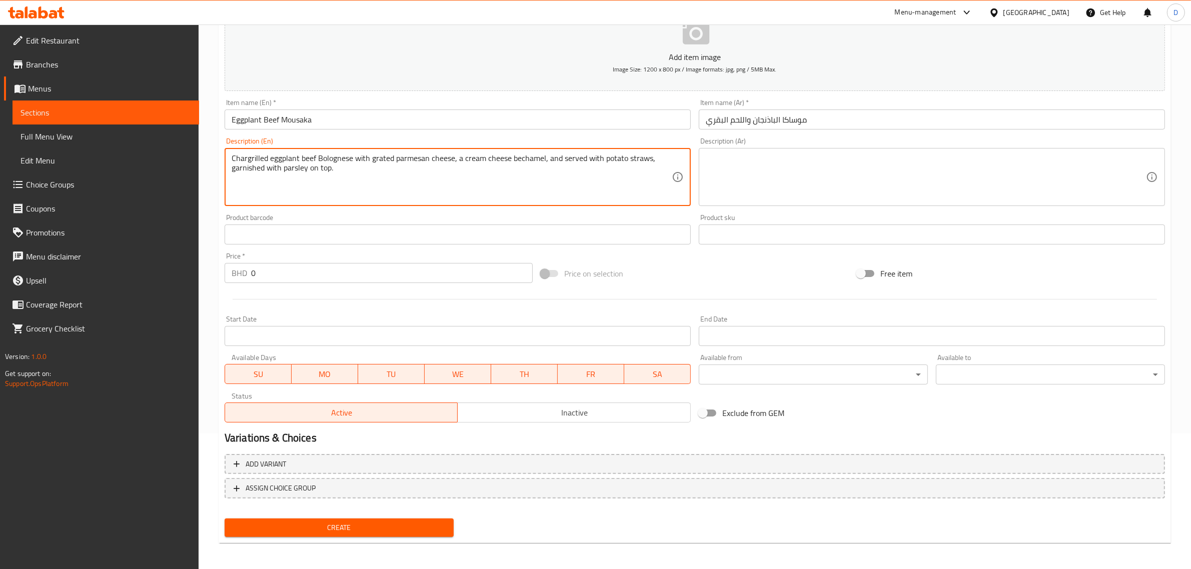
click at [519, 178] on textarea "Chargrilled eggplant beef Bolognese with grated parmesan cheese, a cream cheese…" at bounding box center [452, 178] width 440 height 48
type textarea "Chargrilled eggplant beef Bolognese with grated parmesan cheese, a cream cheese…"
click at [404, 212] on div "Product barcode Product barcode" at bounding box center [458, 229] width 474 height 39
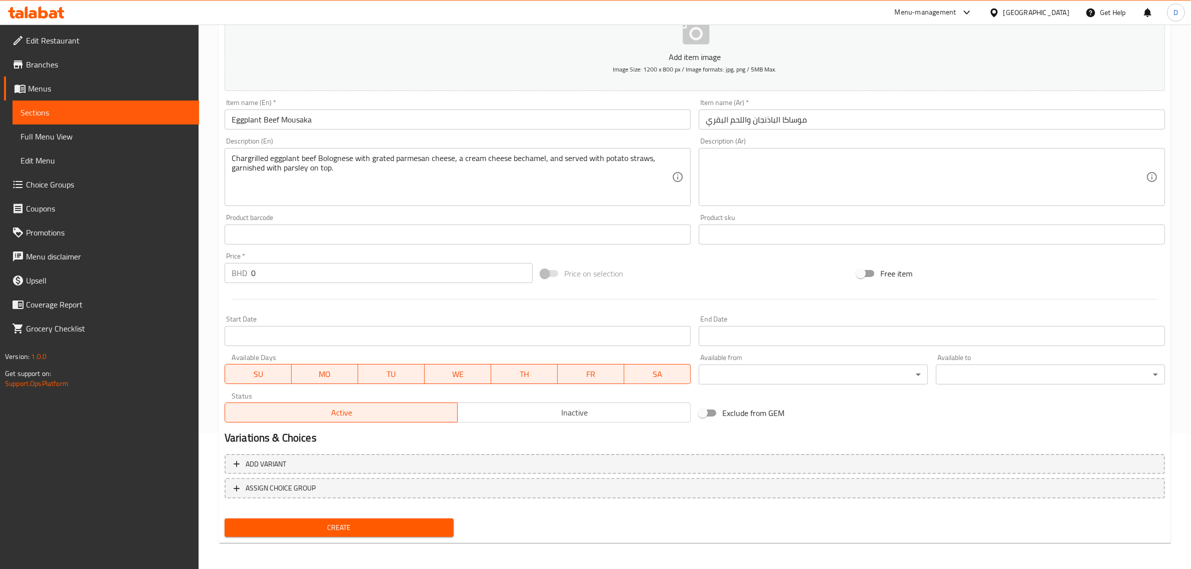
drag, startPoint x: 210, startPoint y: 279, endPoint x: 184, endPoint y: 279, distance: 26.0
click at [188, 279] on div "Edit Restaurant Branches Menus Sections Full Menu View Edit Menu Choice Groups …" at bounding box center [595, 230] width 1191 height 682
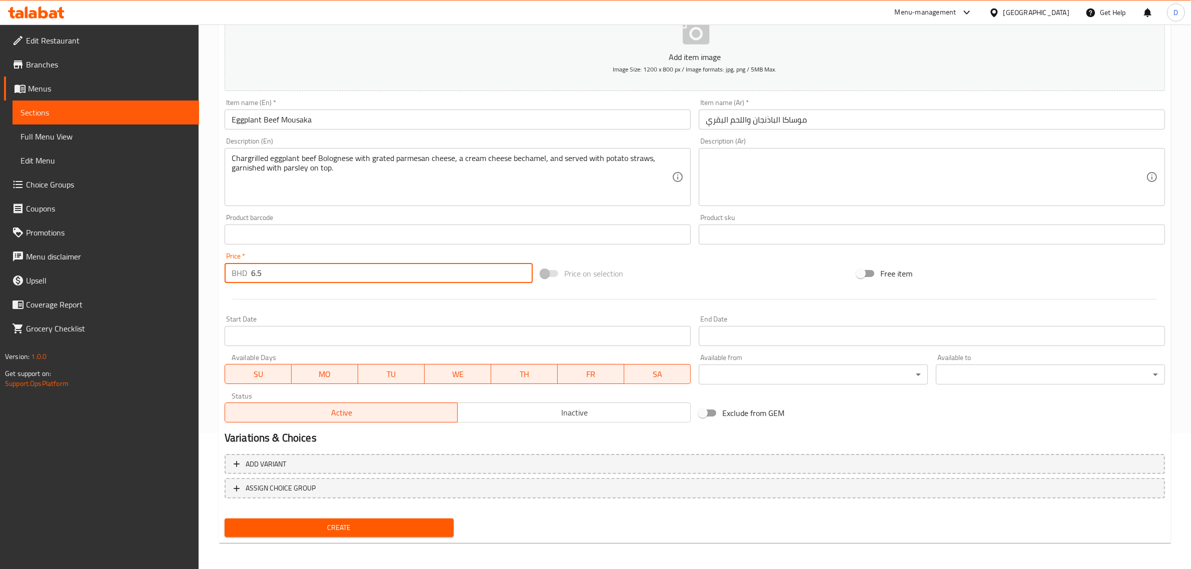
type input "6.5"
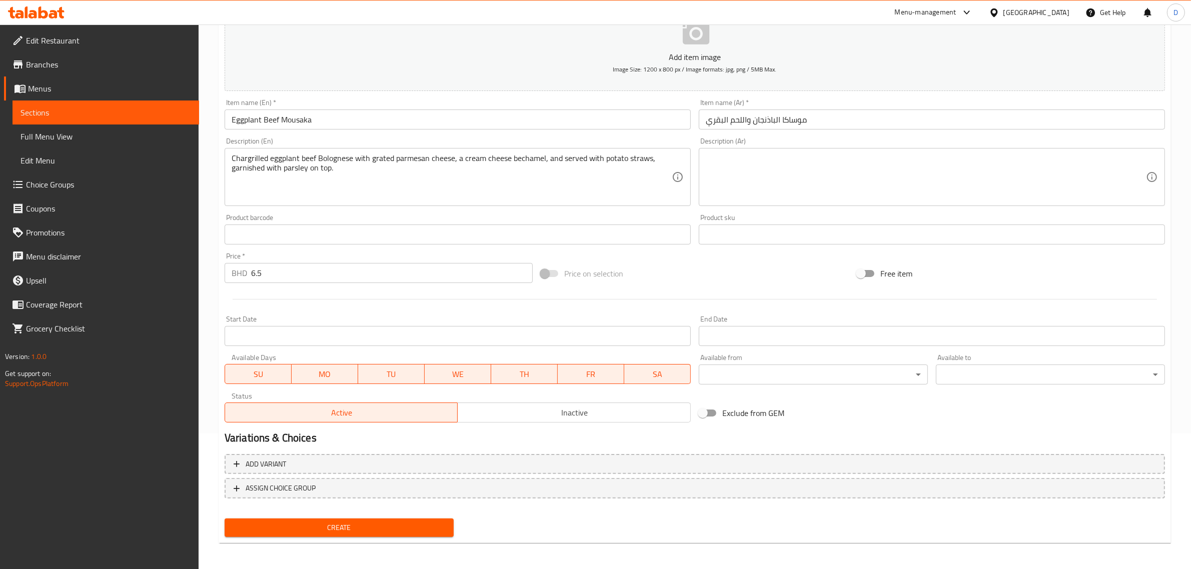
click at [772, 274] on div "Price on selection" at bounding box center [695, 273] width 316 height 27
click at [387, 530] on span "Create" at bounding box center [339, 528] width 213 height 13
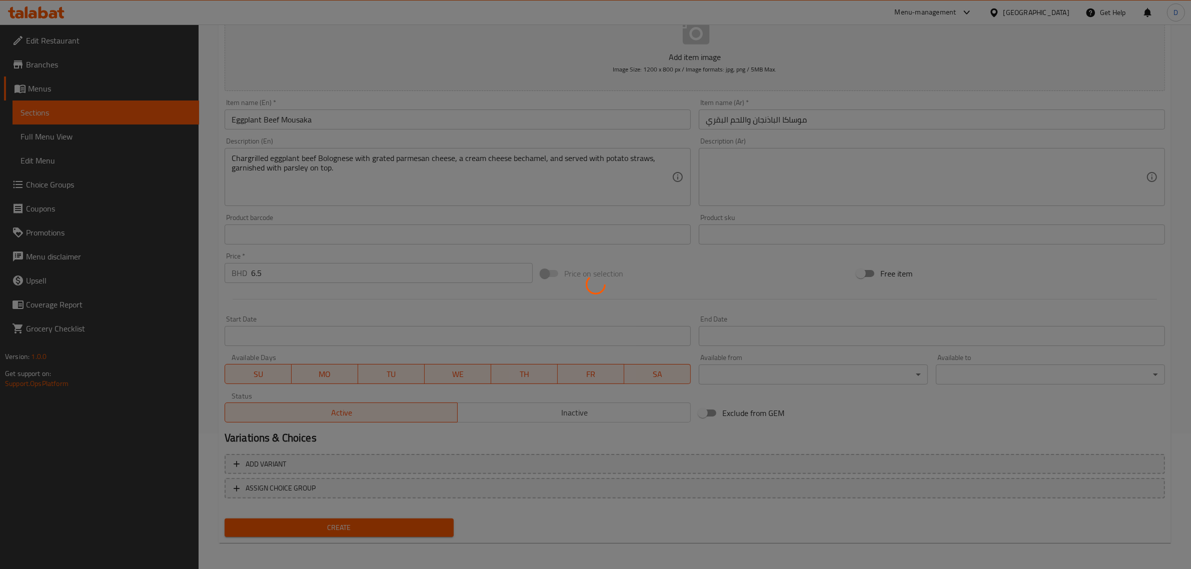
type input "0"
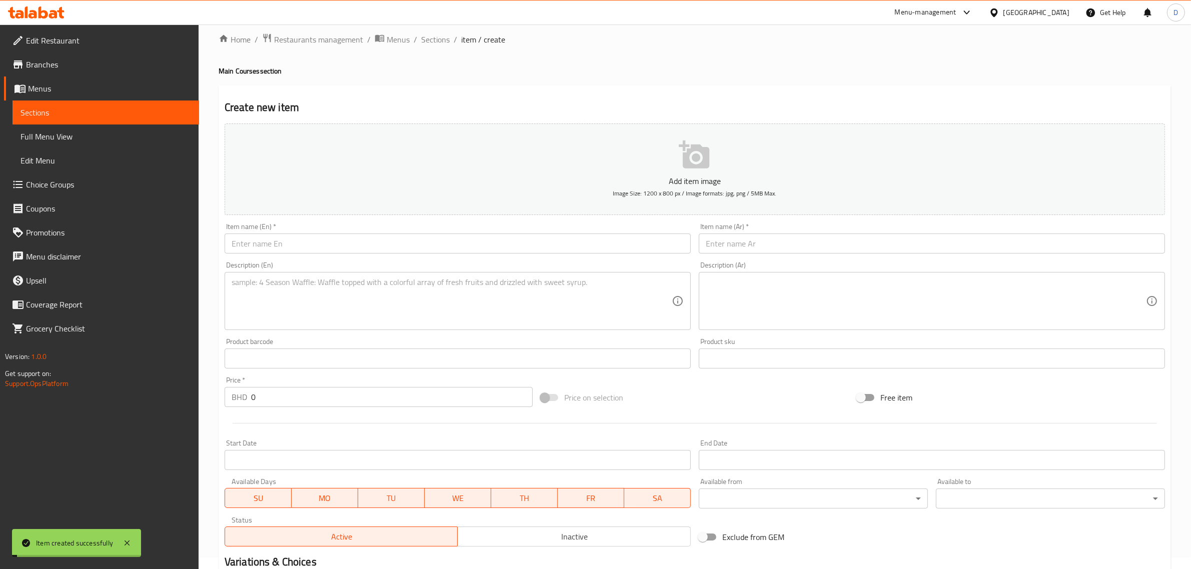
scroll to position [0, 0]
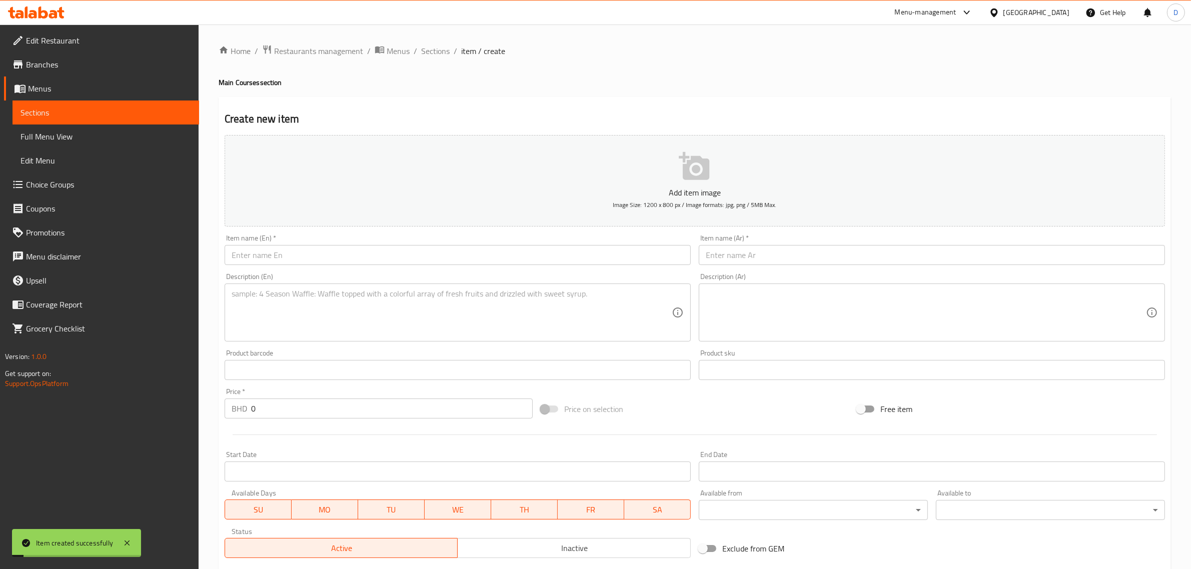
click at [432, 53] on span "Sections" at bounding box center [435, 51] width 29 height 12
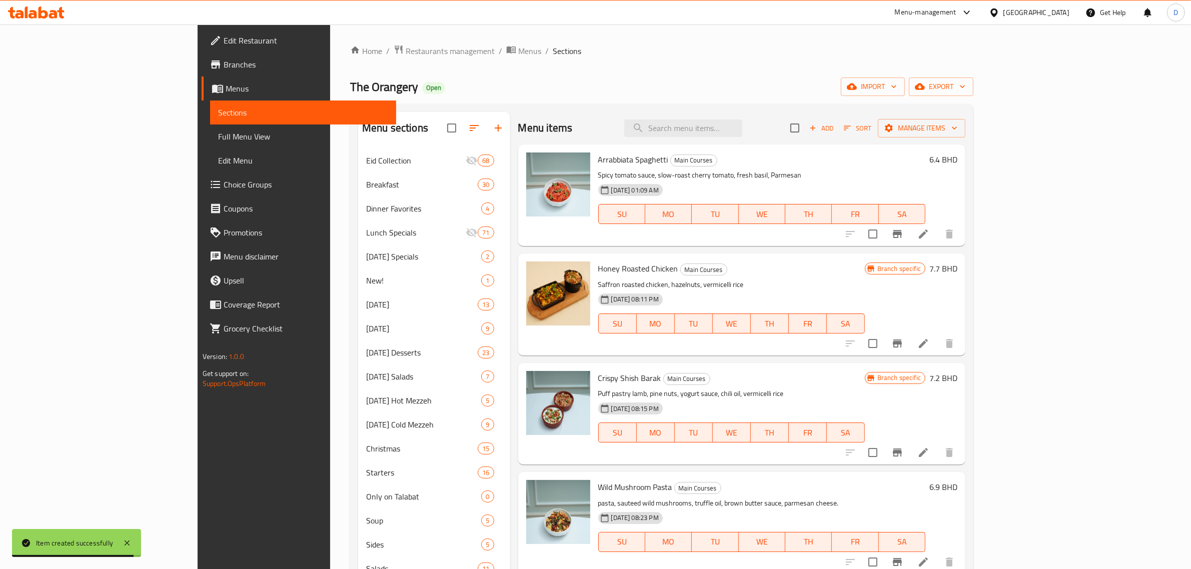
click at [871, 128] on span "Sort" at bounding box center [858, 129] width 28 height 12
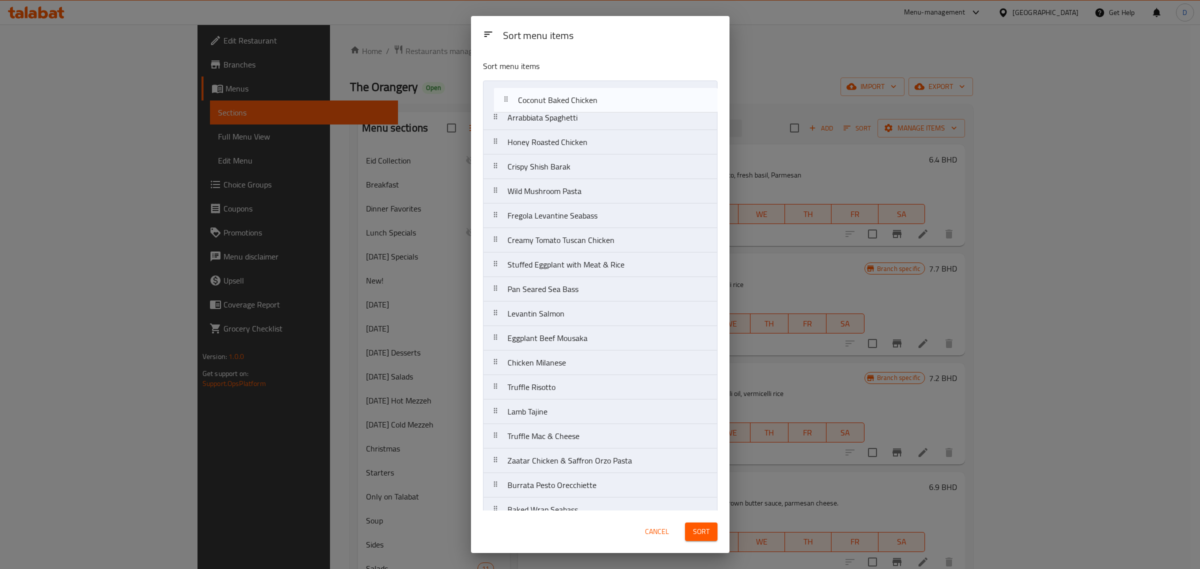
drag, startPoint x: 556, startPoint y: 313, endPoint x: 574, endPoint y: 72, distance: 241.8
click at [574, 72] on div "Sort menu items Arrabbiata Spaghetti Honey Roasted Chicken Crispy Shish Barak W…" at bounding box center [600, 281] width 259 height 459
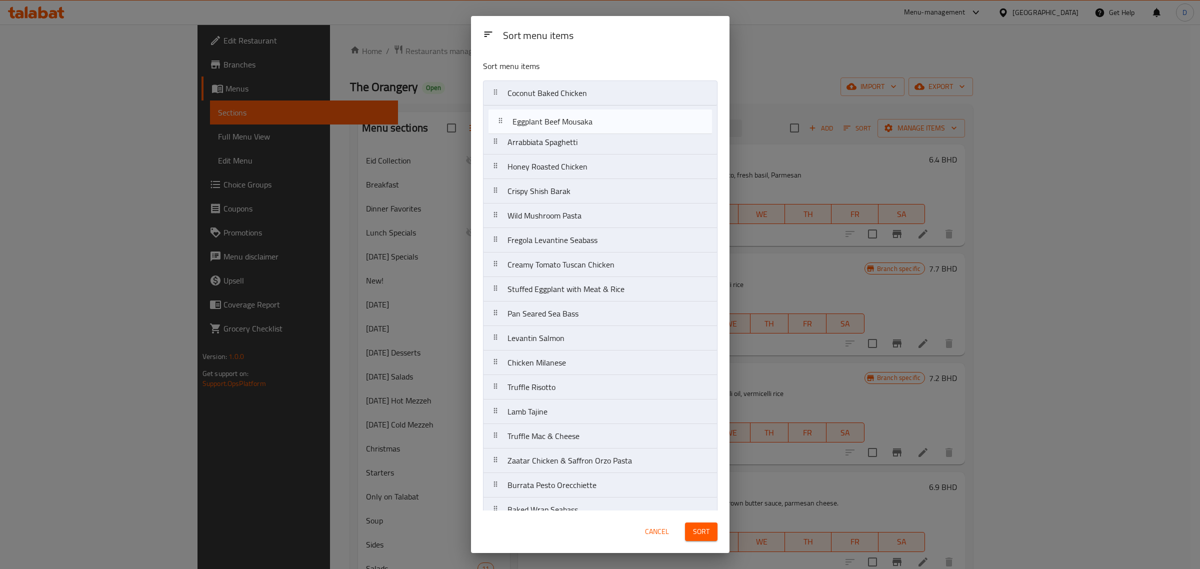
drag, startPoint x: 559, startPoint y: 337, endPoint x: 564, endPoint y: 93, distance: 243.7
click at [564, 93] on nav "Coconut Baked Chicken Arrabbiata Spaghetti Honey Roasted Chicken Crispy Shish B…" at bounding box center [600, 375] width 235 height 589
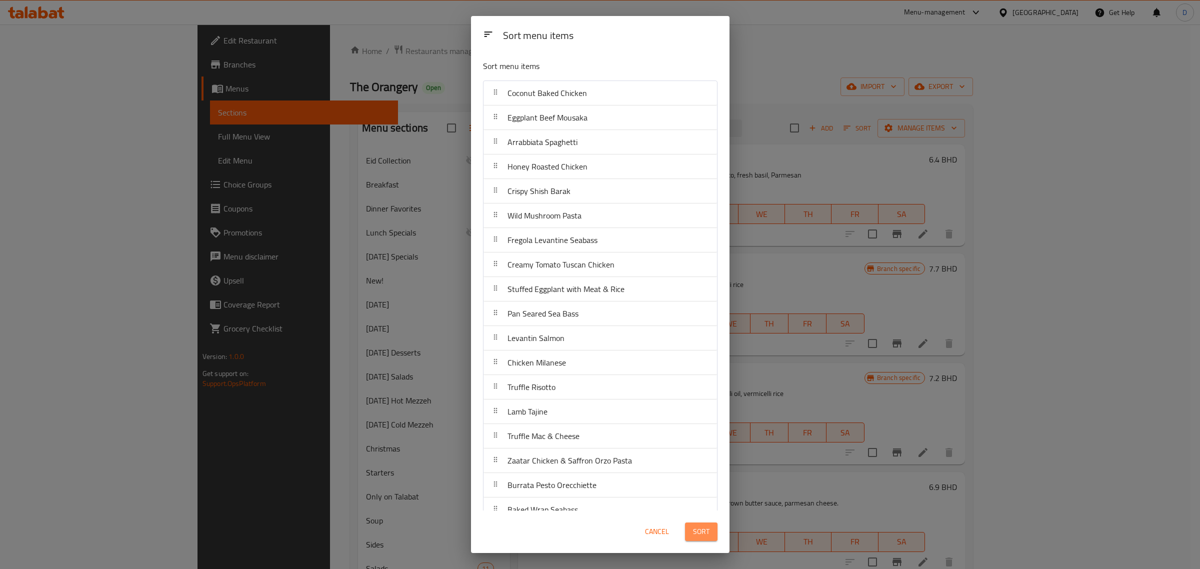
click at [703, 529] on span "Sort" at bounding box center [701, 532] width 17 height 13
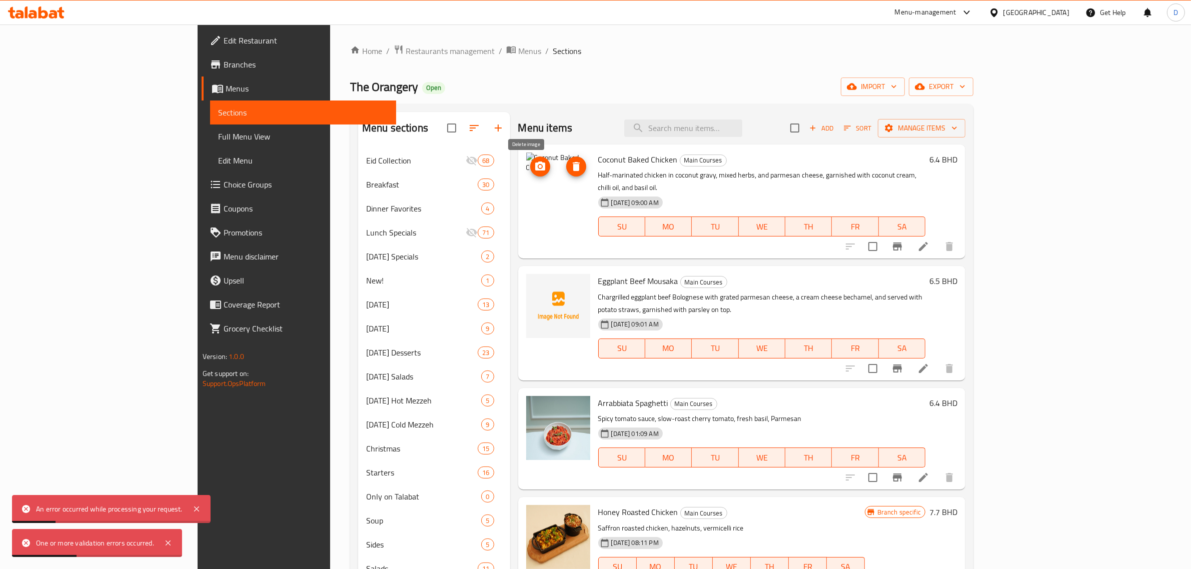
click at [573, 168] on icon "delete image" at bounding box center [576, 166] width 7 height 9
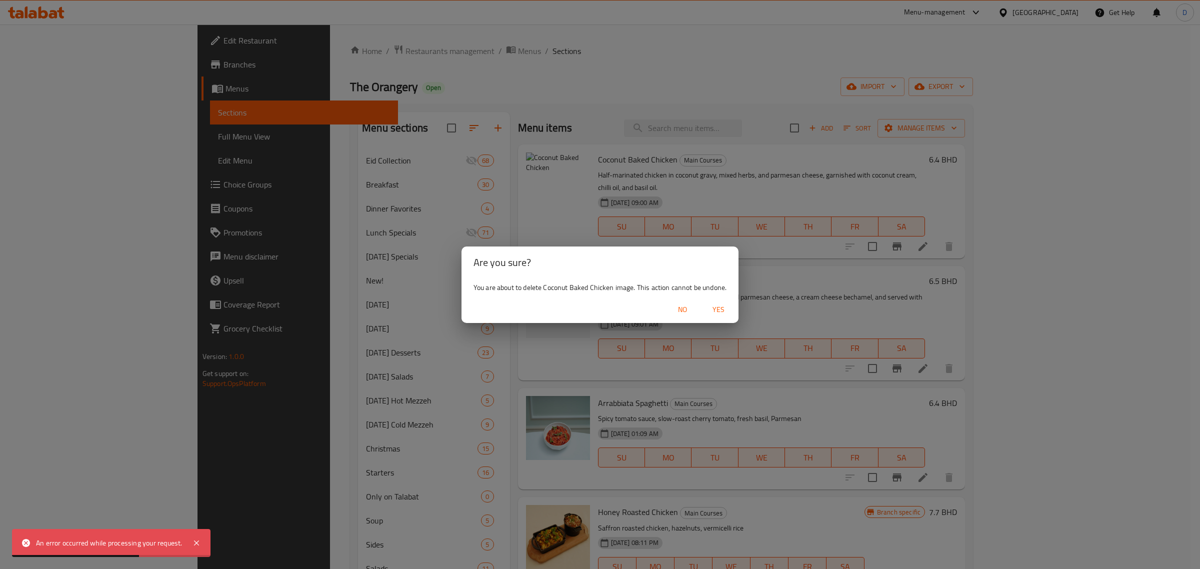
click at [722, 306] on span "Yes" at bounding box center [719, 310] width 24 height 13
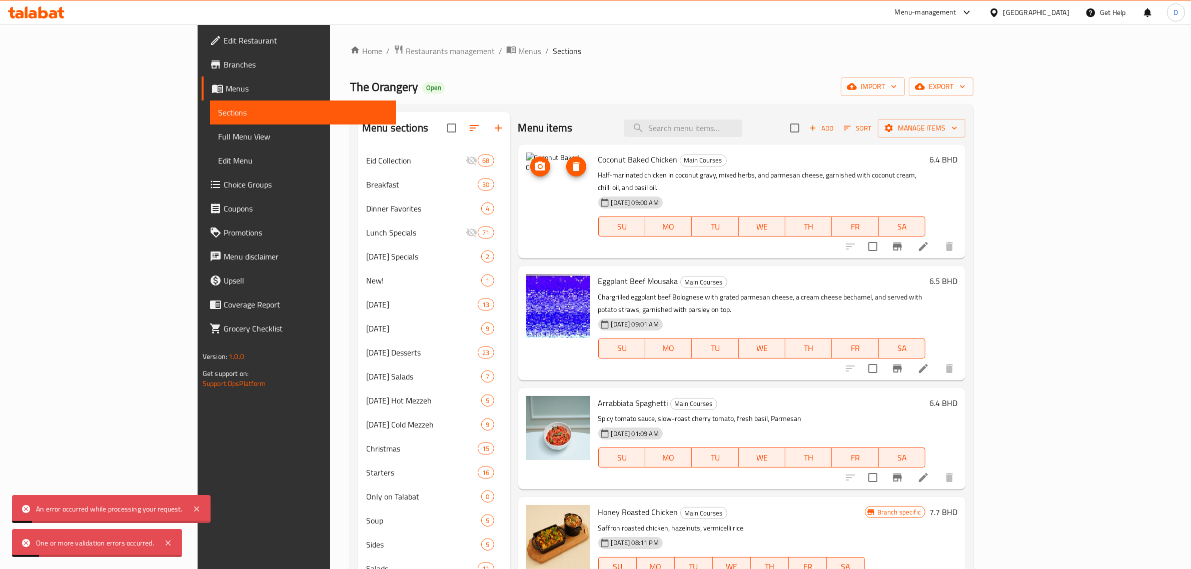
click at [566, 169] on span "delete image" at bounding box center [576, 167] width 20 height 12
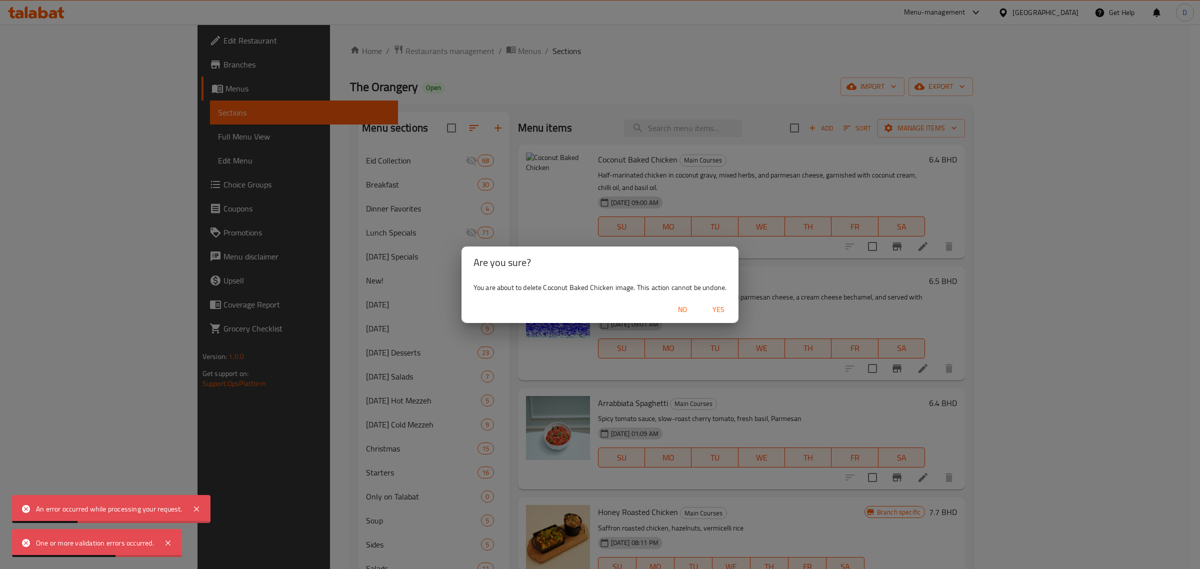
click at [714, 301] on button "Yes" at bounding box center [719, 310] width 32 height 19
